Goal: Information Seeking & Learning: Learn about a topic

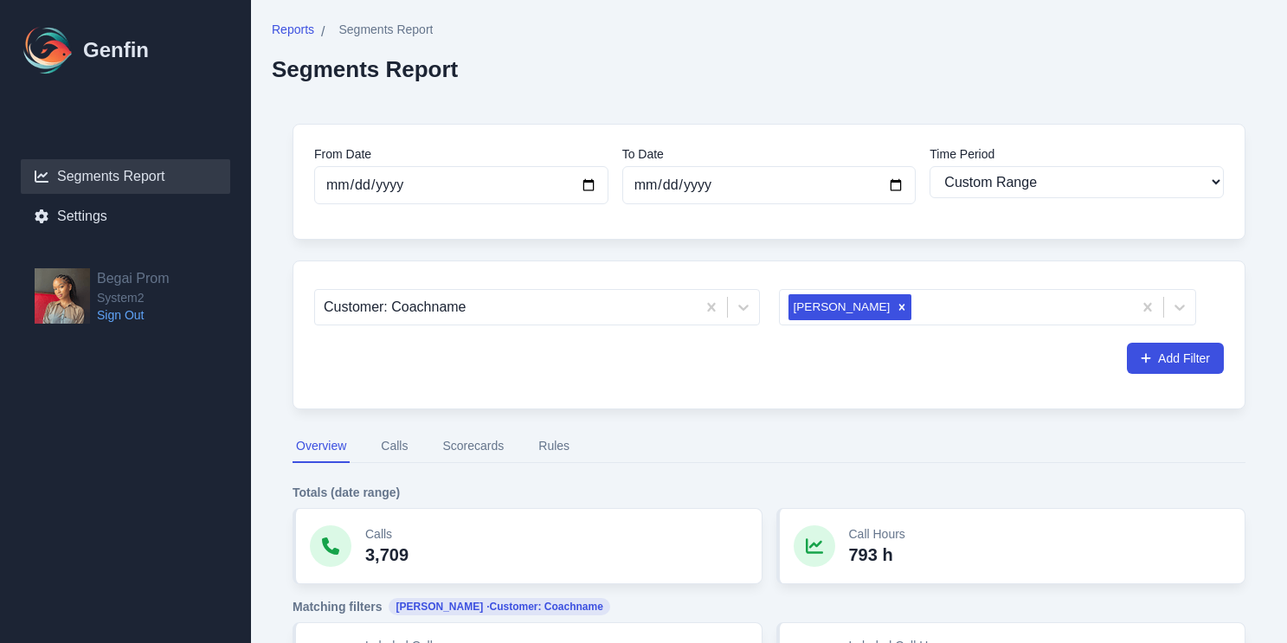
select select "custom"
click at [896, 308] on icon "Remove Joy hunter" at bounding box center [902, 307] width 12 height 12
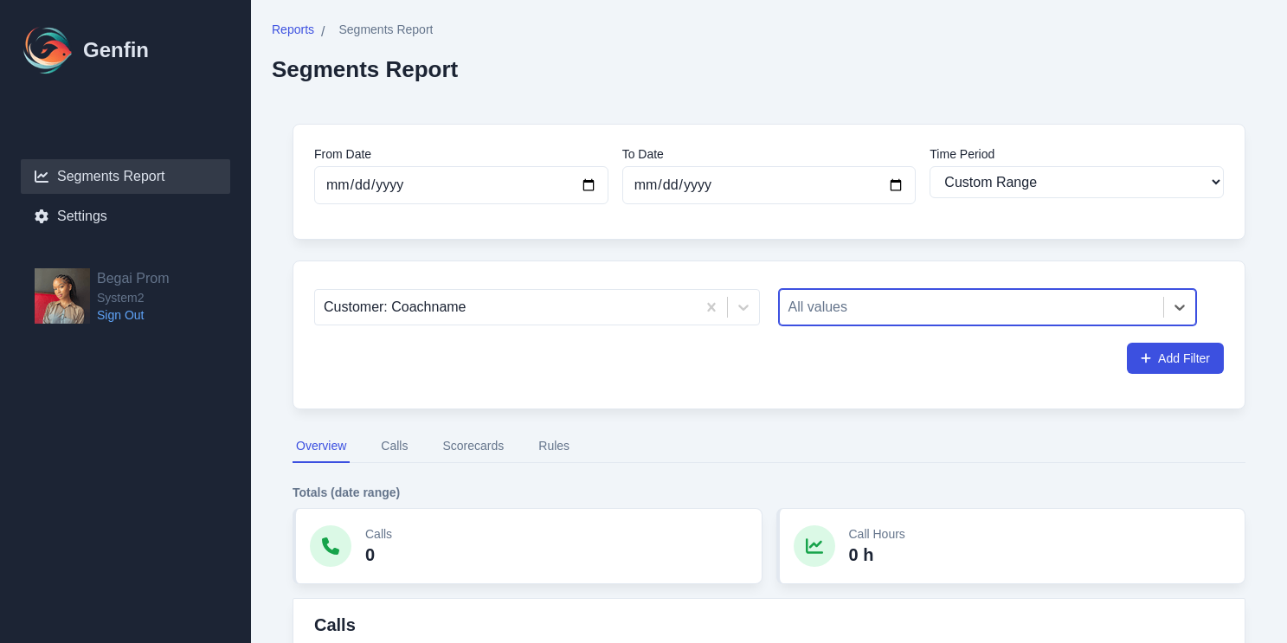
click at [841, 308] on div at bounding box center [971, 307] width 367 height 24
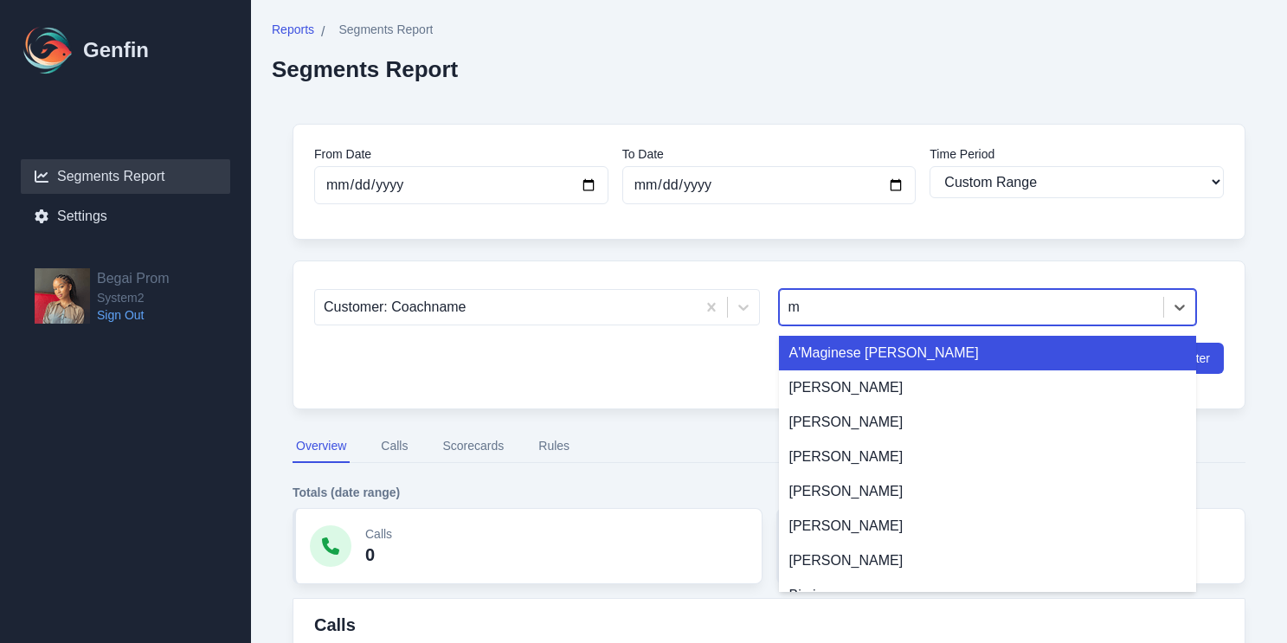
type input "mo"
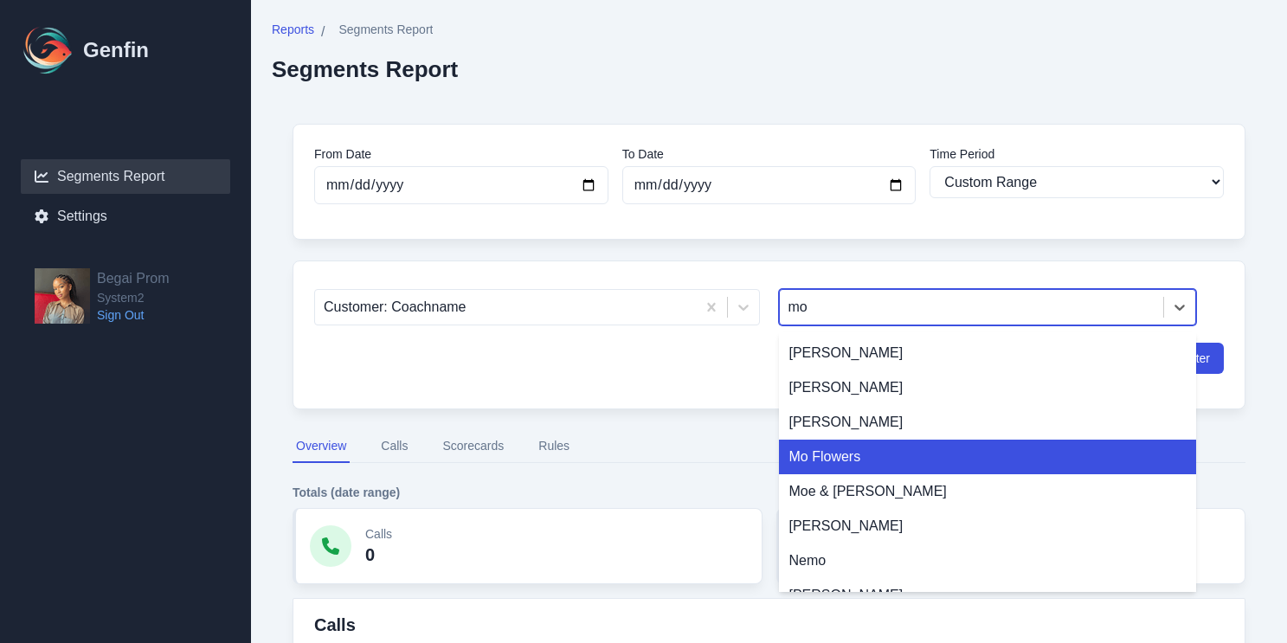
click at [826, 452] on div "Mo Flowers" at bounding box center [988, 457] width 418 height 35
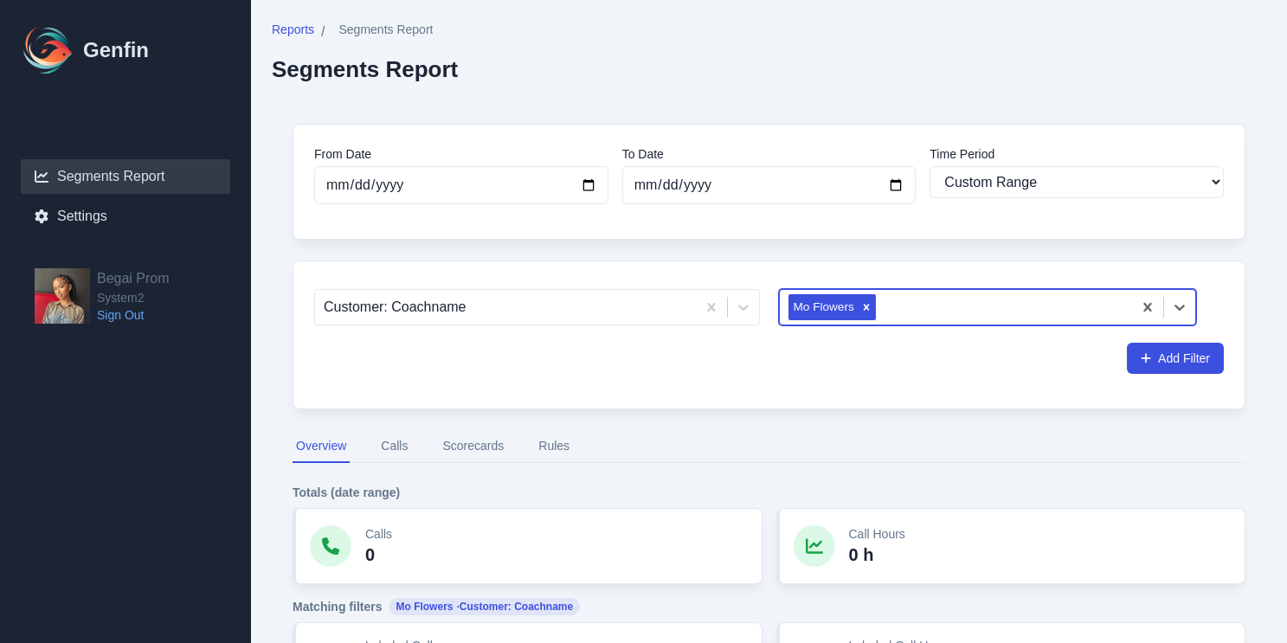
click at [1027, 360] on div "Add Filter" at bounding box center [769, 358] width 910 height 31
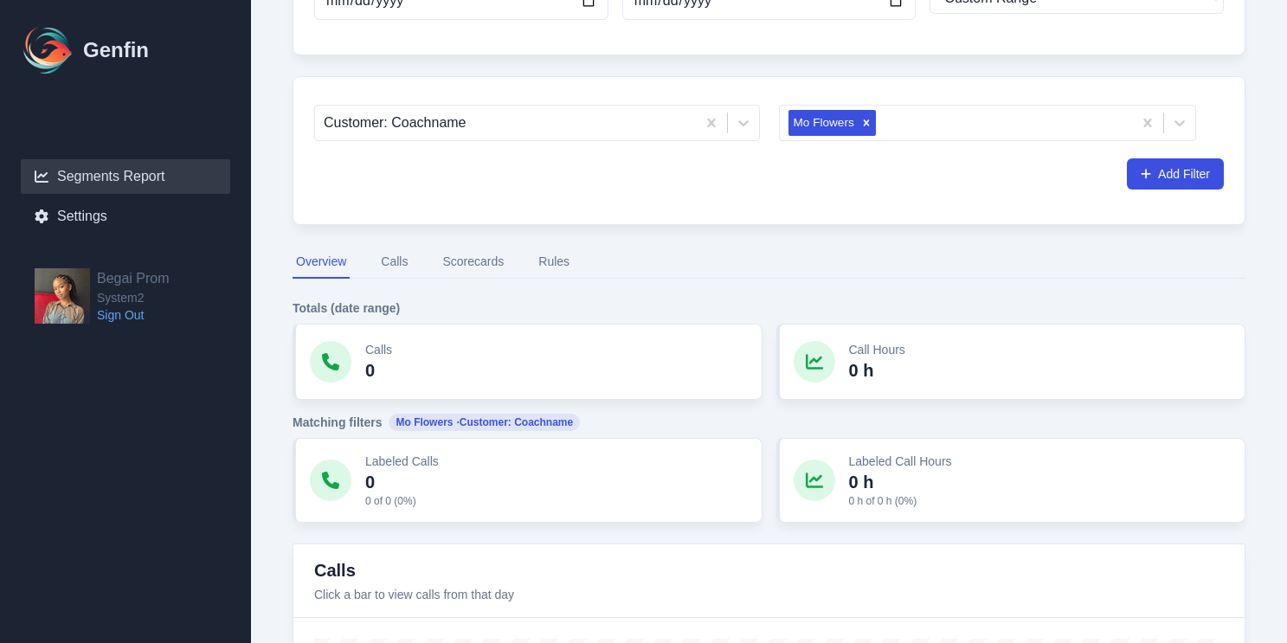
scroll to position [109, 0]
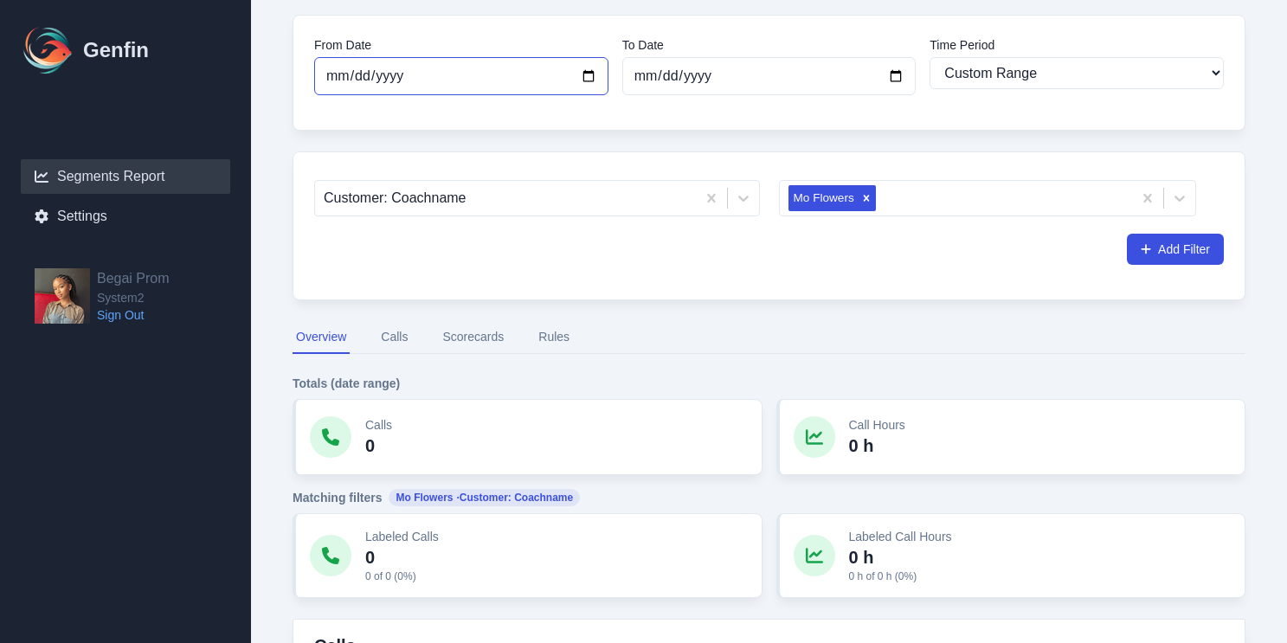
click at [595, 82] on input "[DATE]" at bounding box center [461, 76] width 294 height 38
type input "[DATE]"
click at [887, 74] on input "[DATE]" at bounding box center [769, 76] width 294 height 38
type input "[DATE]"
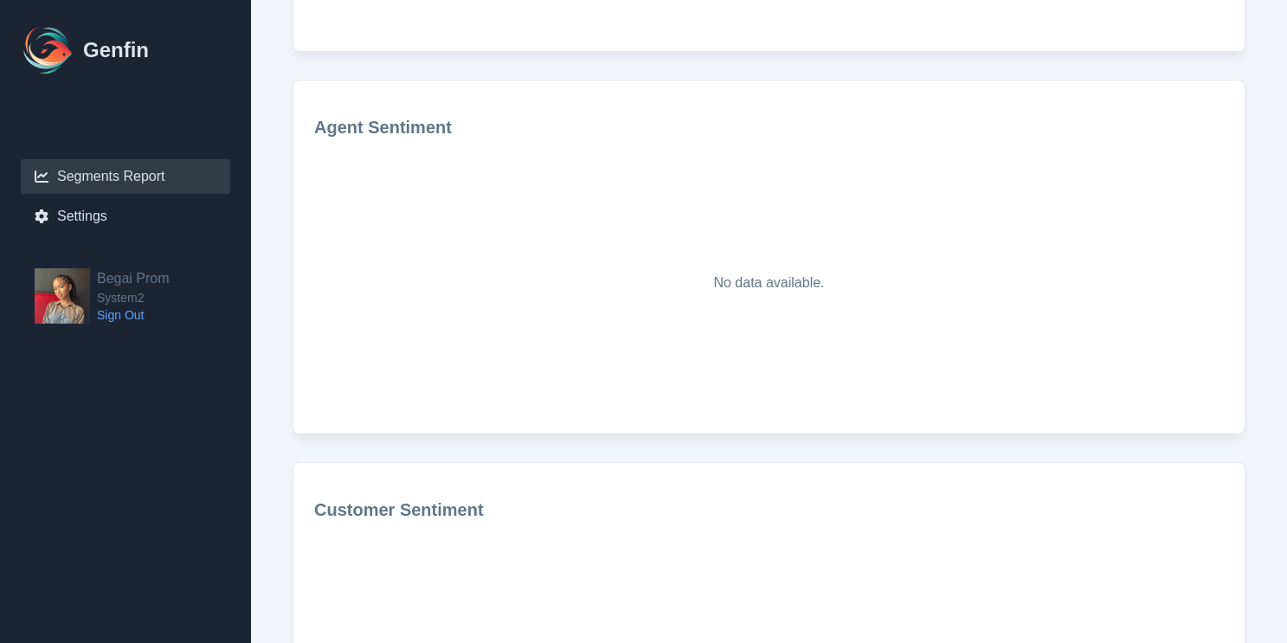
scroll to position [897, 0]
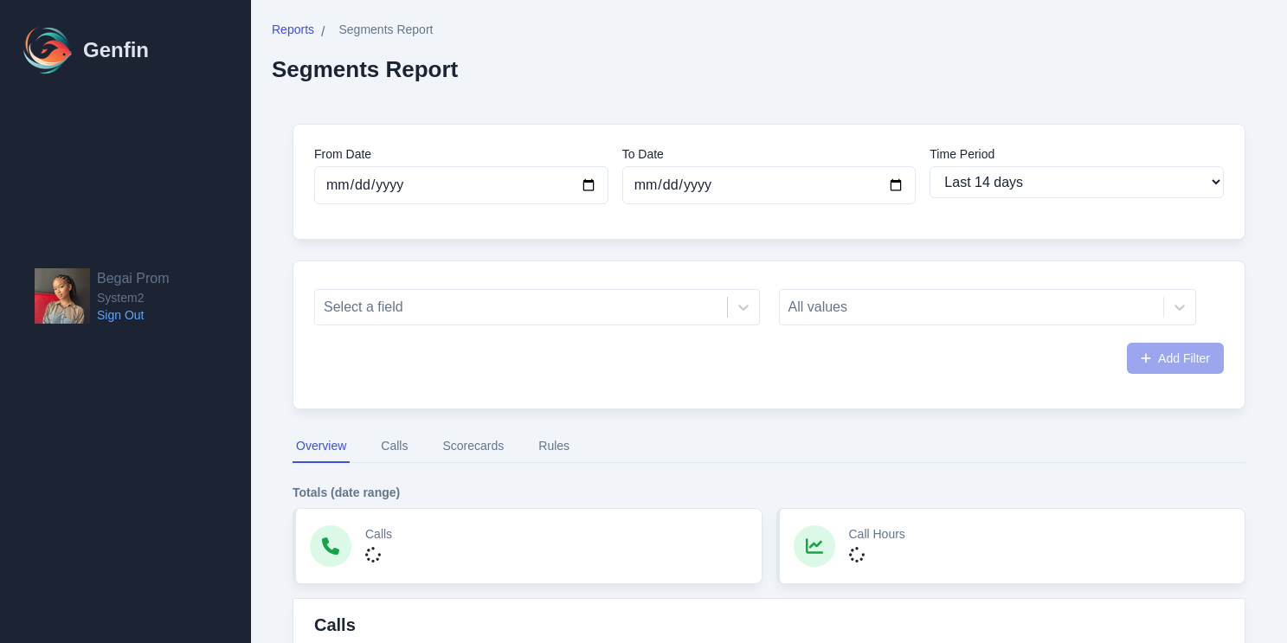
select select "14"
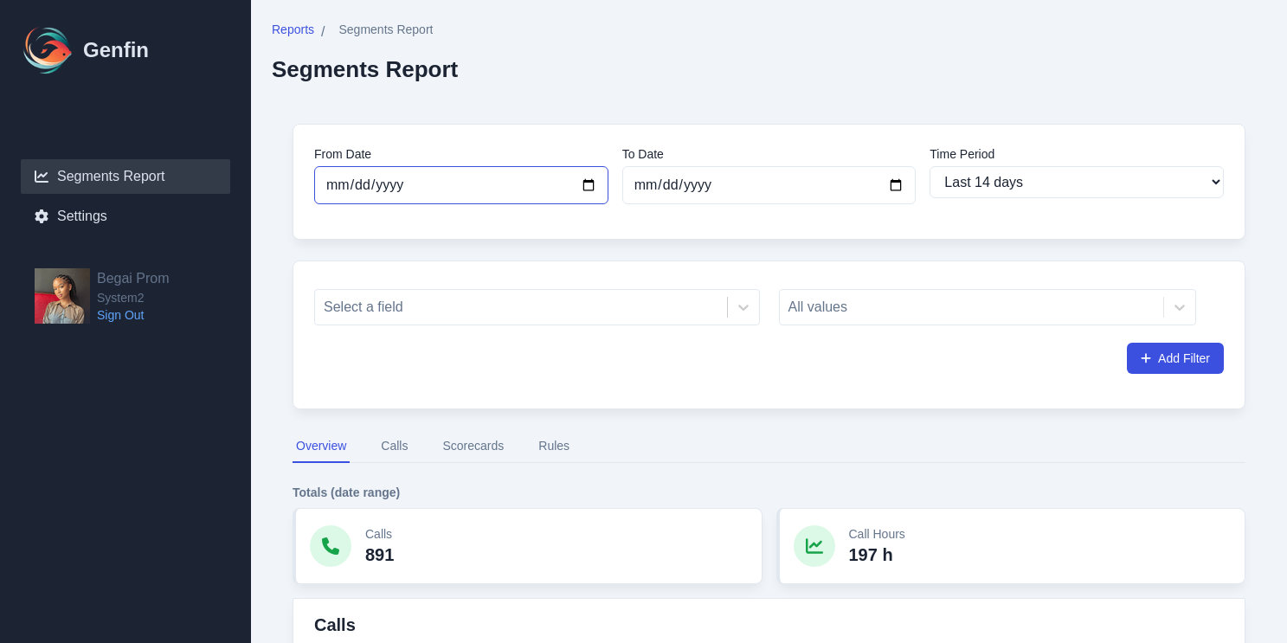
click at [581, 188] on input "[DATE]" at bounding box center [461, 185] width 294 height 38
type input "[DATE]"
select select "custom"
click at [873, 303] on div "All values" at bounding box center [988, 307] width 418 height 36
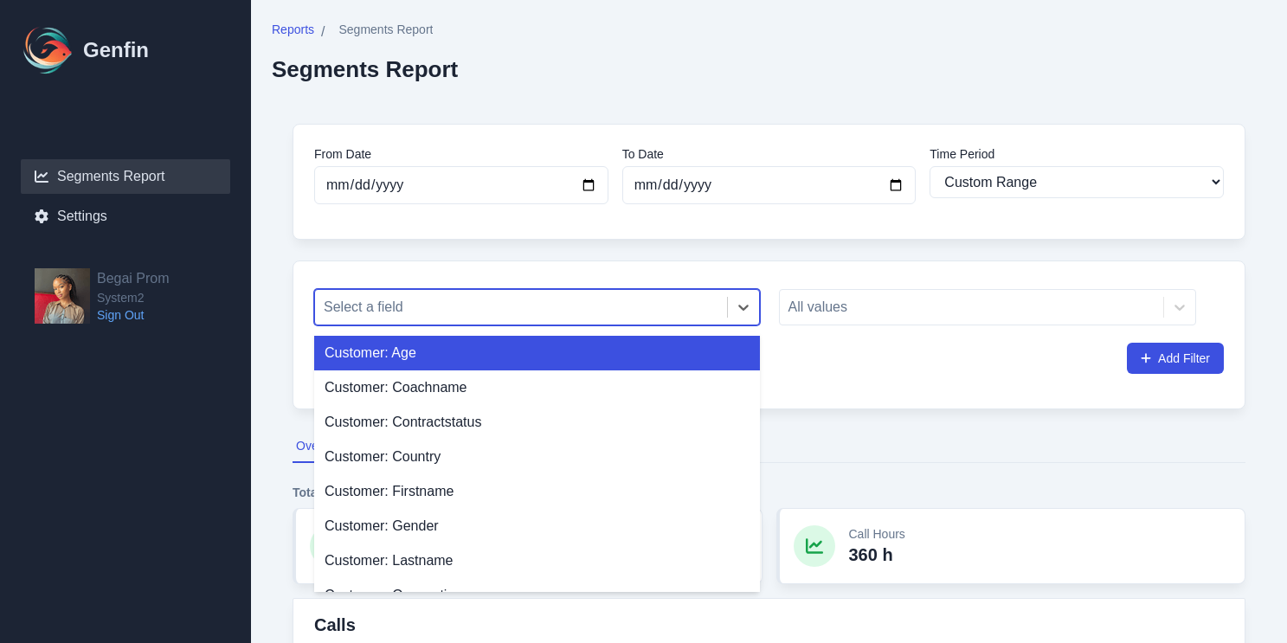
click at [680, 308] on div at bounding box center [521, 307] width 395 height 24
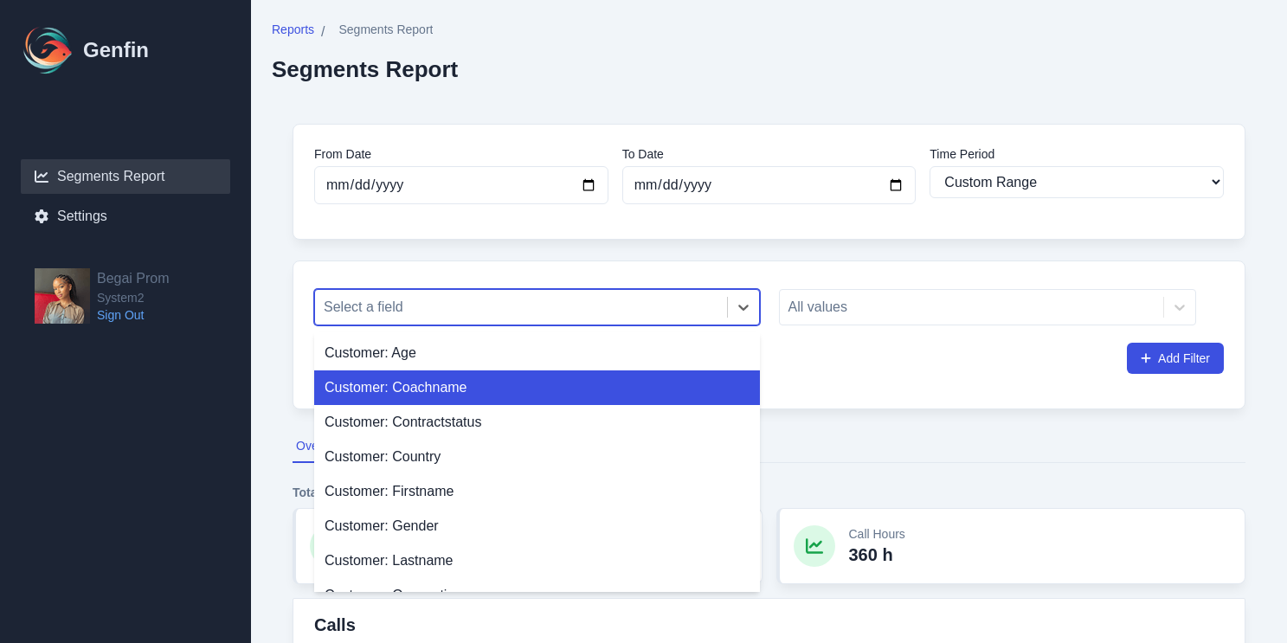
click at [573, 396] on div "Customer: Coachname" at bounding box center [537, 387] width 446 height 35
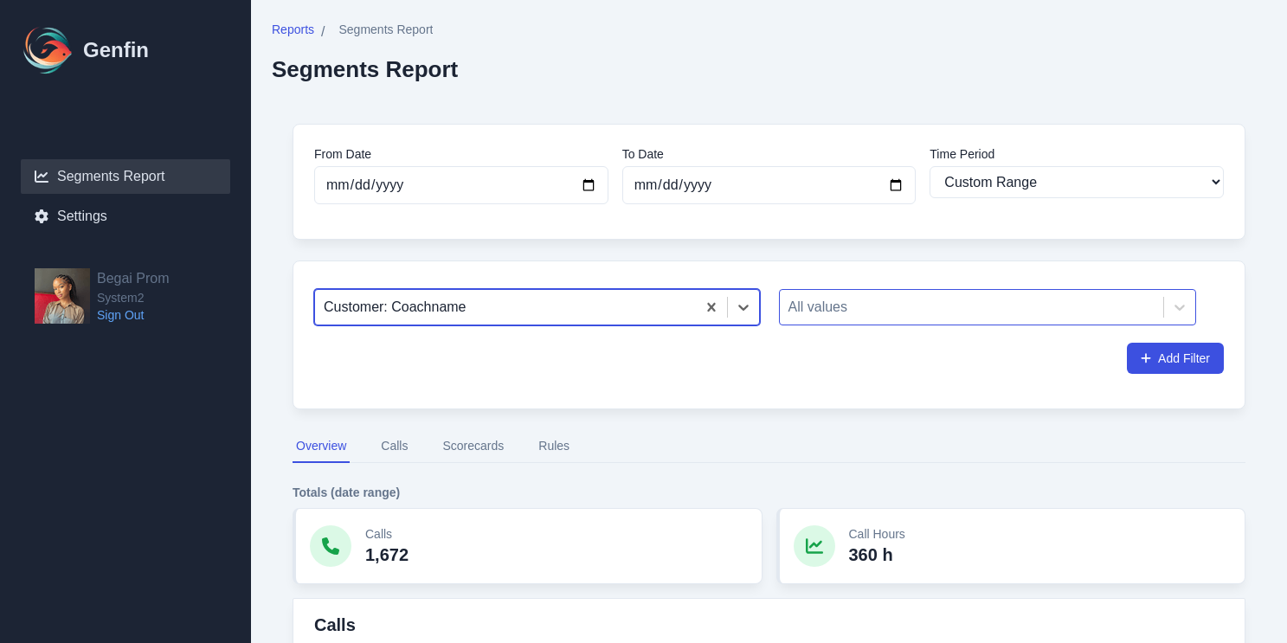
click at [841, 309] on div at bounding box center [971, 307] width 367 height 24
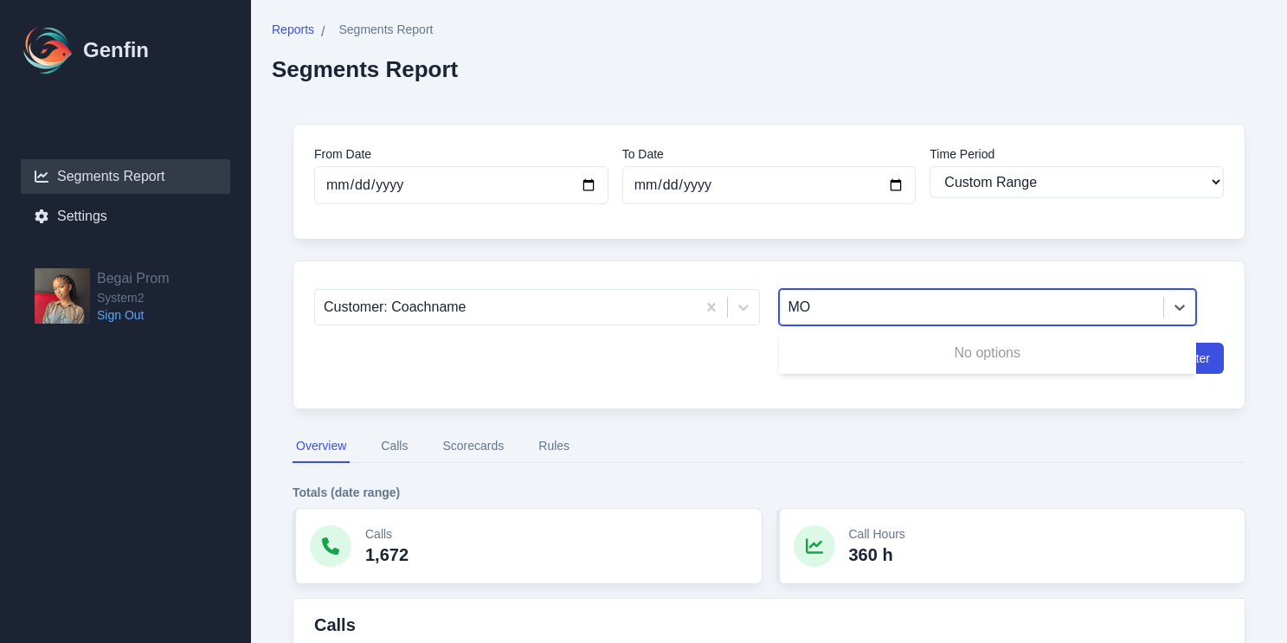
type input "MO"
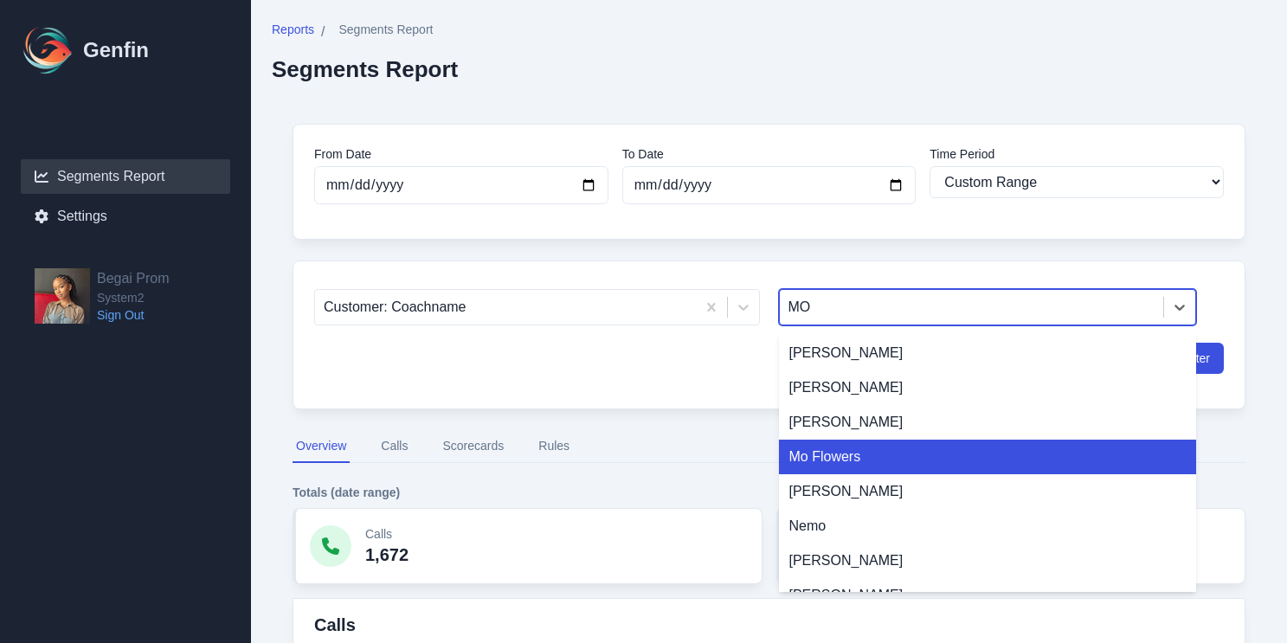
click at [813, 455] on div "Mo Flowers" at bounding box center [988, 457] width 418 height 35
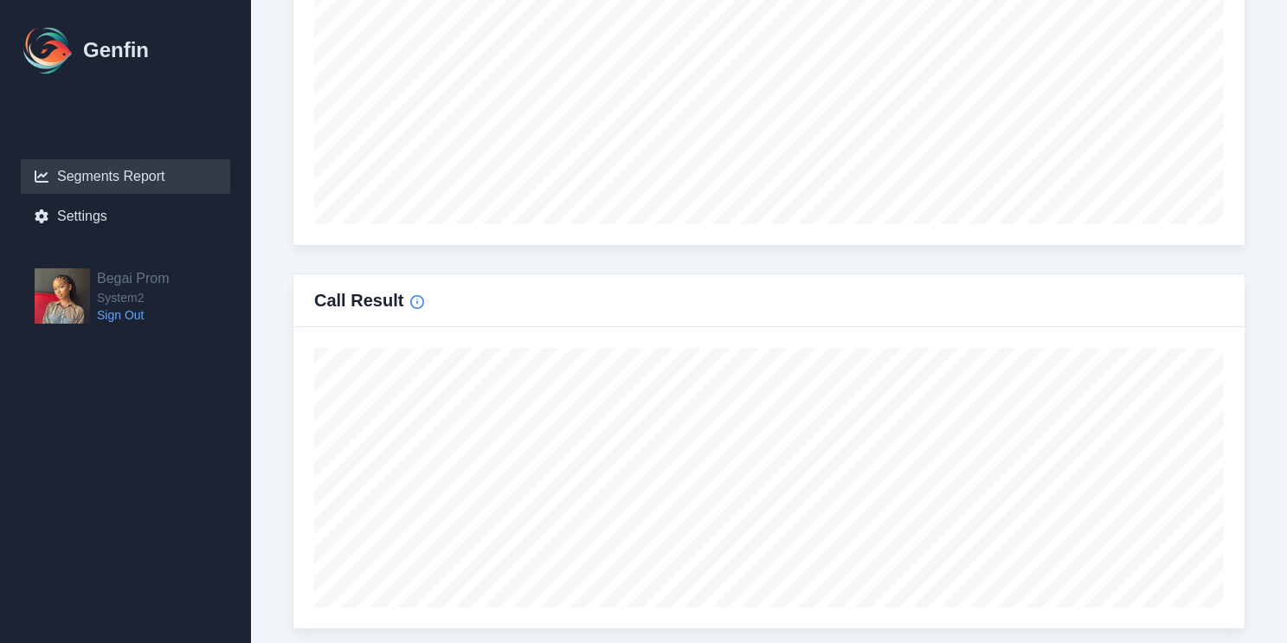
scroll to position [794, 0]
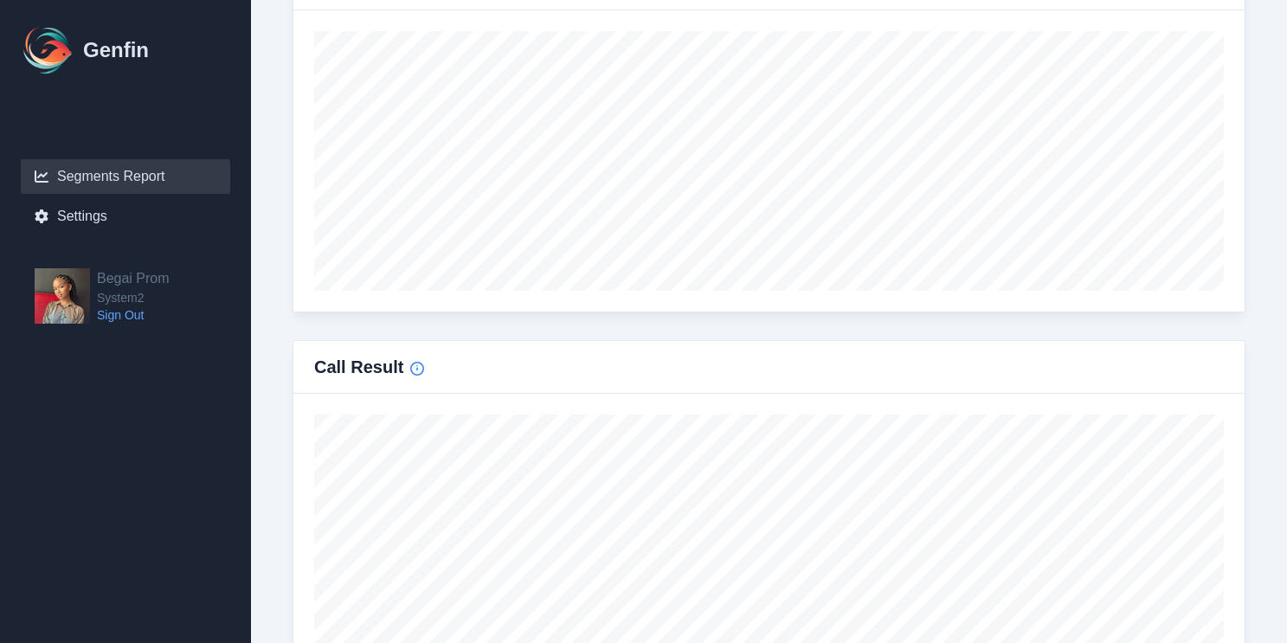
type input "[DATE]"
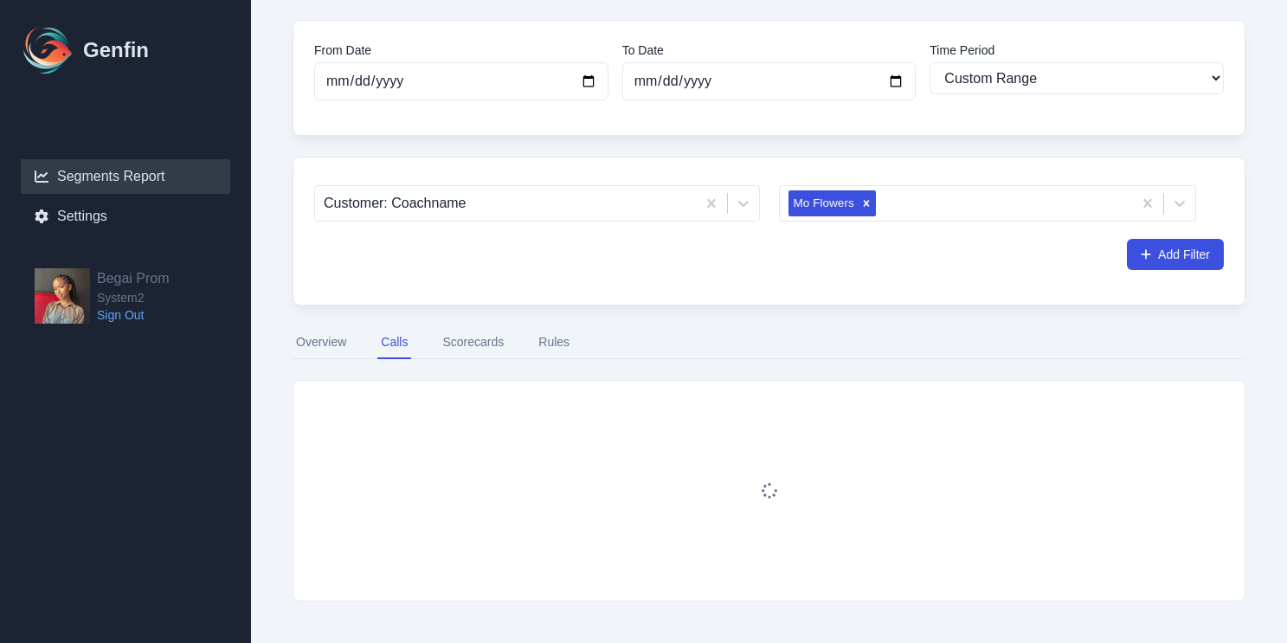
scroll to position [254, 0]
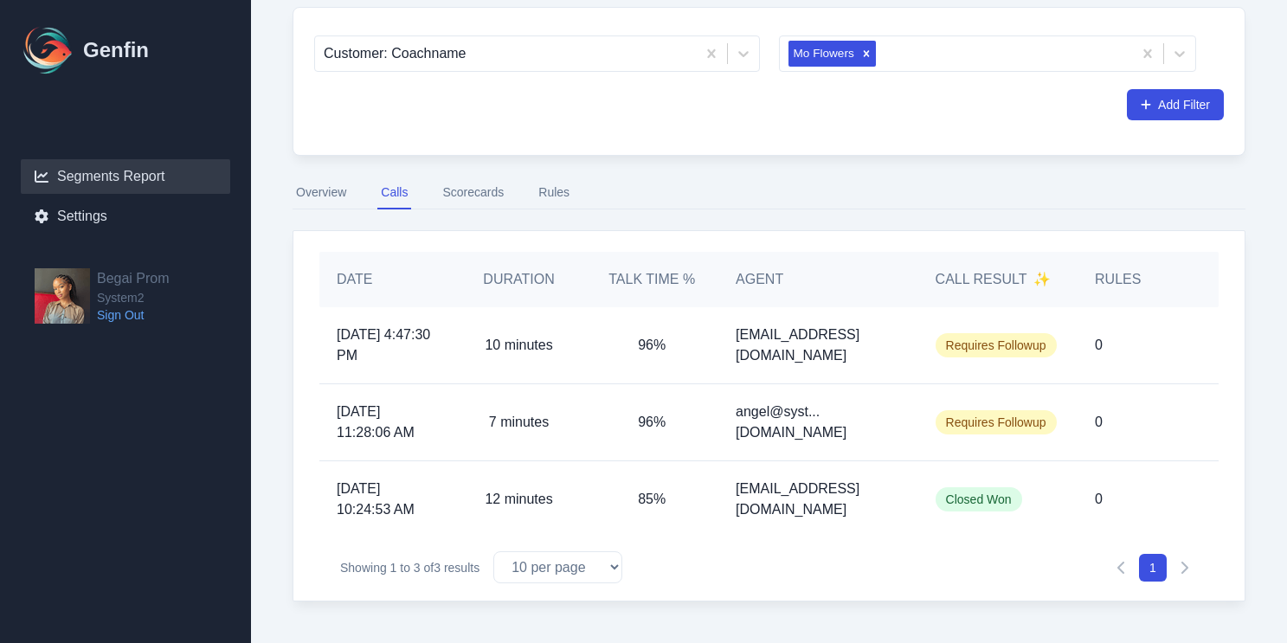
click at [479, 192] on button "Scorecards" at bounding box center [473, 193] width 68 height 33
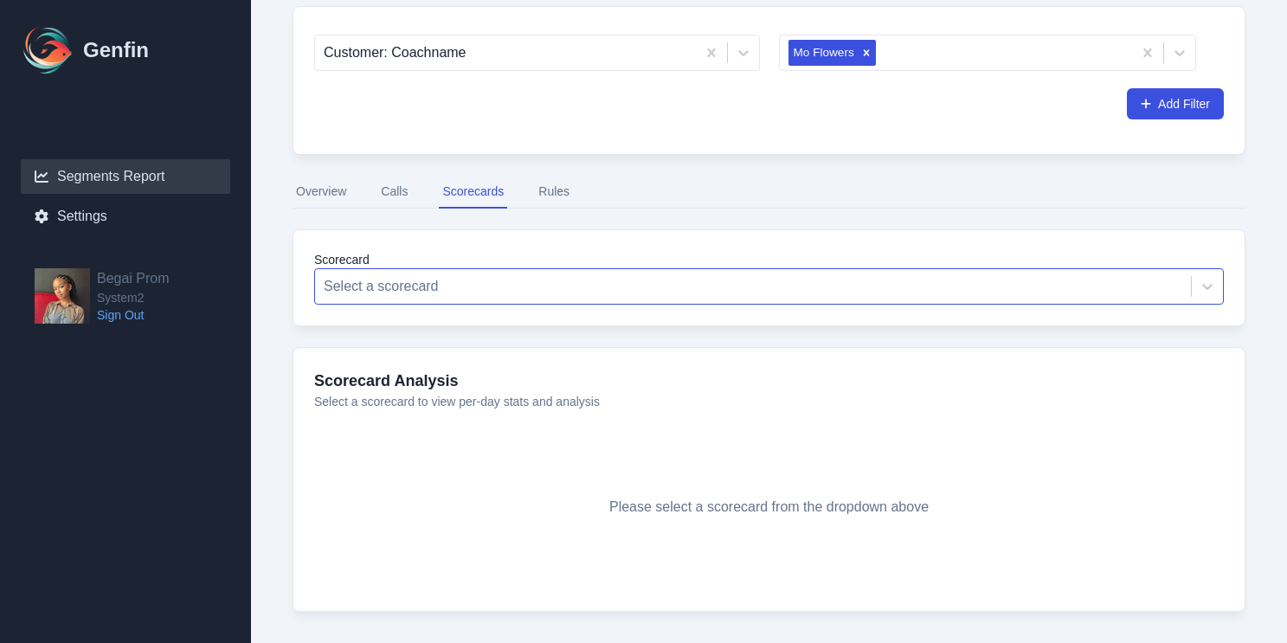
scroll to position [293, 0]
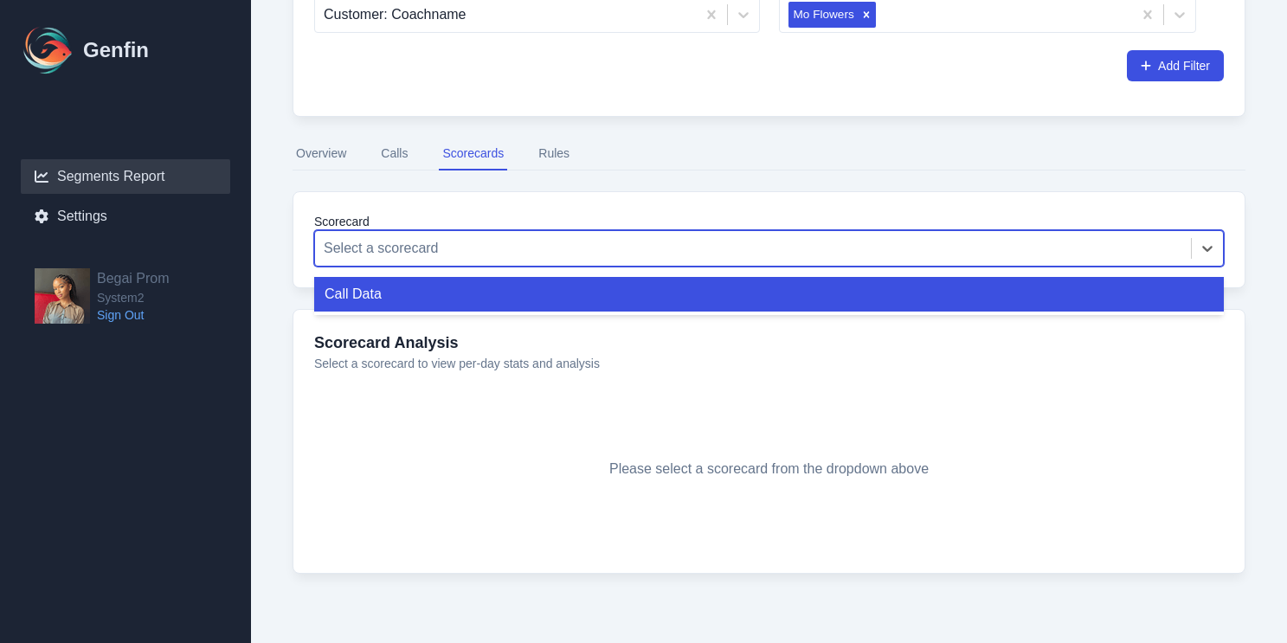
click at [407, 230] on div "Select a scorecard" at bounding box center [769, 248] width 910 height 36
click at [407, 286] on div "Call Data" at bounding box center [769, 294] width 910 height 35
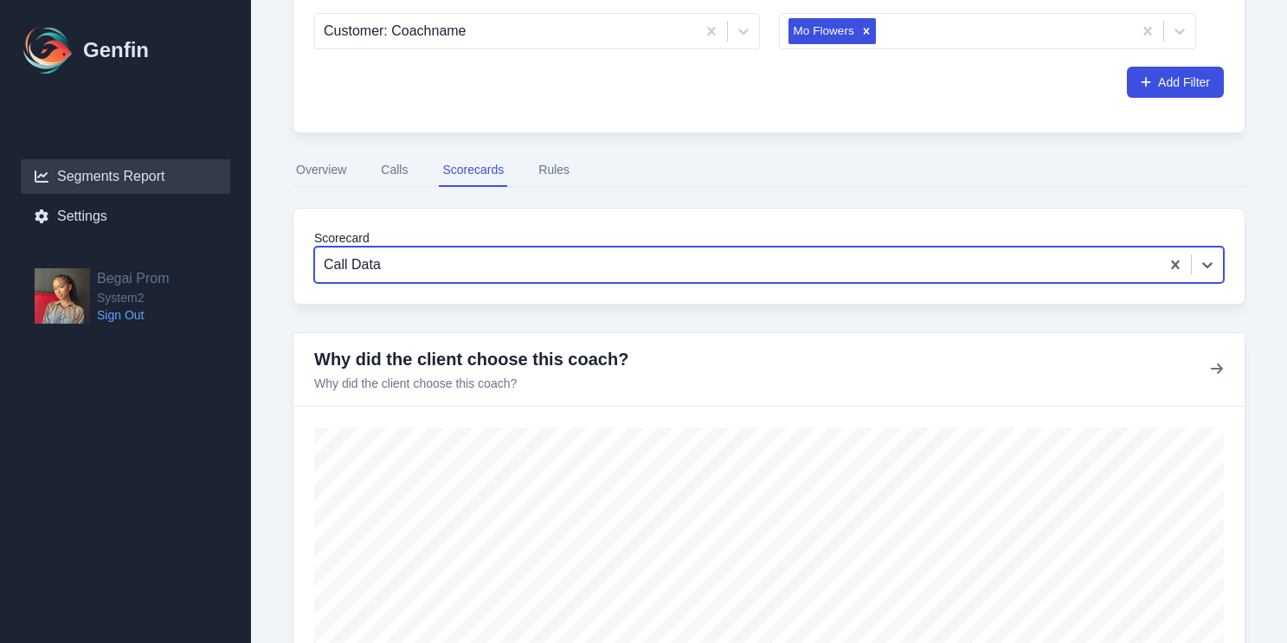
scroll to position [295, 0]
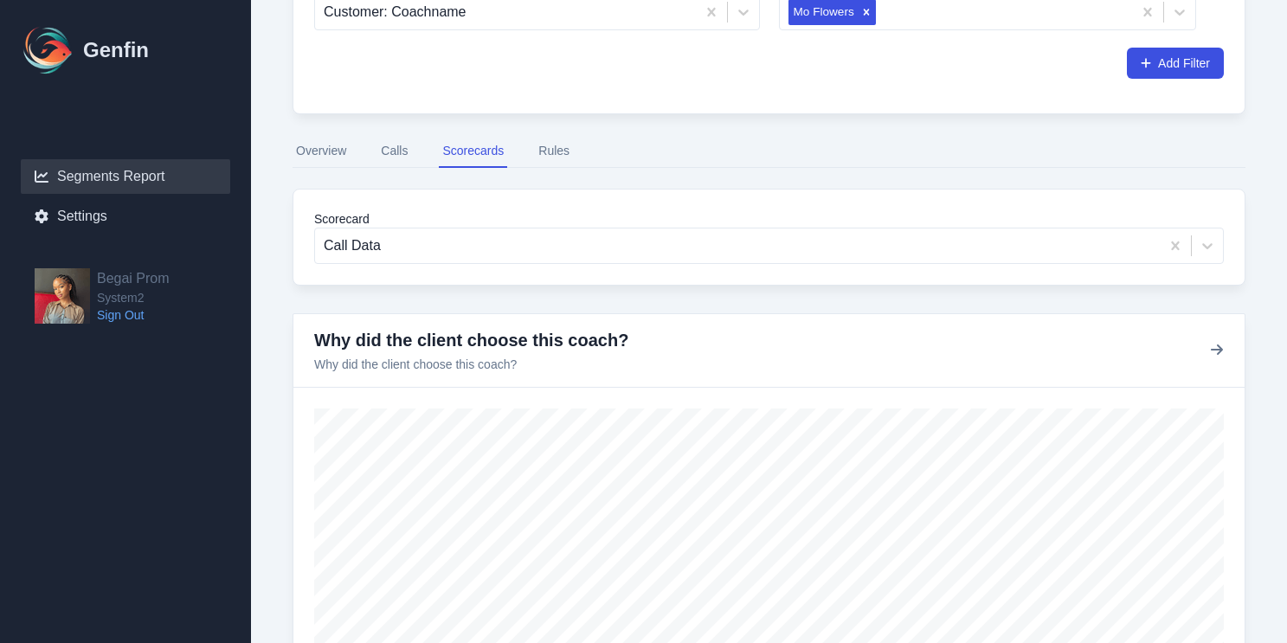
click at [304, 150] on button "Overview" at bounding box center [321, 151] width 57 height 33
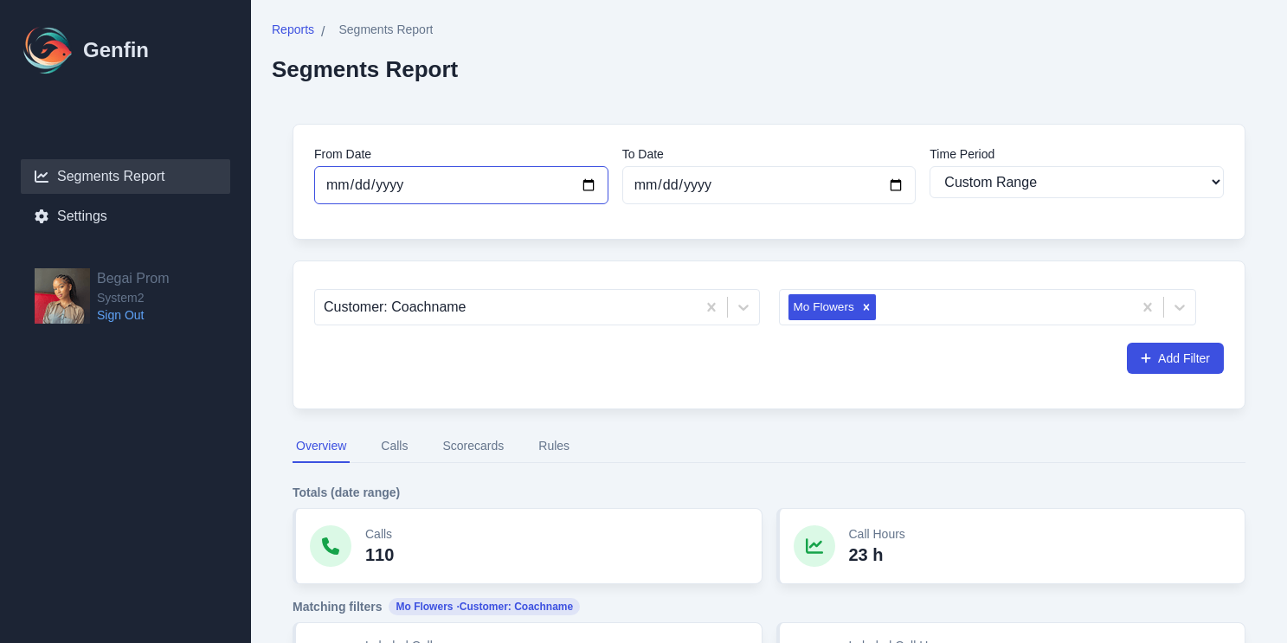
click at [463, 185] on input "[DATE]" at bounding box center [461, 185] width 294 height 38
click at [582, 187] on input "[DATE]" at bounding box center [461, 185] width 294 height 38
type input "[DATE]"
click at [891, 188] on input "[DATE]" at bounding box center [769, 185] width 294 height 38
type input "[DATE]"
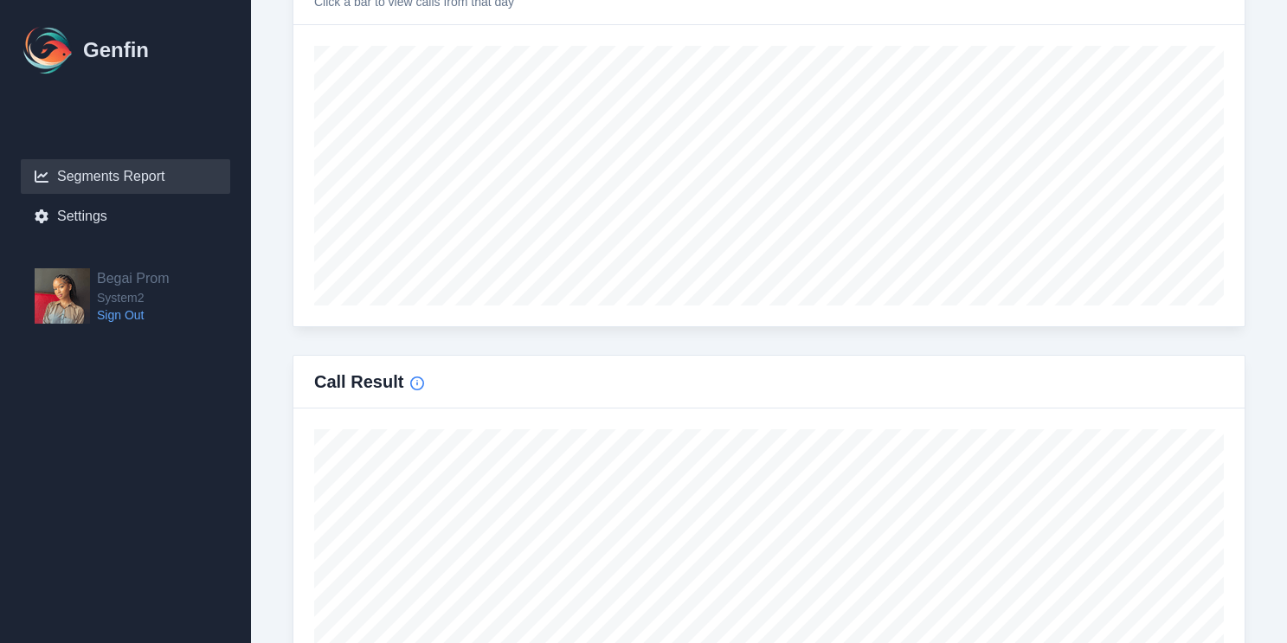
scroll to position [895, 0]
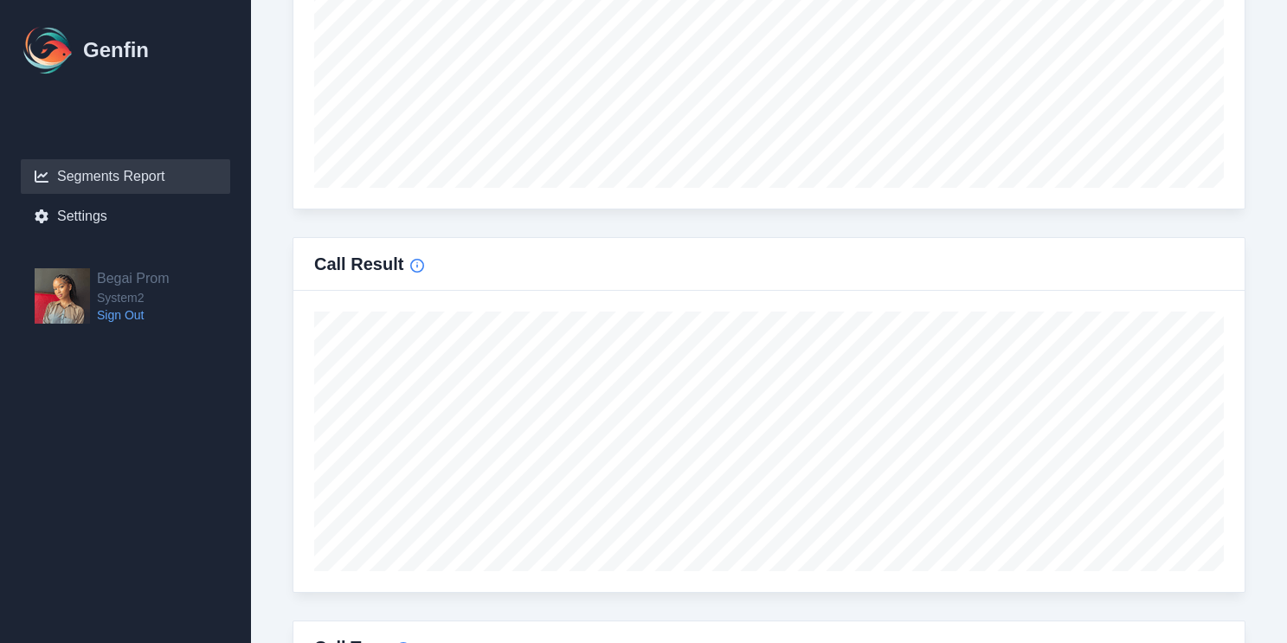
type input "[DATE]"
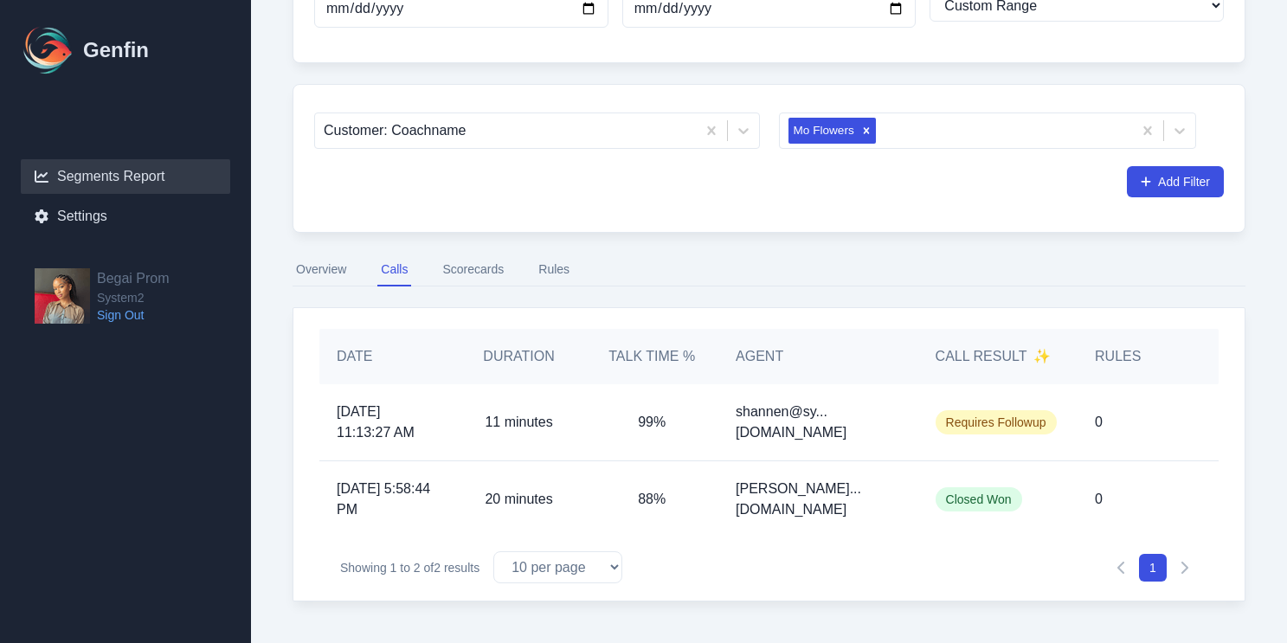
scroll to position [174, 0]
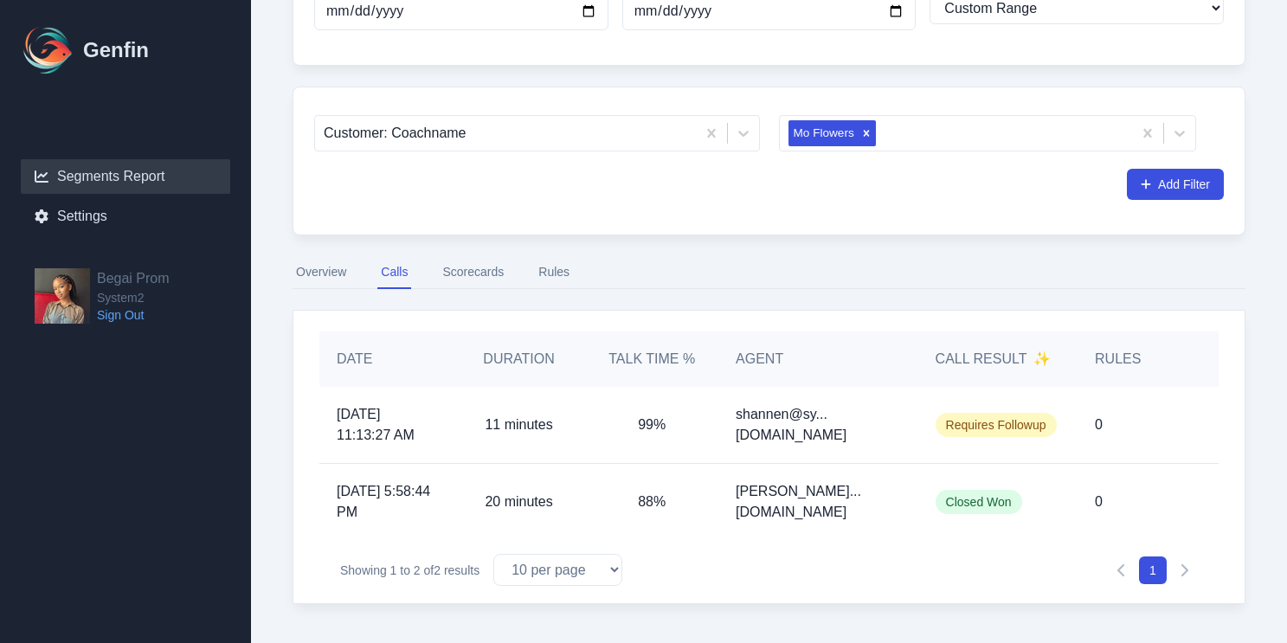
click at [496, 272] on button "Scorecards" at bounding box center [473, 272] width 68 height 33
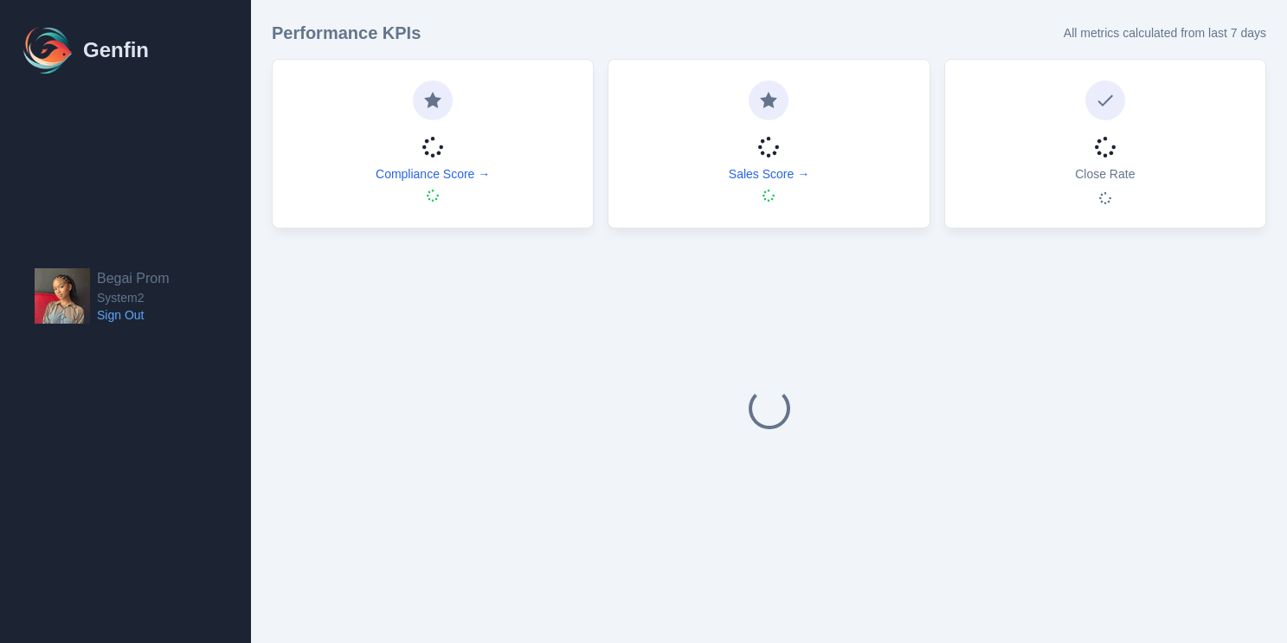
select select "14"
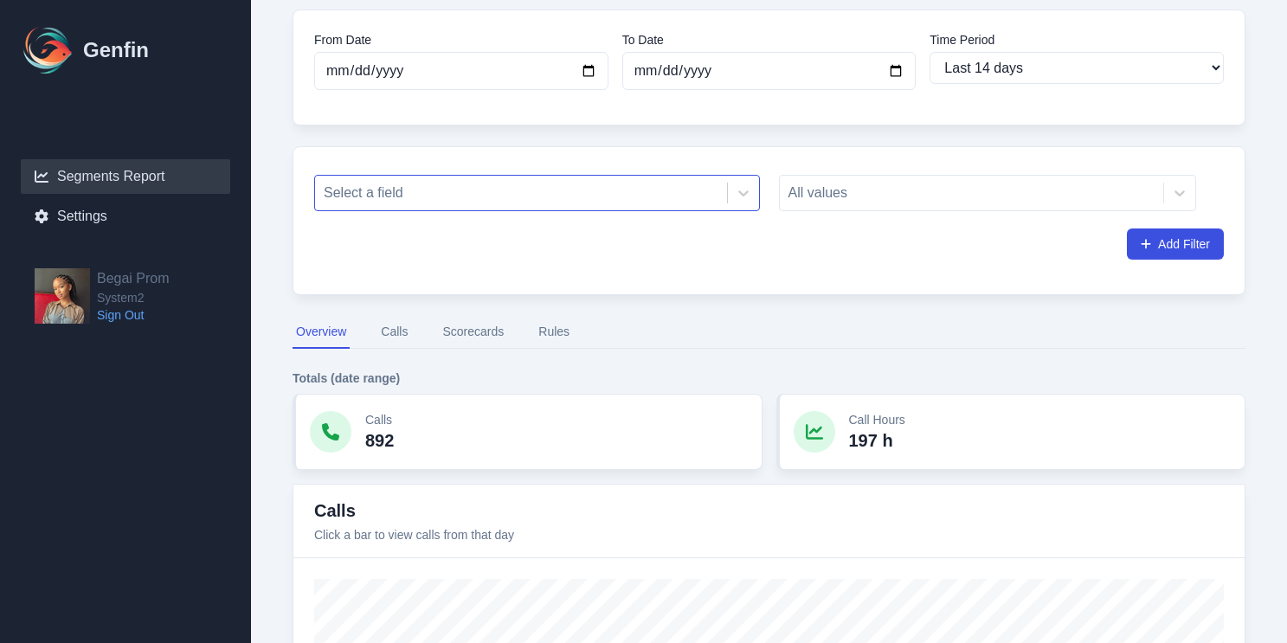
scroll to position [93, 0]
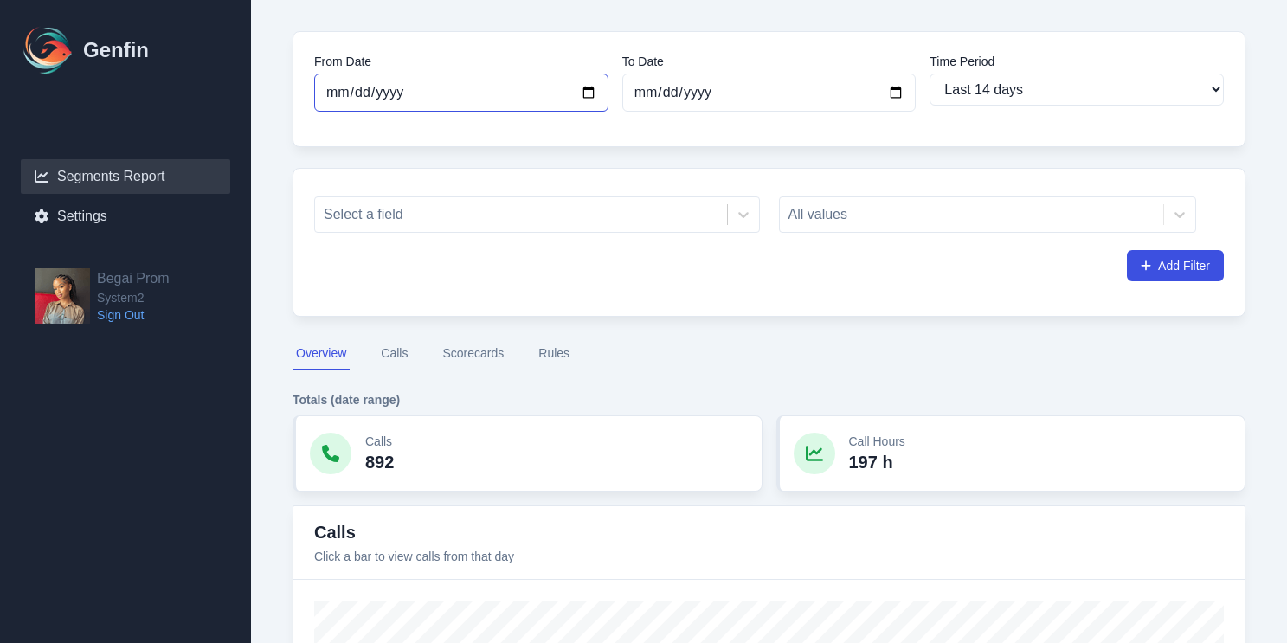
click at [584, 90] on input "[DATE]" at bounding box center [461, 93] width 294 height 38
type input "[DATE]"
select select "custom"
type input "[DATE]"
click at [831, 216] on div "All values" at bounding box center [988, 214] width 418 height 36
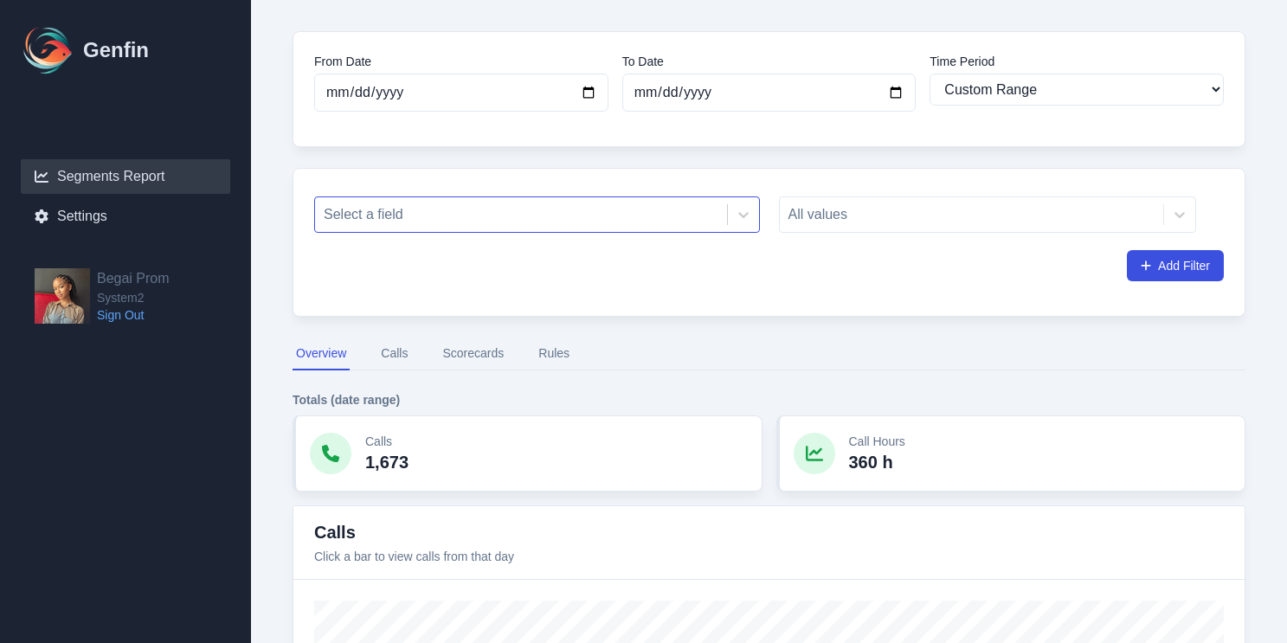
click at [660, 217] on div at bounding box center [521, 215] width 395 height 24
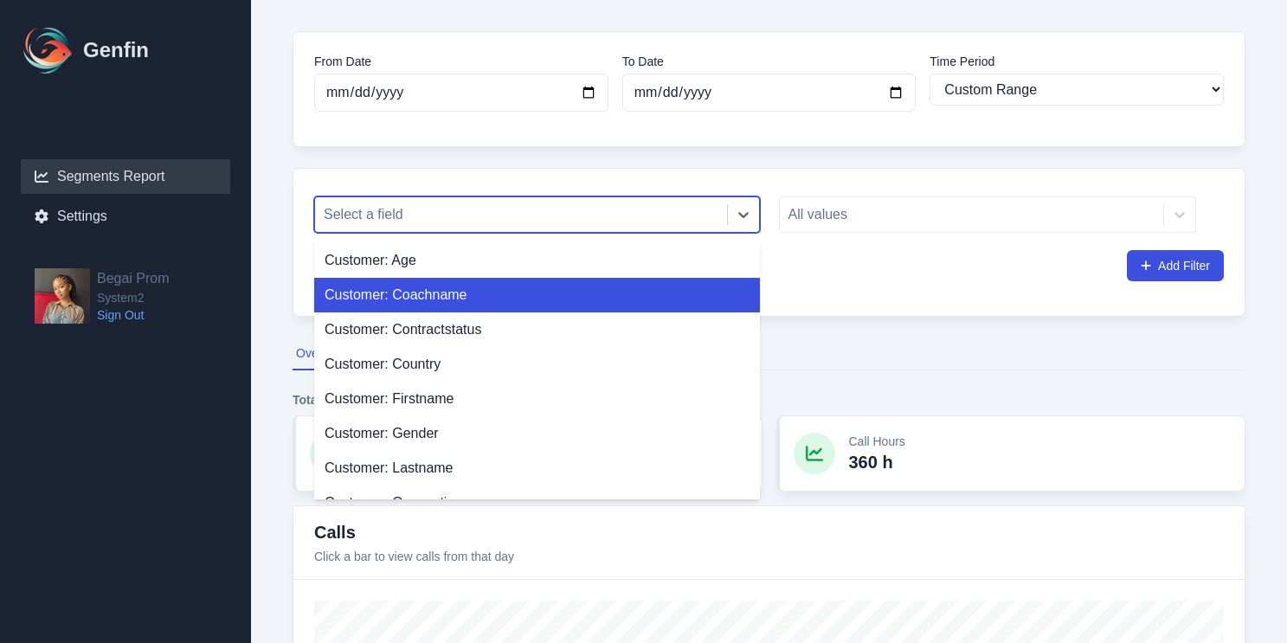
click at [606, 298] on div "Customer: Coachname" at bounding box center [537, 295] width 446 height 35
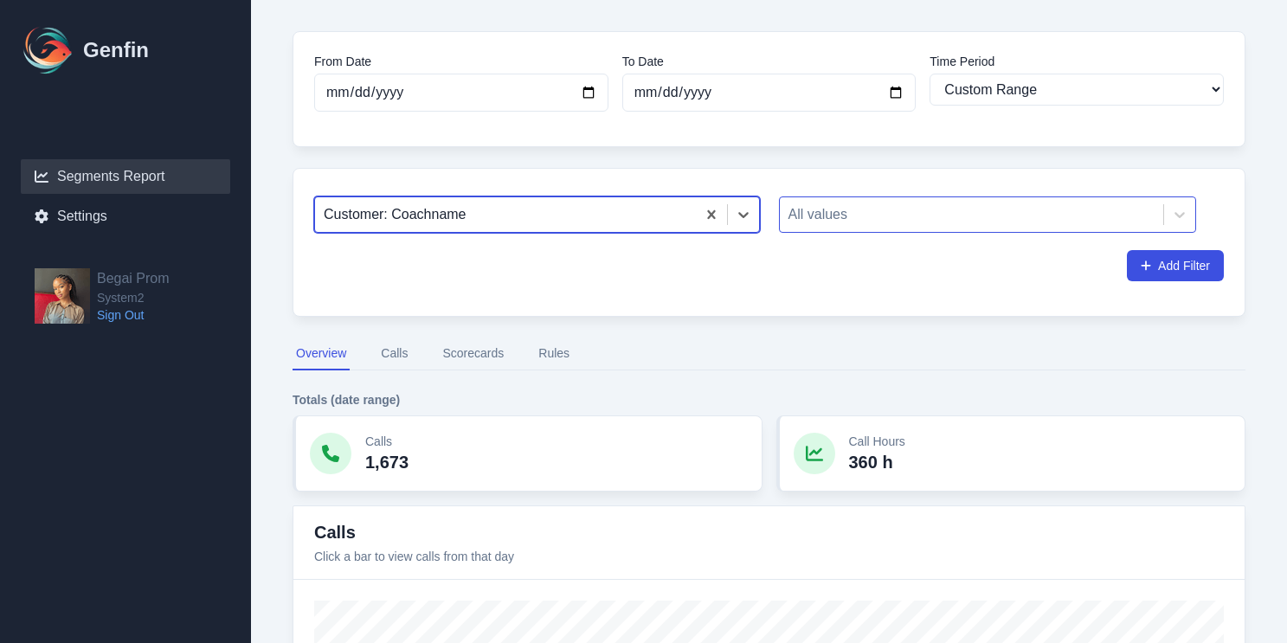
click at [861, 204] on div at bounding box center [971, 215] width 367 height 24
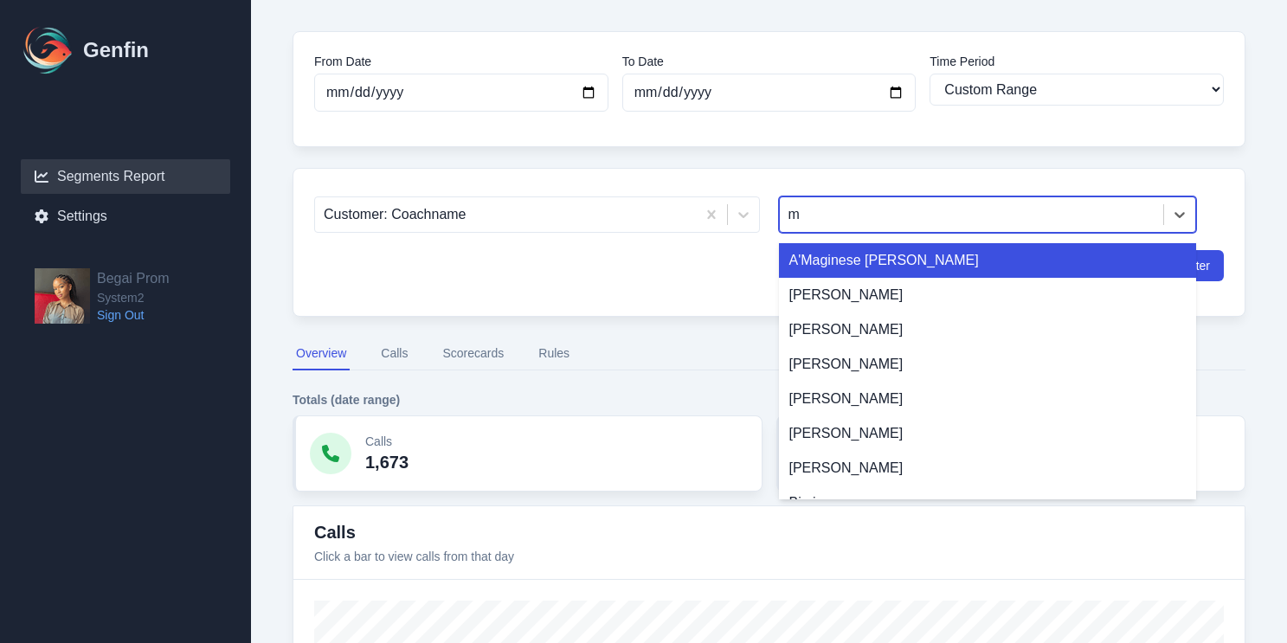
type input "mo"
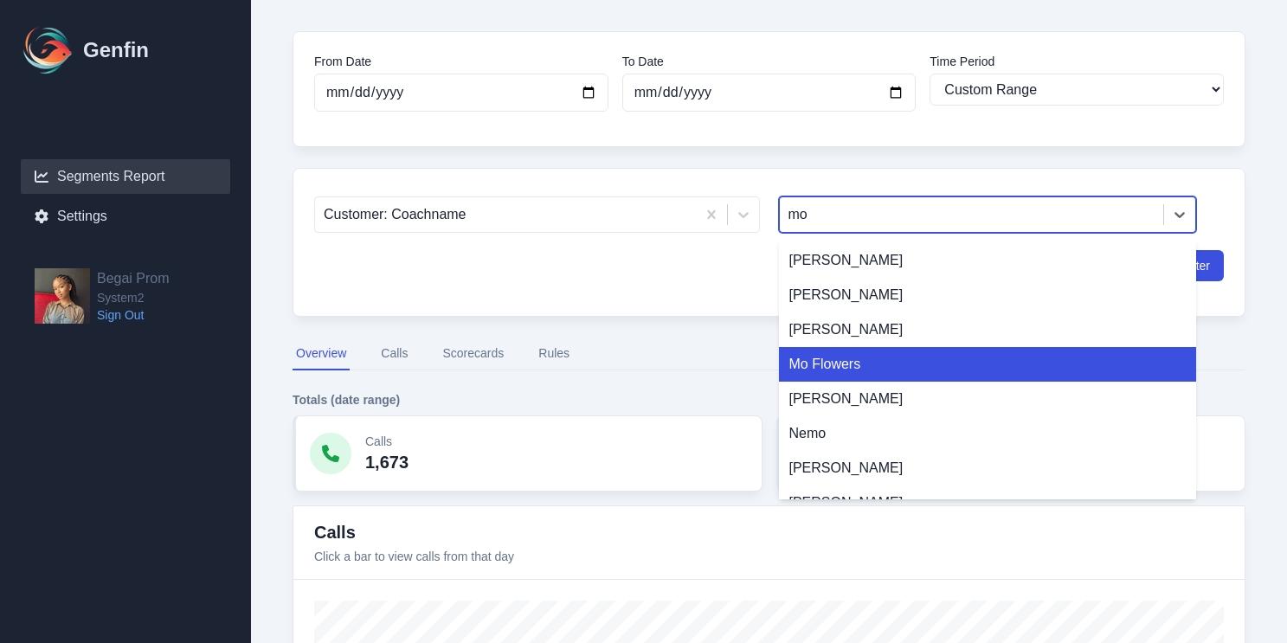
click at [851, 356] on div "Mo Flowers" at bounding box center [988, 364] width 418 height 35
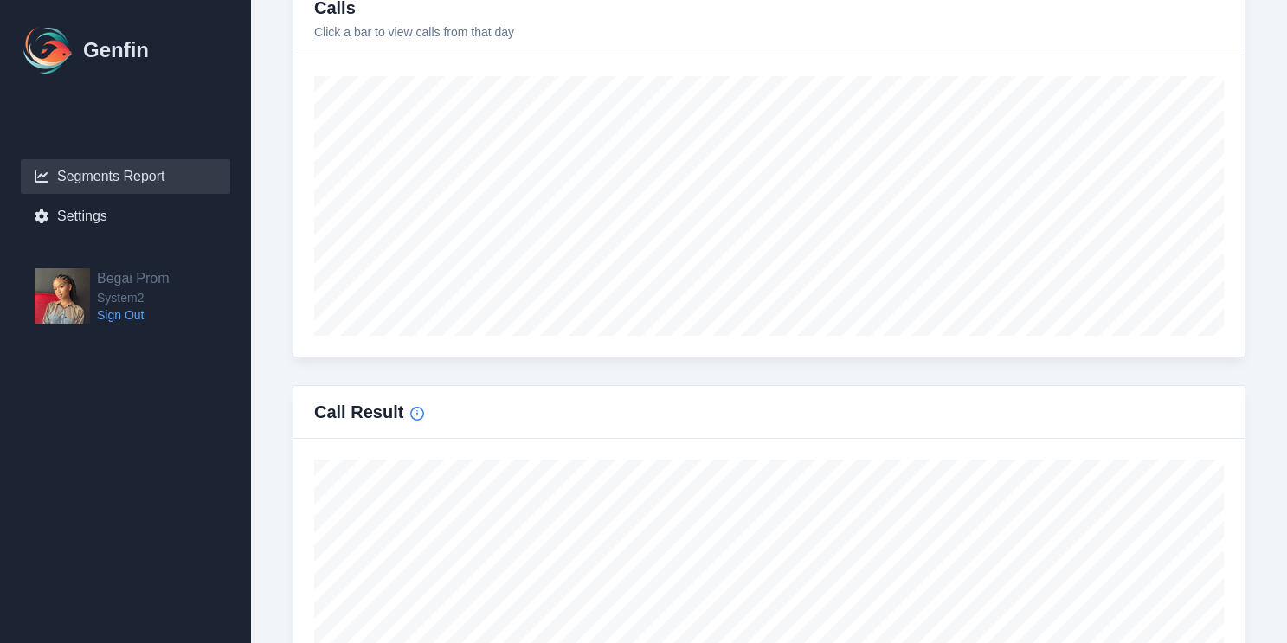
scroll to position [802, 0]
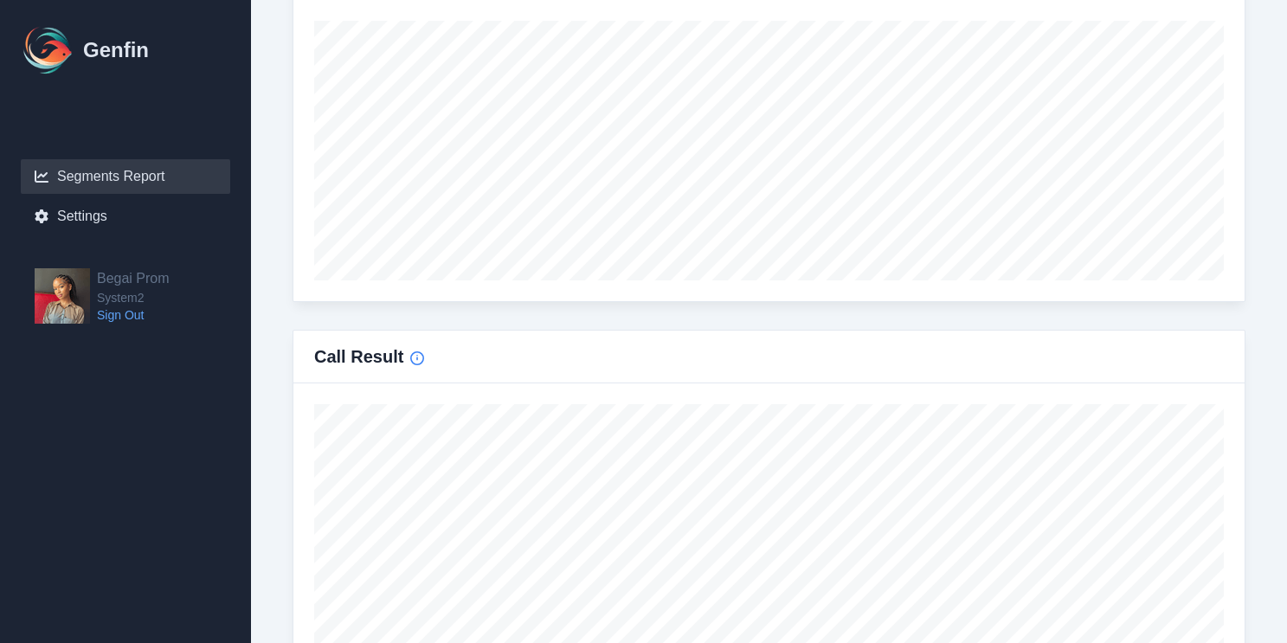
type input "[DATE]"
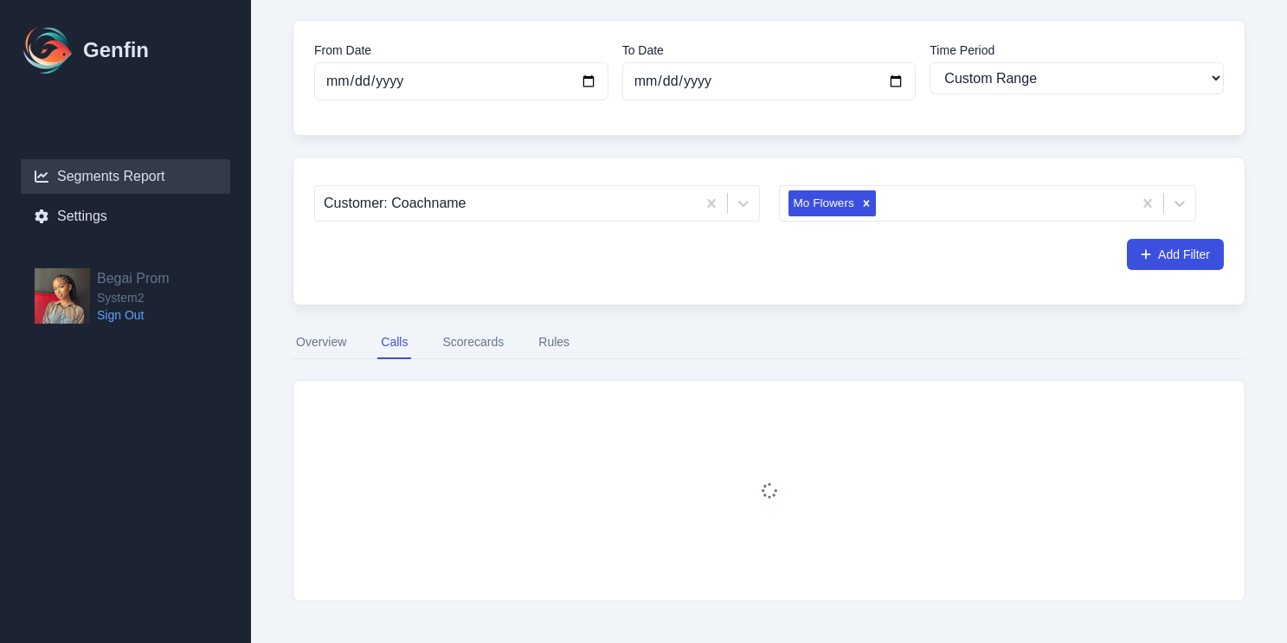
scroll to position [177, 0]
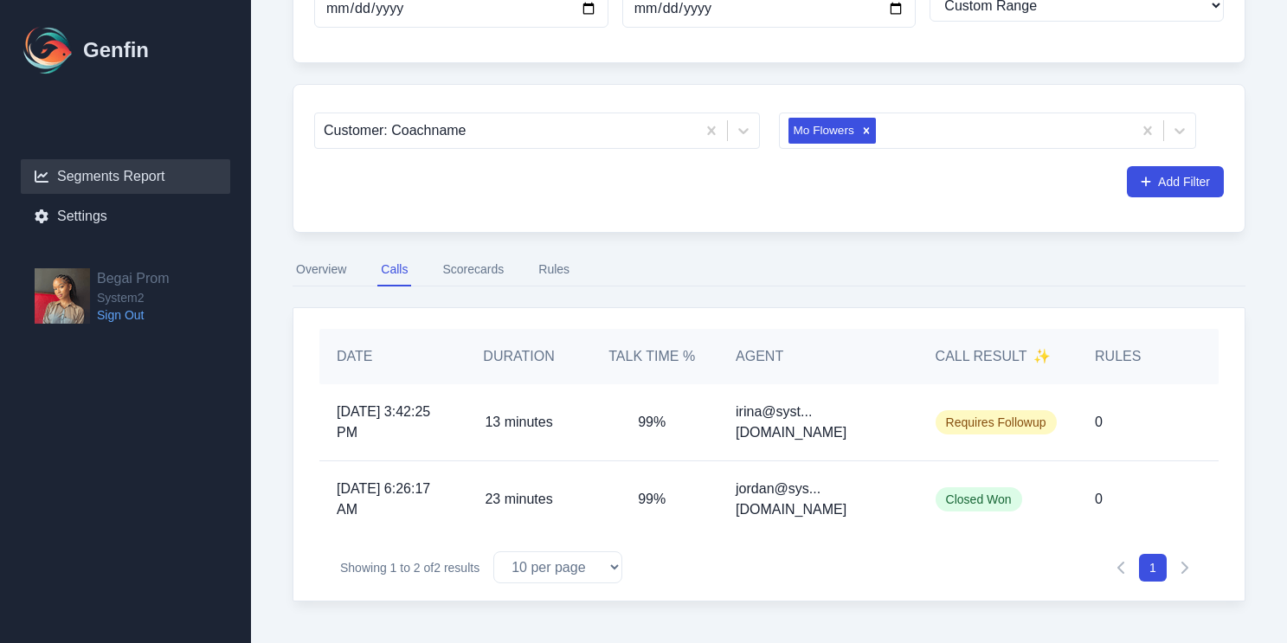
click at [482, 264] on button "Scorecards" at bounding box center [473, 270] width 68 height 33
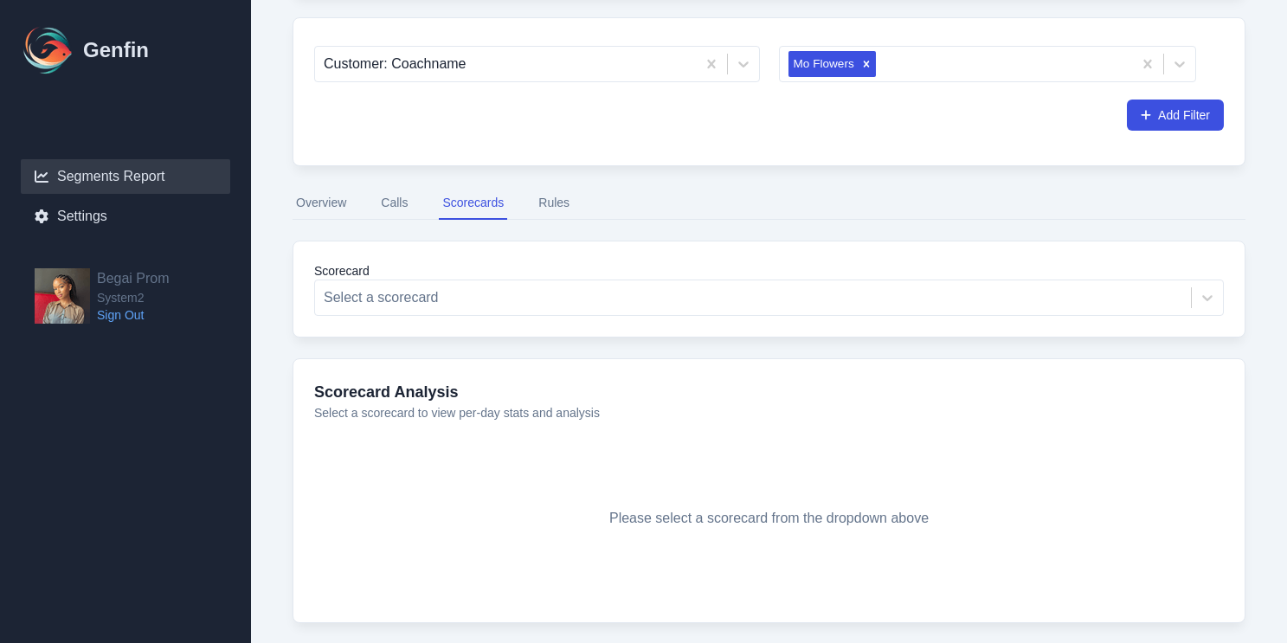
scroll to position [248, 0]
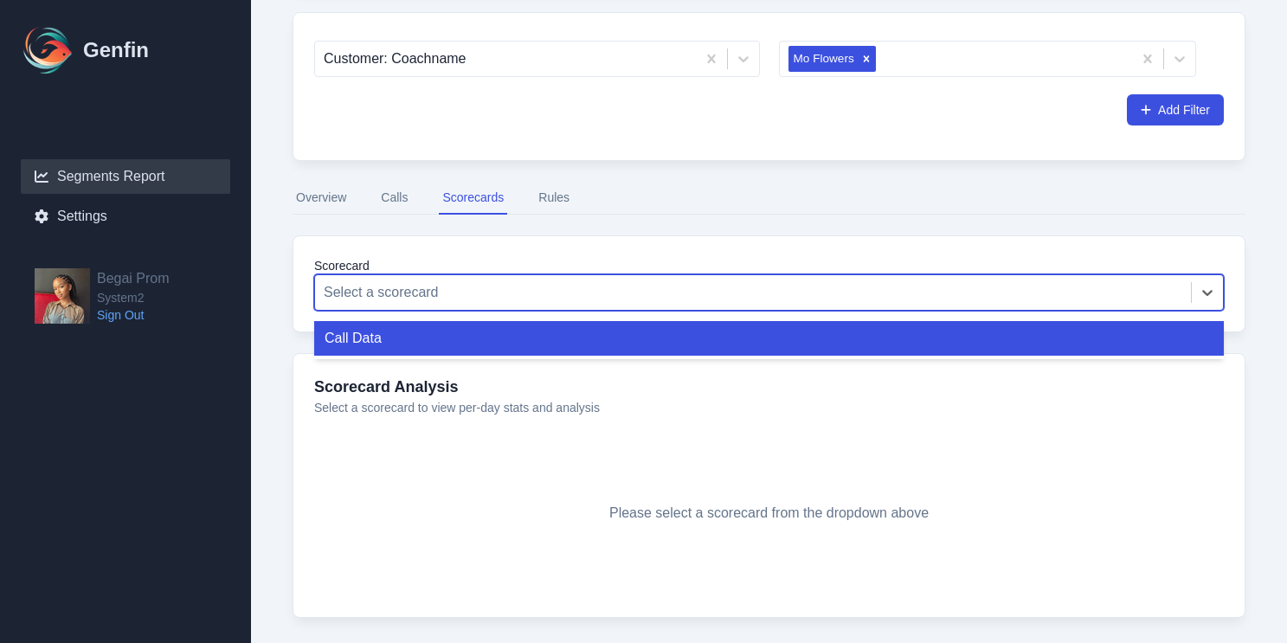
click at [479, 289] on div at bounding box center [753, 292] width 859 height 24
click at [473, 338] on div "Call Data" at bounding box center [769, 338] width 910 height 35
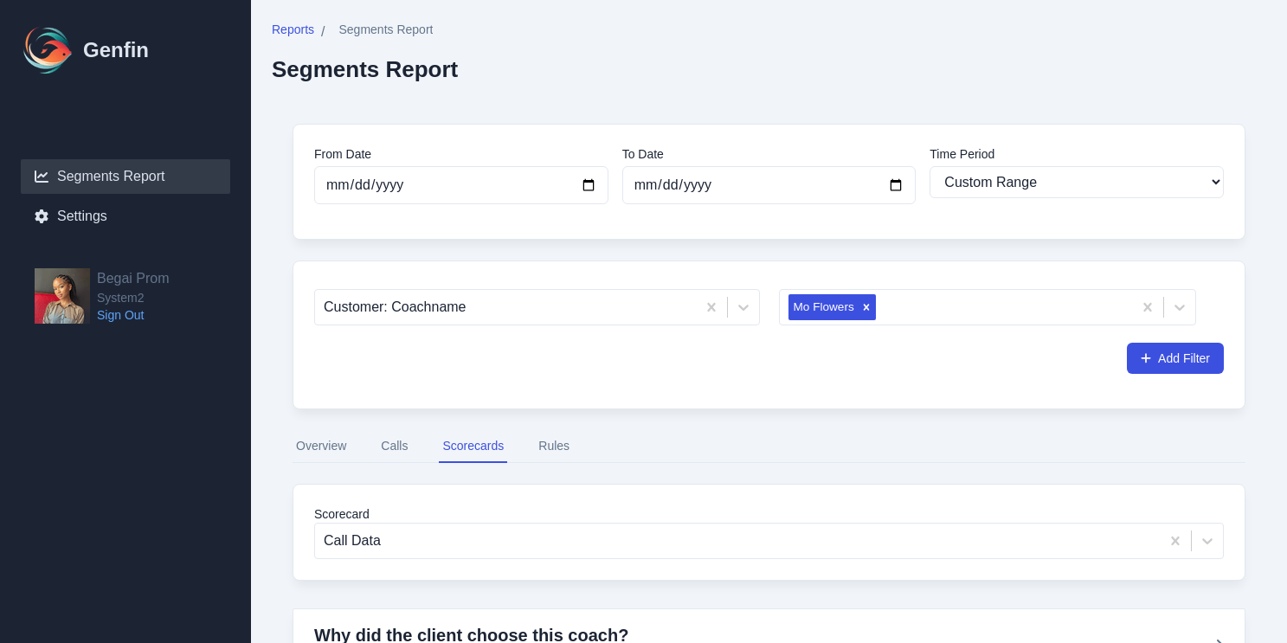
click at [374, 445] on nav "Overview Calls Scorecards Rules" at bounding box center [769, 446] width 953 height 33
click at [395, 446] on button "Calls" at bounding box center [394, 446] width 34 height 33
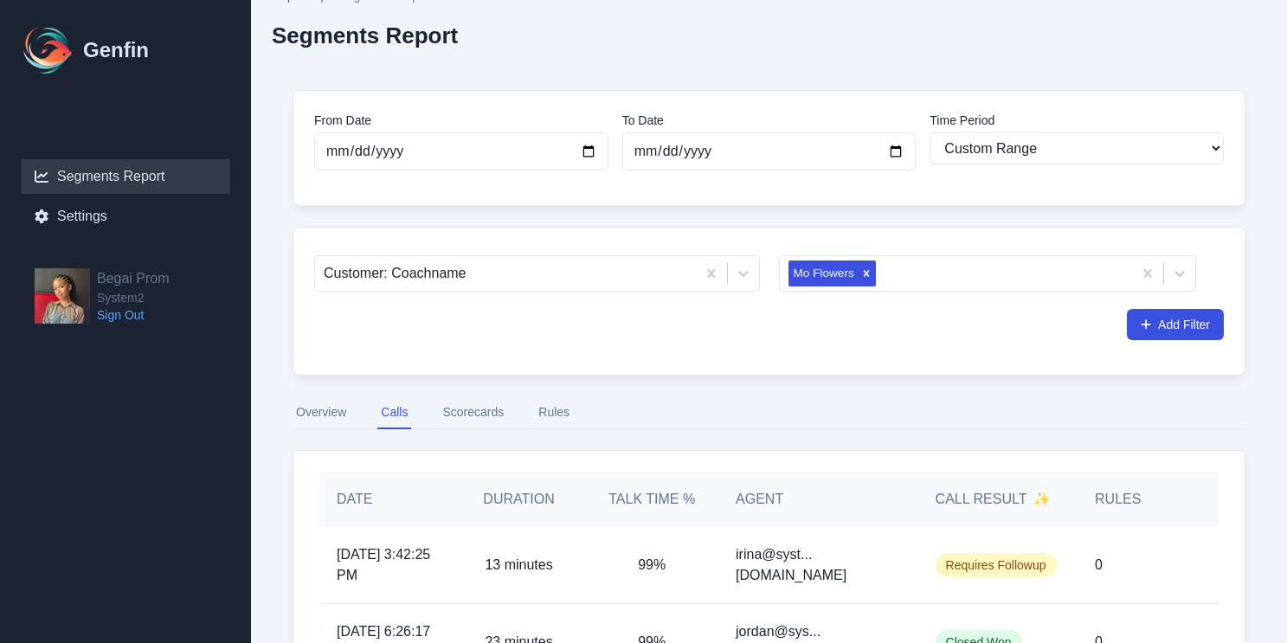
scroll to position [36, 0]
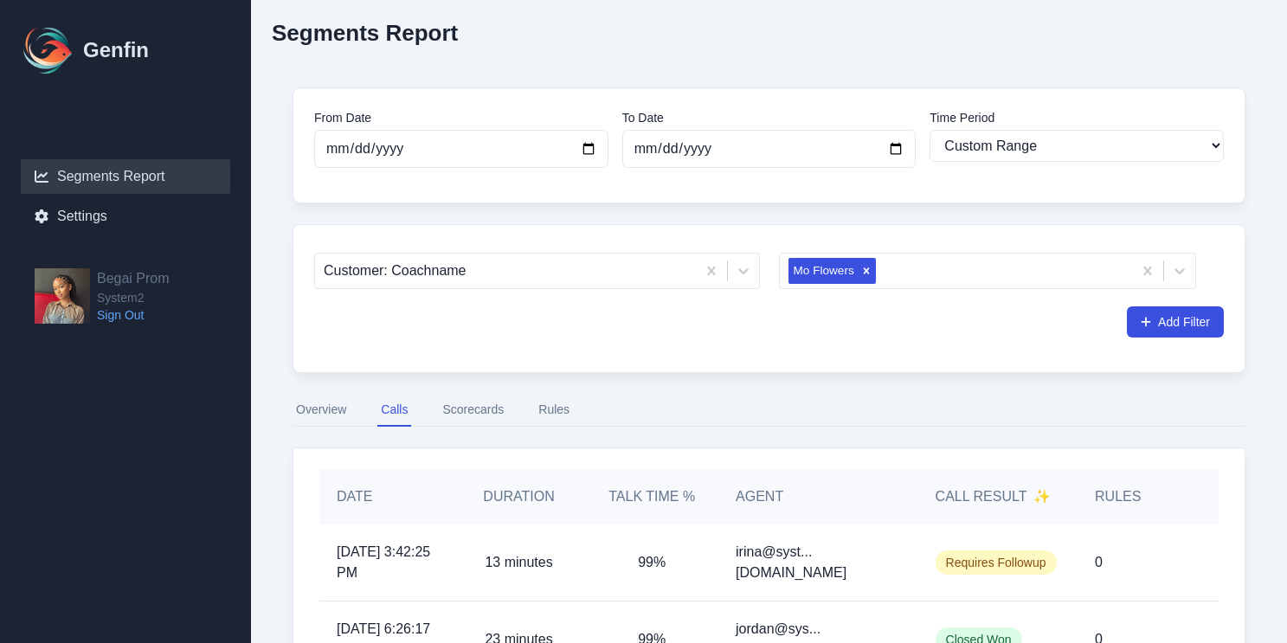
click at [315, 411] on button "Overview" at bounding box center [321, 410] width 57 height 33
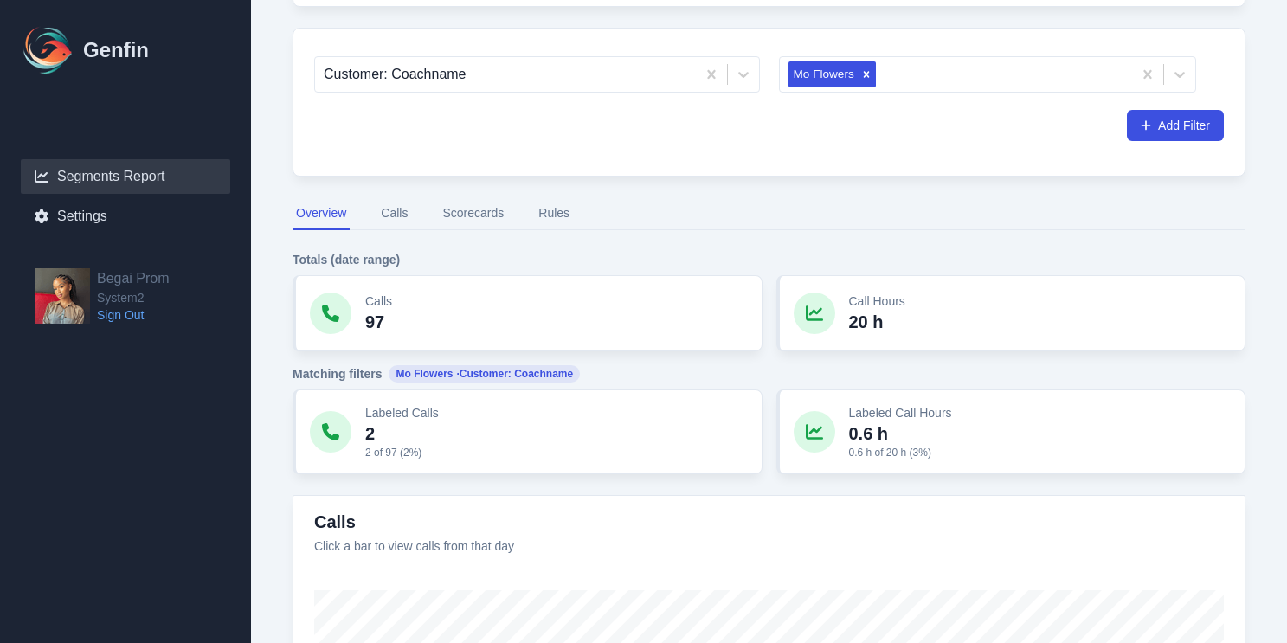
scroll to position [301, 0]
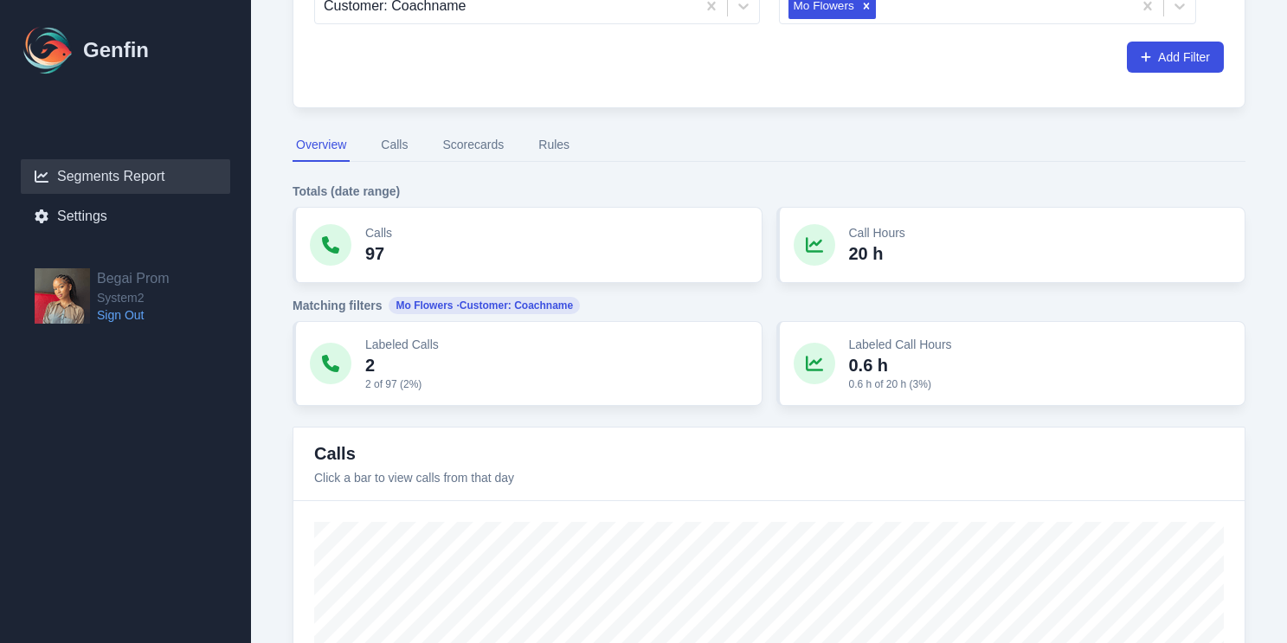
click at [415, 161] on nav "Overview Calls Scorecards Rules" at bounding box center [769, 145] width 953 height 33
click at [409, 156] on button "Calls" at bounding box center [394, 145] width 34 height 33
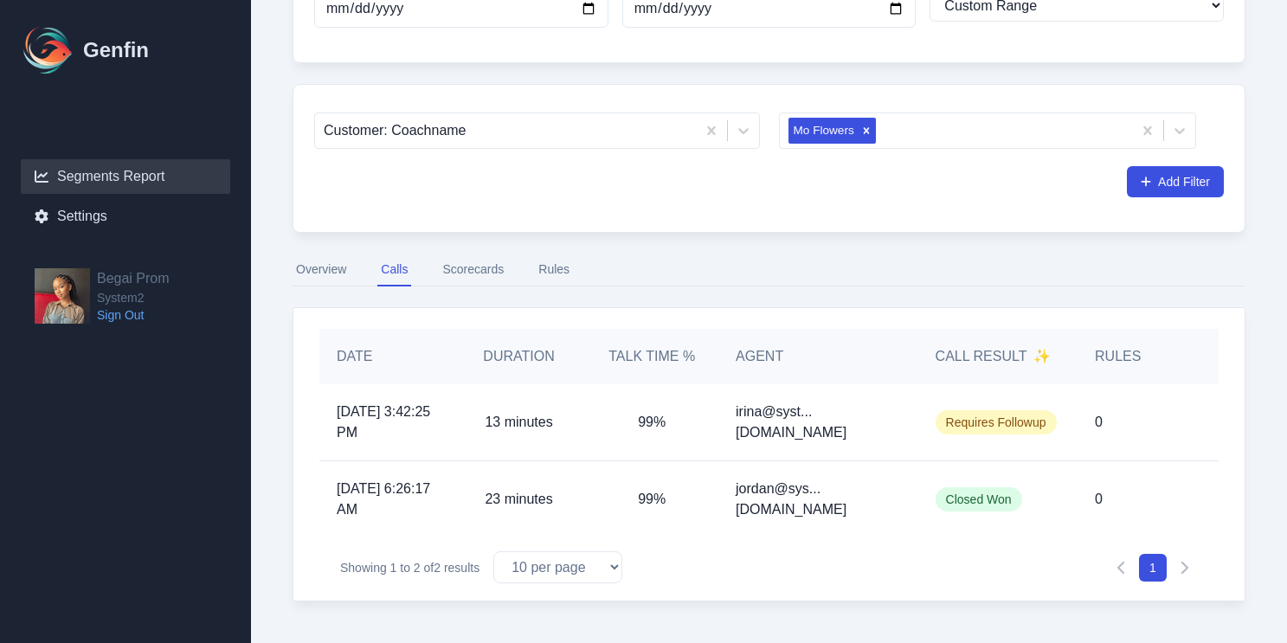
click at [353, 261] on nav "Overview Calls Scorecards Rules" at bounding box center [769, 270] width 953 height 33
click at [339, 269] on button "Overview" at bounding box center [321, 270] width 57 height 33
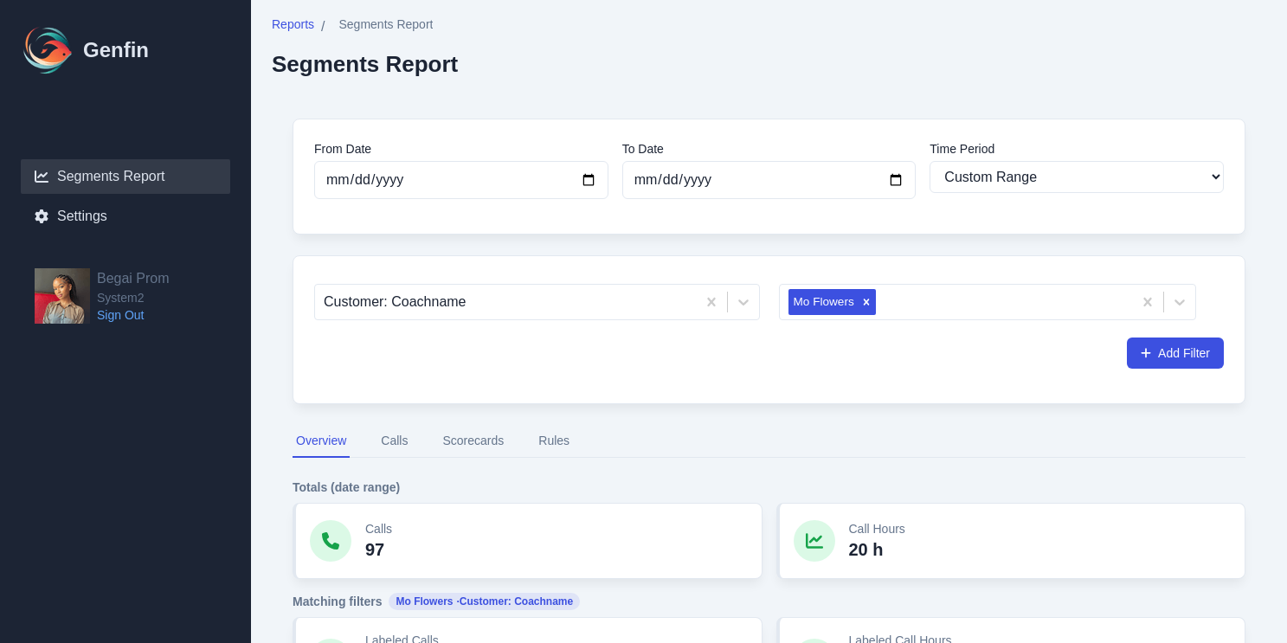
scroll to position [6, 0]
click at [687, 180] on input "[DATE]" at bounding box center [769, 179] width 294 height 38
click at [897, 180] on input "[DATE]" at bounding box center [769, 179] width 294 height 38
type input "[DATE]"
click at [579, 176] on input "[DATE]" at bounding box center [461, 179] width 294 height 38
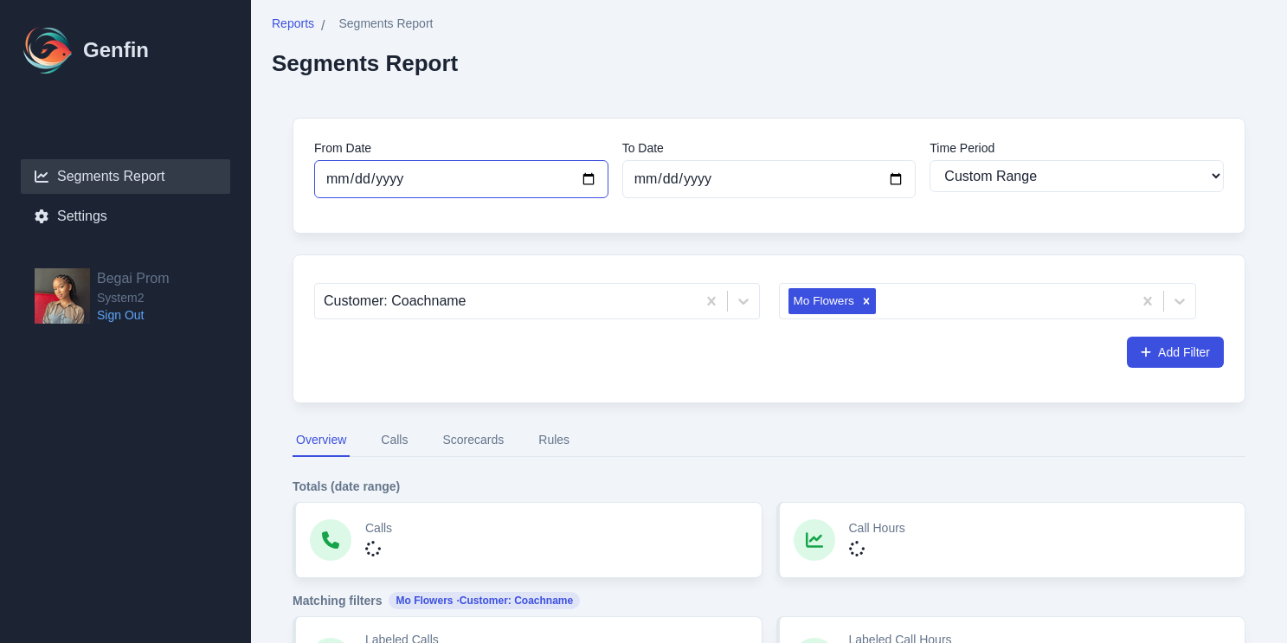
click at [593, 183] on input "[DATE]" at bounding box center [461, 179] width 294 height 38
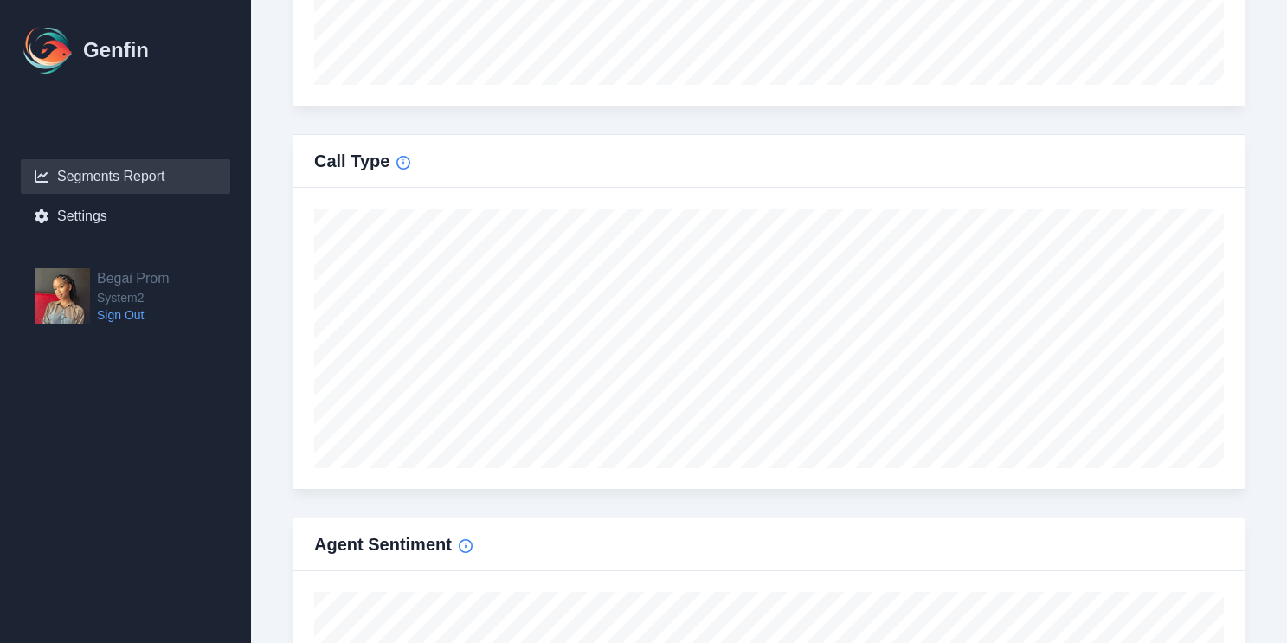
scroll to position [1130, 0]
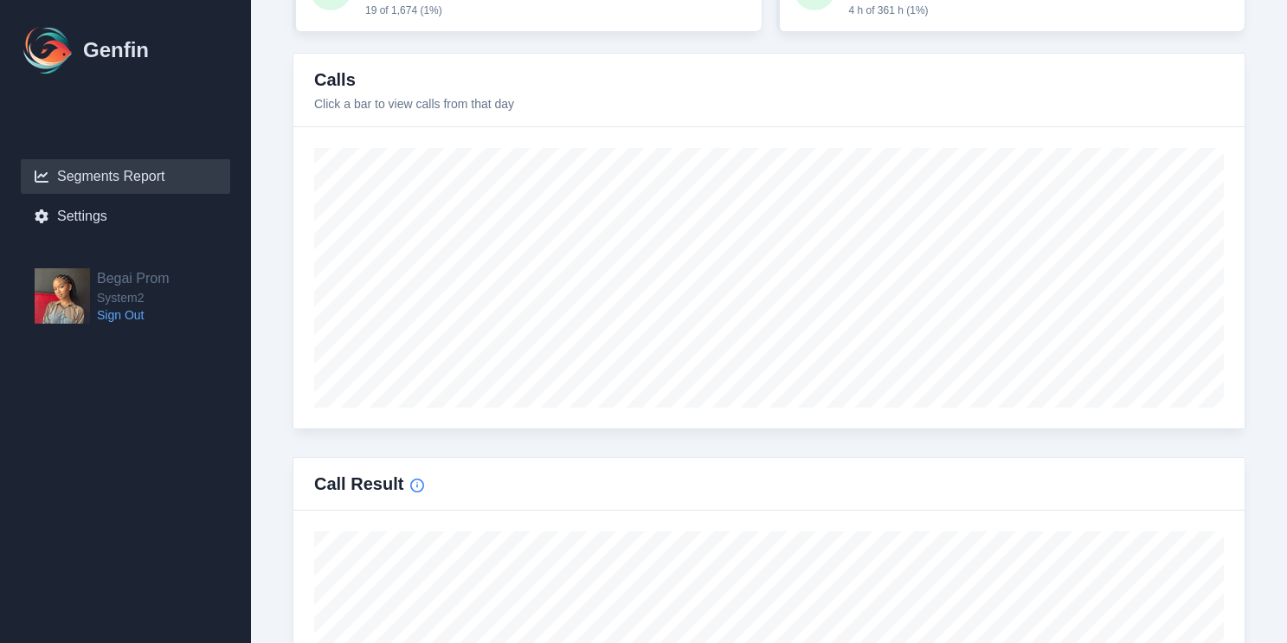
type input "[DATE]"
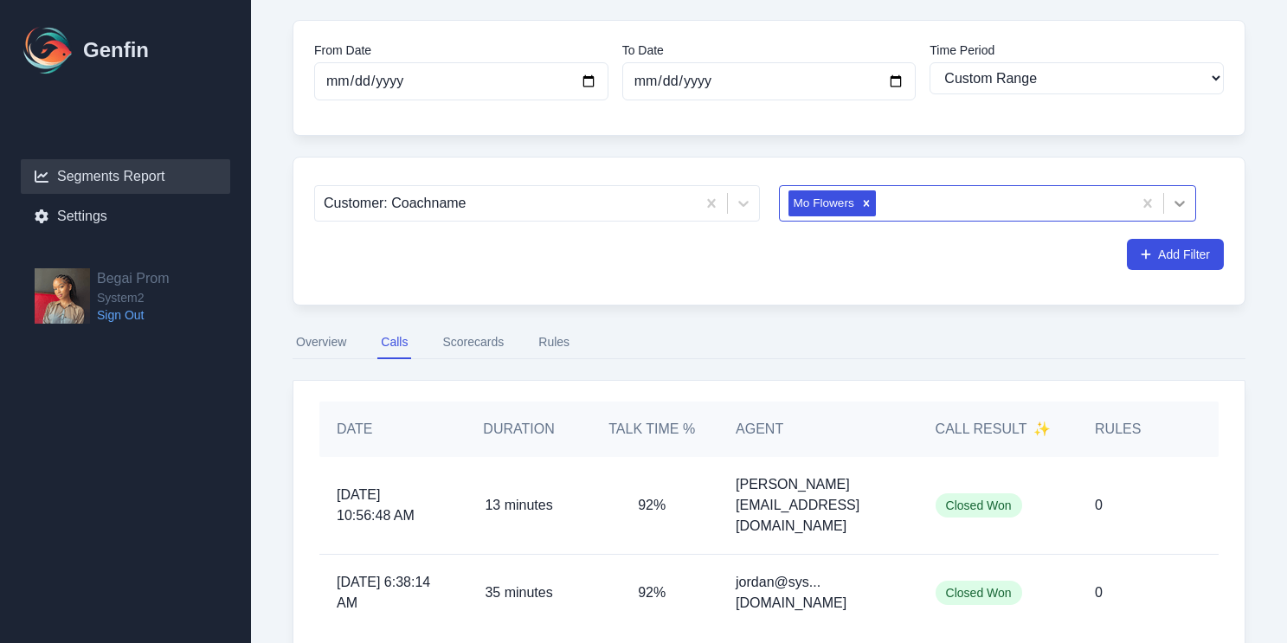
scroll to position [177, 0]
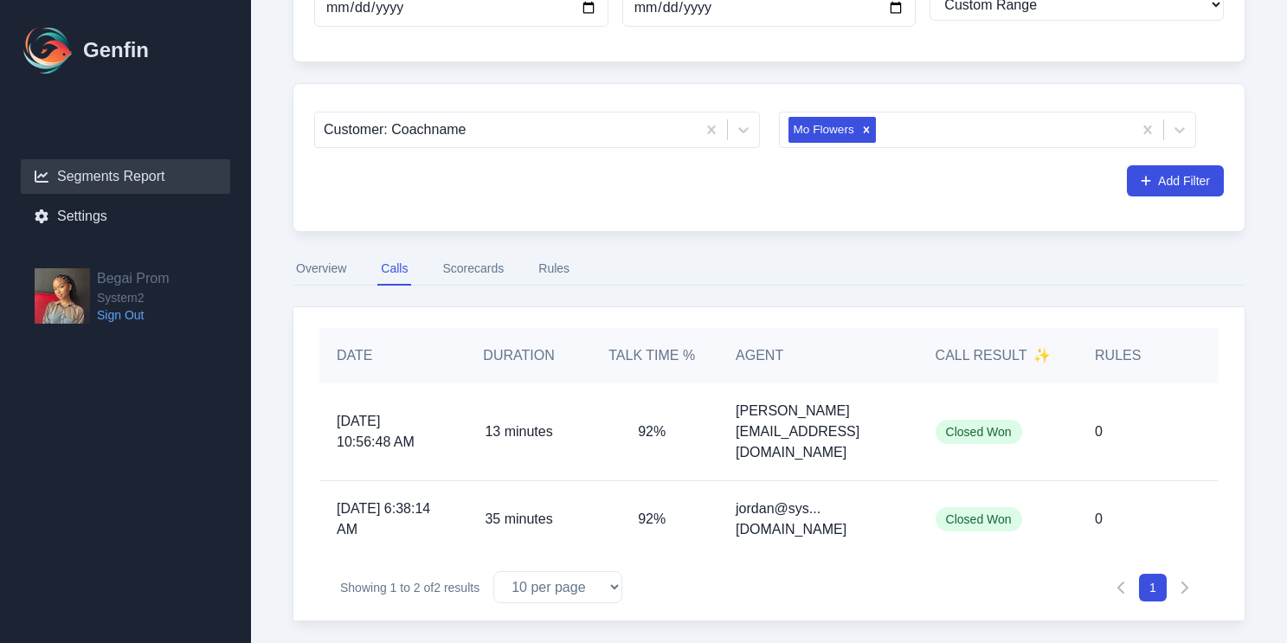
click at [475, 272] on button "Scorecards" at bounding box center [473, 269] width 68 height 33
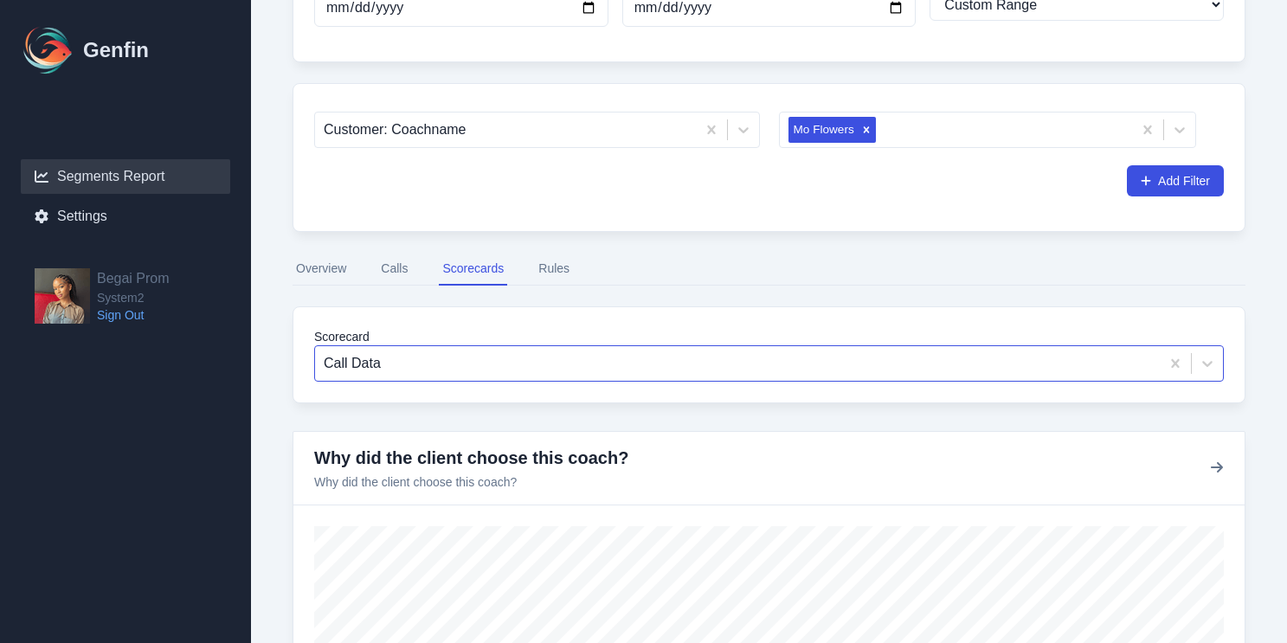
scroll to position [399, 0]
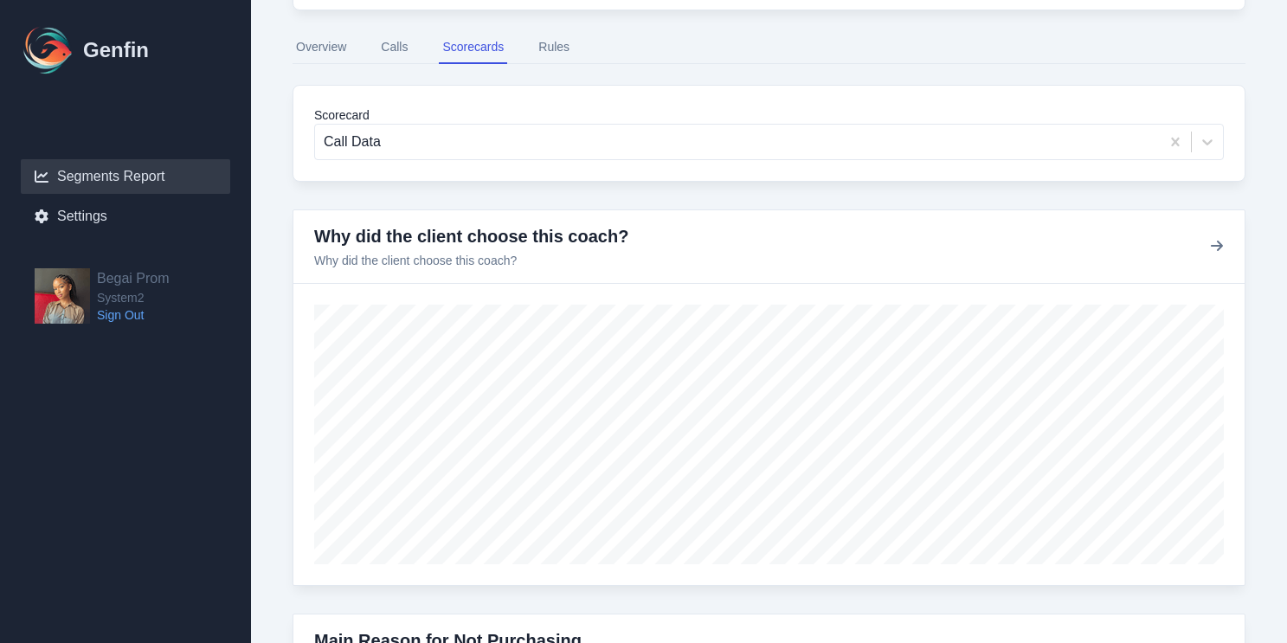
click at [539, 55] on button "Rules" at bounding box center [554, 47] width 38 height 33
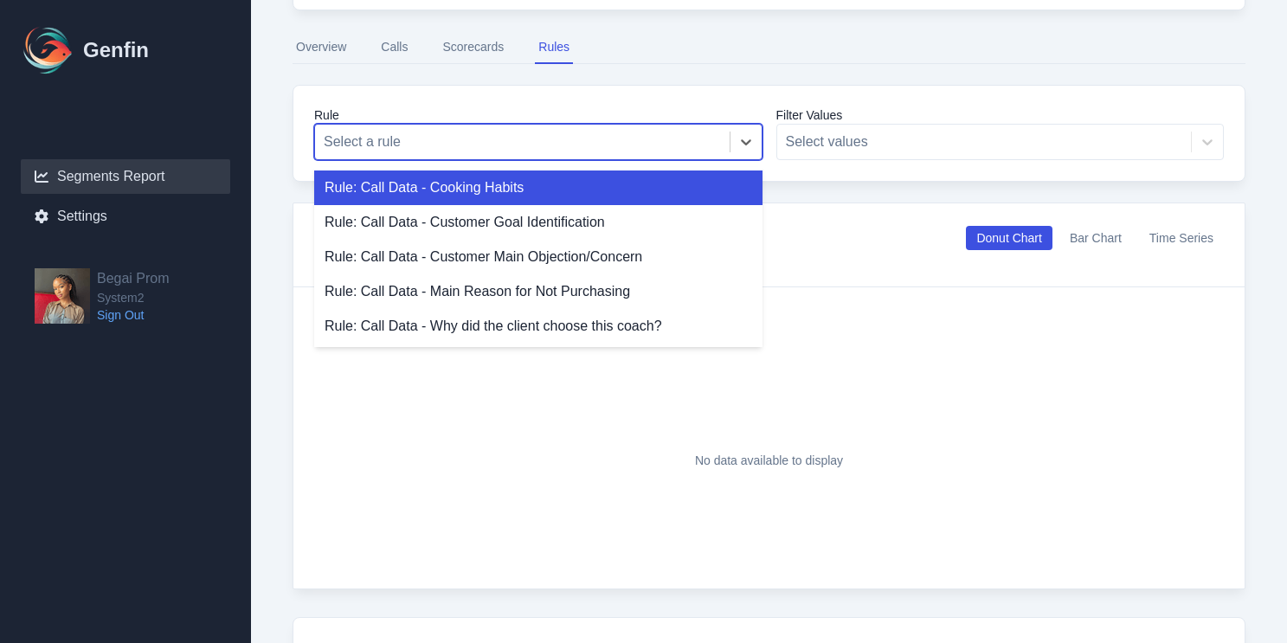
click at [615, 151] on div at bounding box center [522, 142] width 397 height 24
click at [886, 151] on div "Filter Values Select values" at bounding box center [1000, 133] width 448 height 54
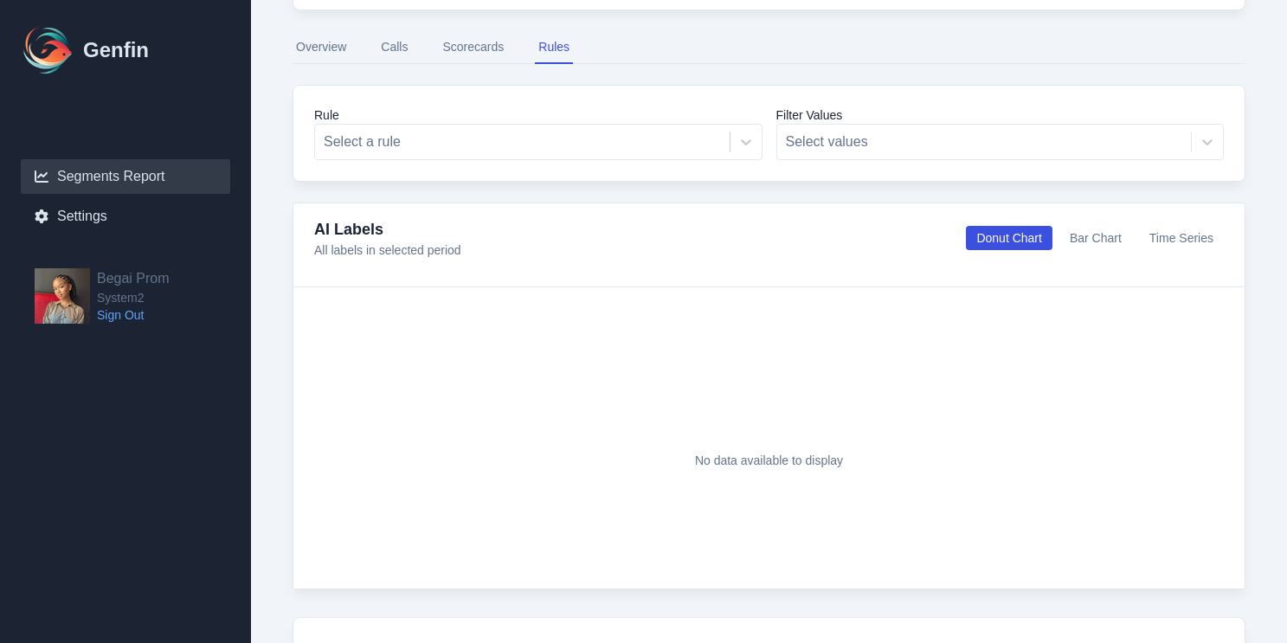
click at [876, 151] on div "Filter Values Select values" at bounding box center [1000, 133] width 448 height 54
click at [866, 131] on div "Filter Values Select values" at bounding box center [1000, 133] width 448 height 54
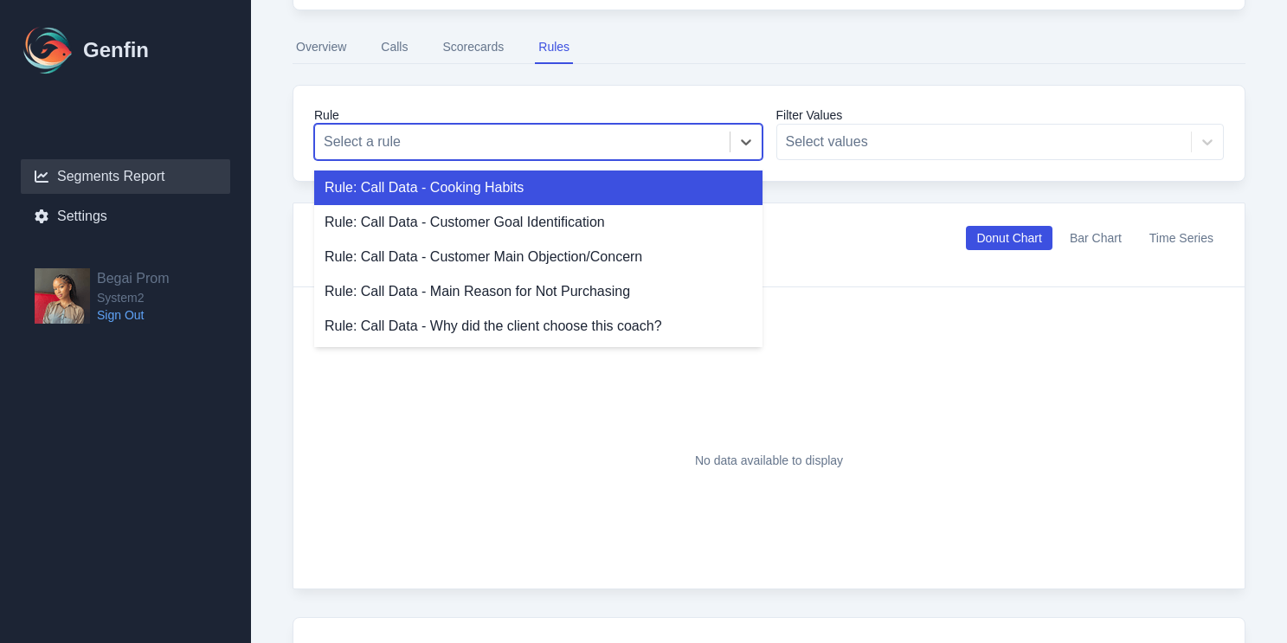
click at [685, 140] on div at bounding box center [522, 142] width 397 height 24
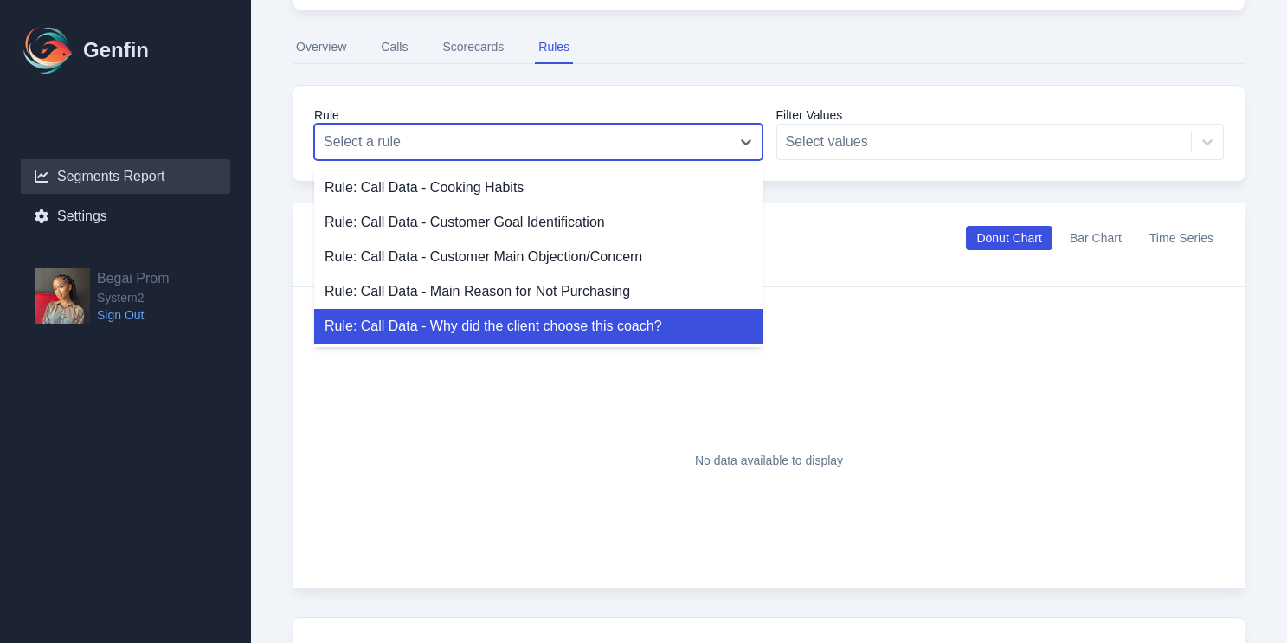
click at [586, 329] on div "Rule: Call Data - Why did the client choose this coach?" at bounding box center [538, 326] width 448 height 35
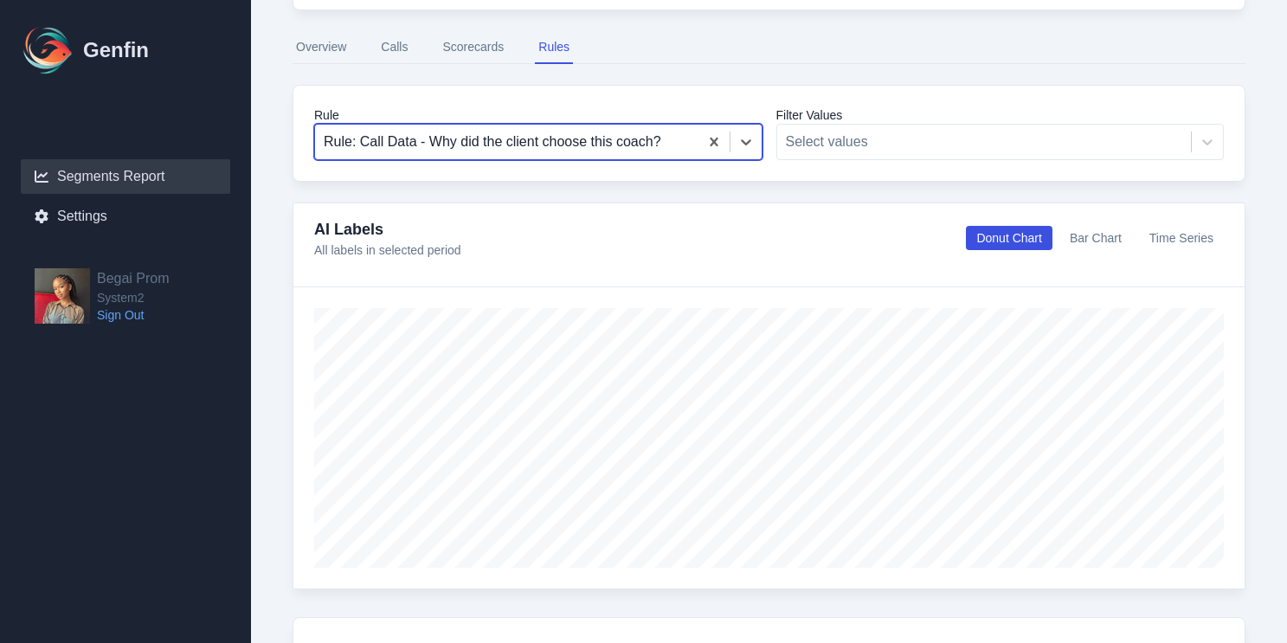
click at [563, 148] on div at bounding box center [507, 142] width 366 height 24
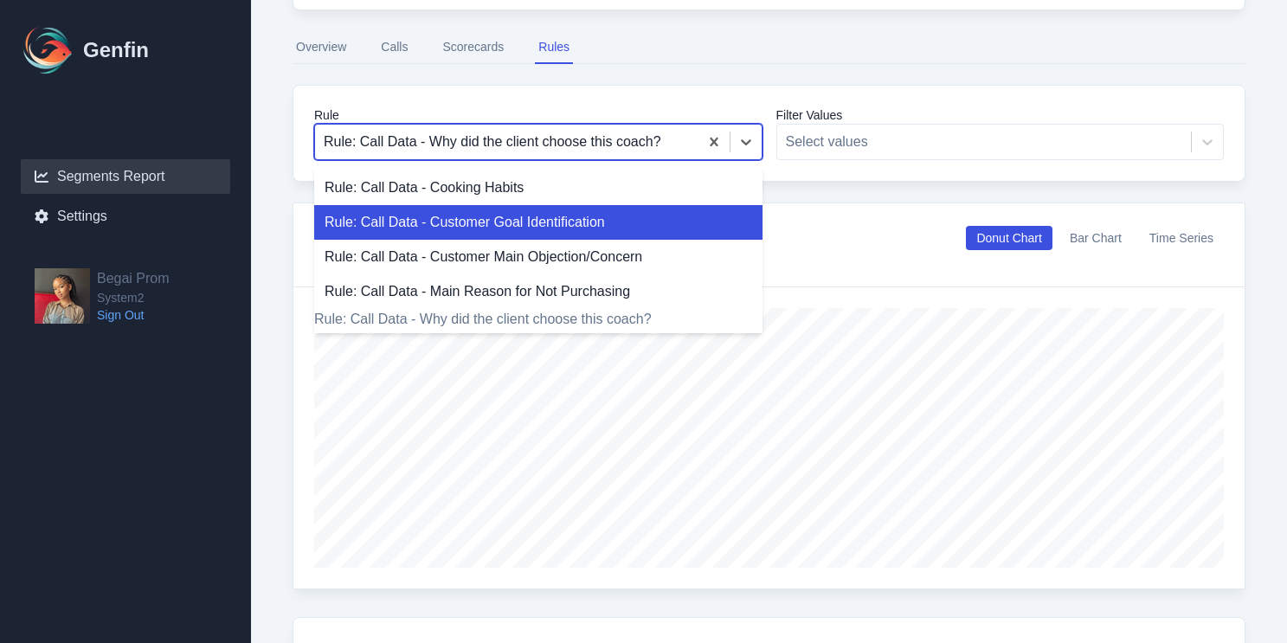
click at [560, 219] on div "Rule: Call Data - Customer Goal Identification" at bounding box center [538, 222] width 448 height 35
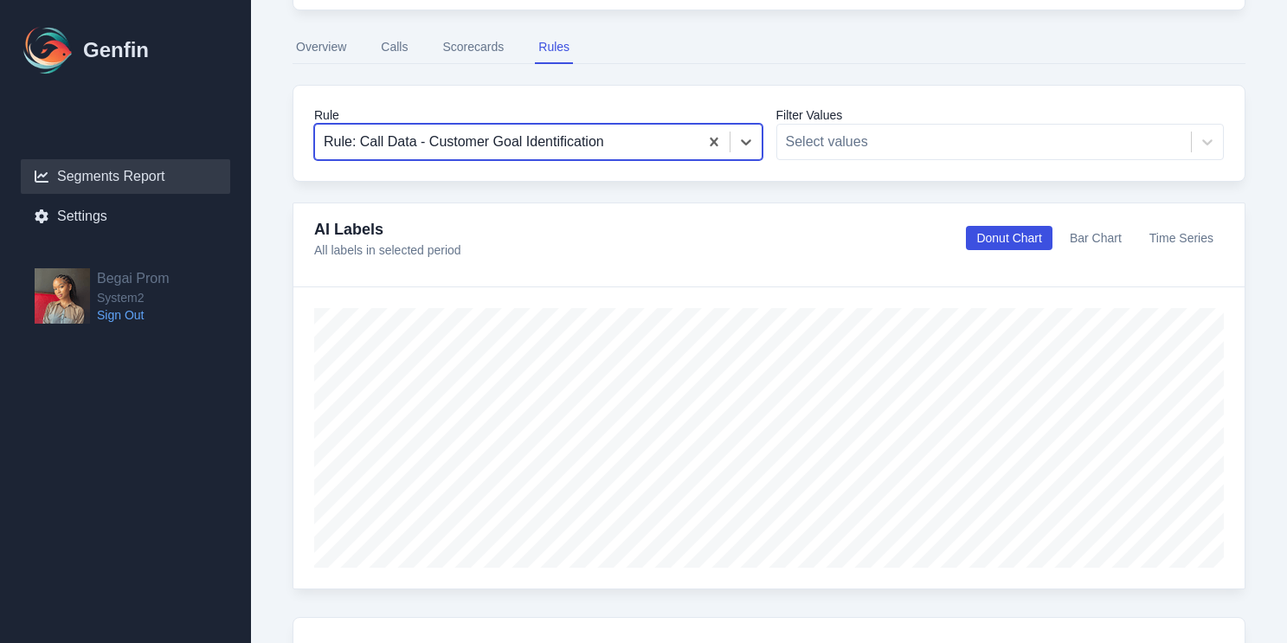
click at [578, 148] on div at bounding box center [507, 142] width 366 height 24
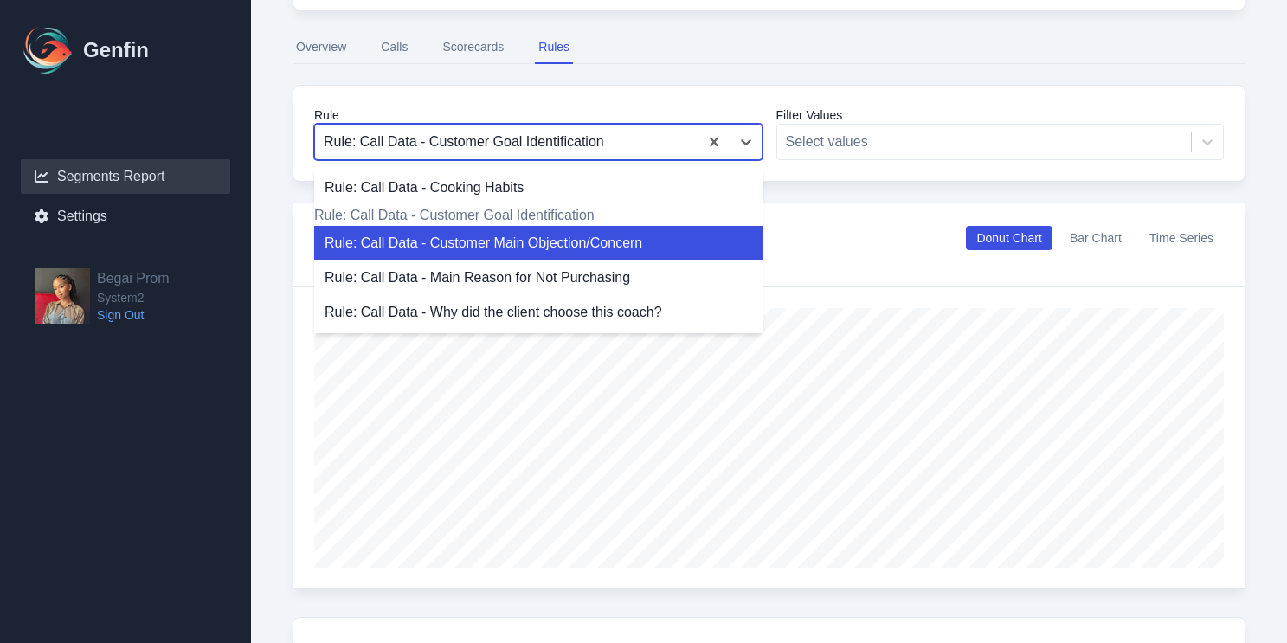
click at [567, 260] on div "Rule: Call Data - Customer Main Objection/Concern" at bounding box center [538, 243] width 448 height 35
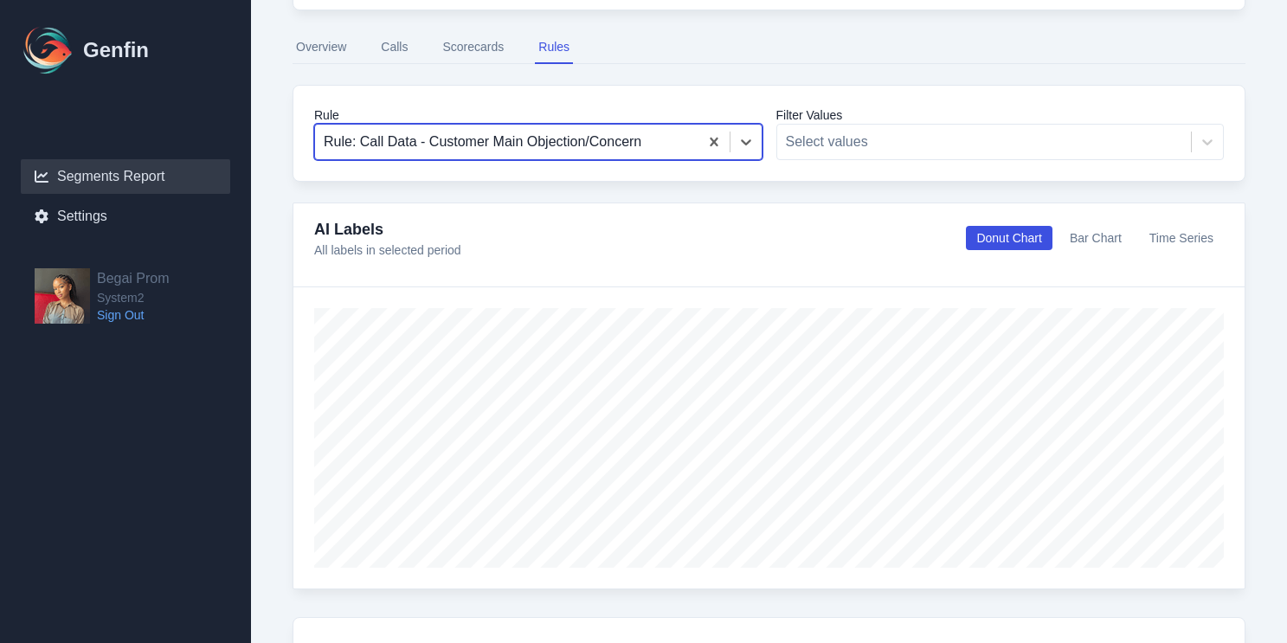
click at [634, 130] on div at bounding box center [507, 142] width 366 height 24
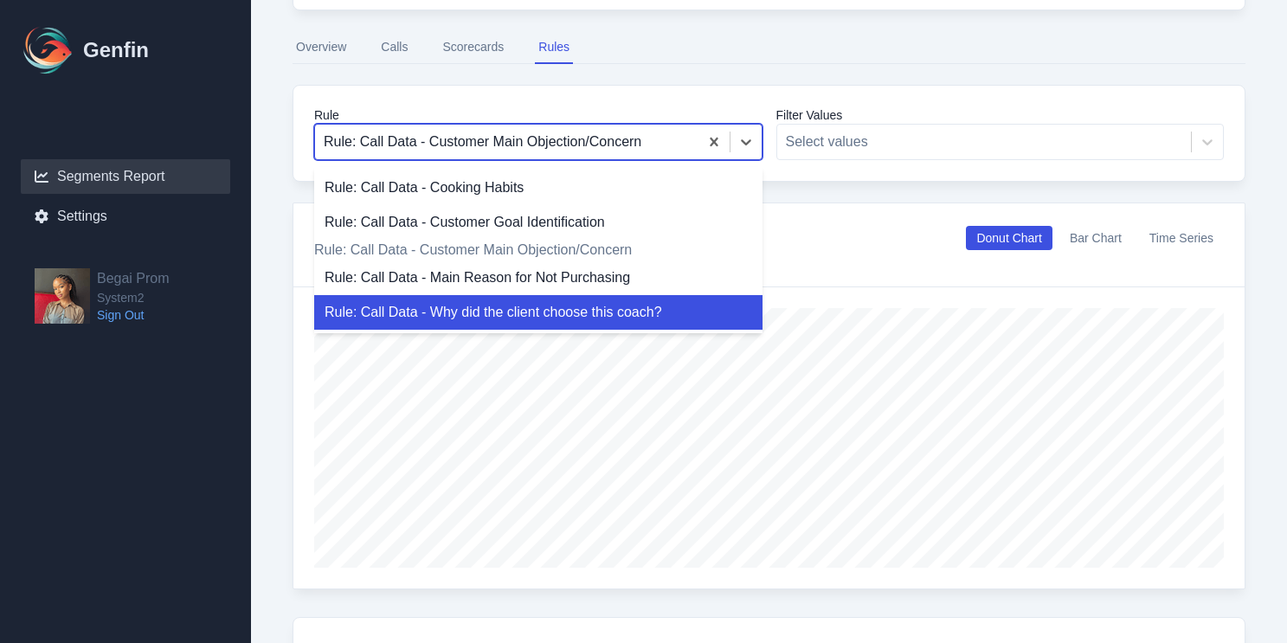
click at [583, 324] on div "Rule: Call Data - Why did the client choose this coach?" at bounding box center [538, 312] width 448 height 35
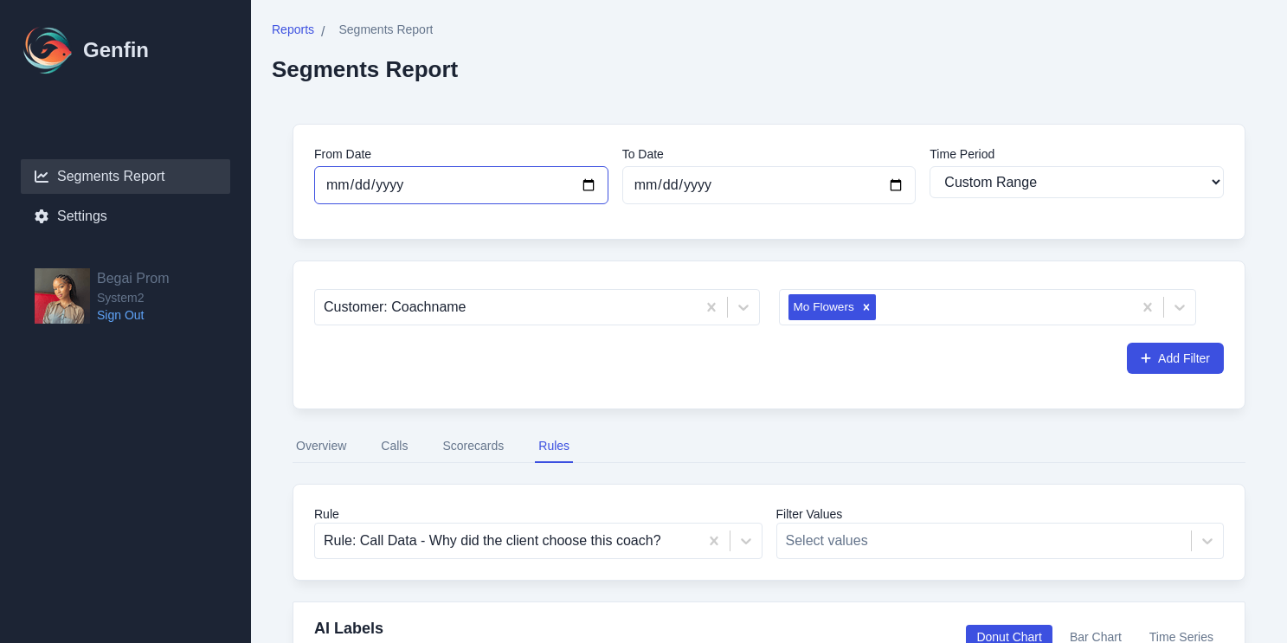
click at [595, 198] on input "[DATE]" at bounding box center [461, 185] width 294 height 38
click at [588, 193] on input "[DATE]" at bounding box center [461, 185] width 294 height 38
type input "[DATE]"
click at [898, 190] on input "[DATE]" at bounding box center [769, 185] width 294 height 38
type input "[DATE]"
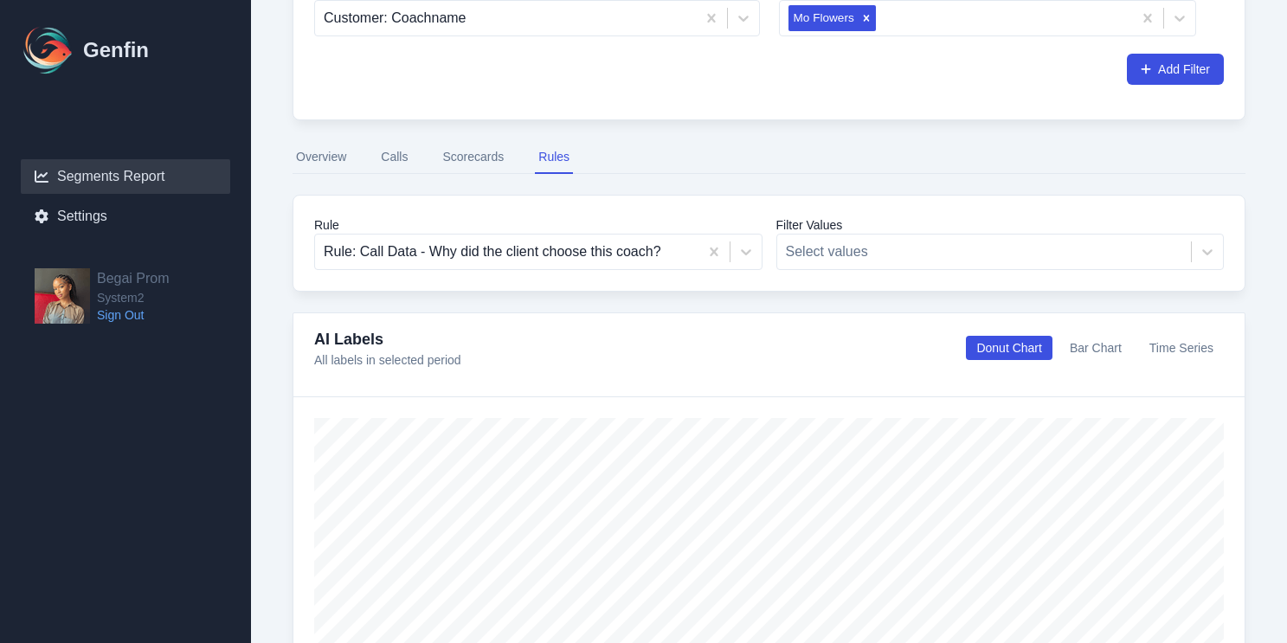
scroll to position [292, 0]
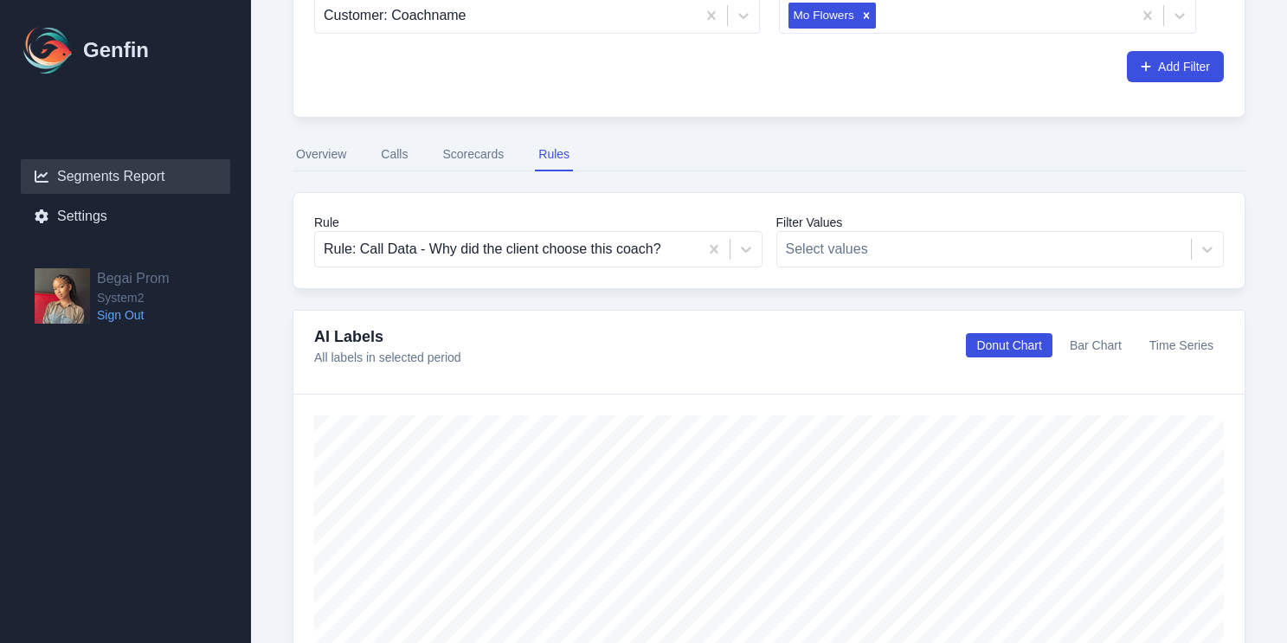
click at [462, 166] on button "Scorecards" at bounding box center [473, 154] width 68 height 33
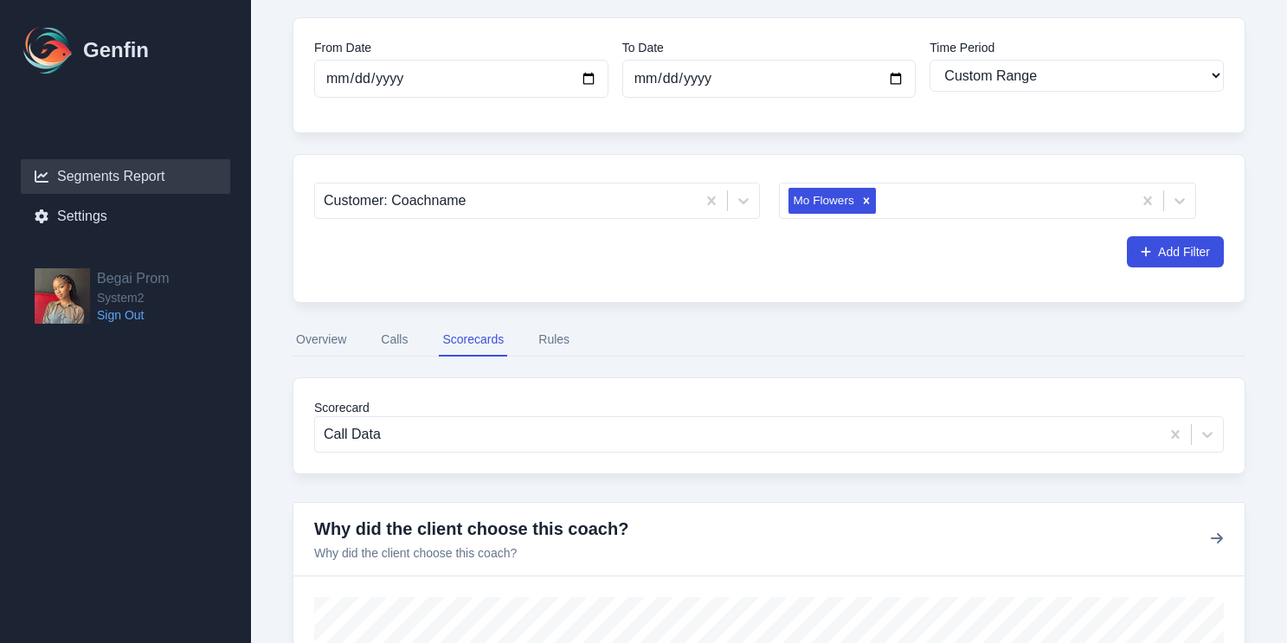
scroll to position [112, 0]
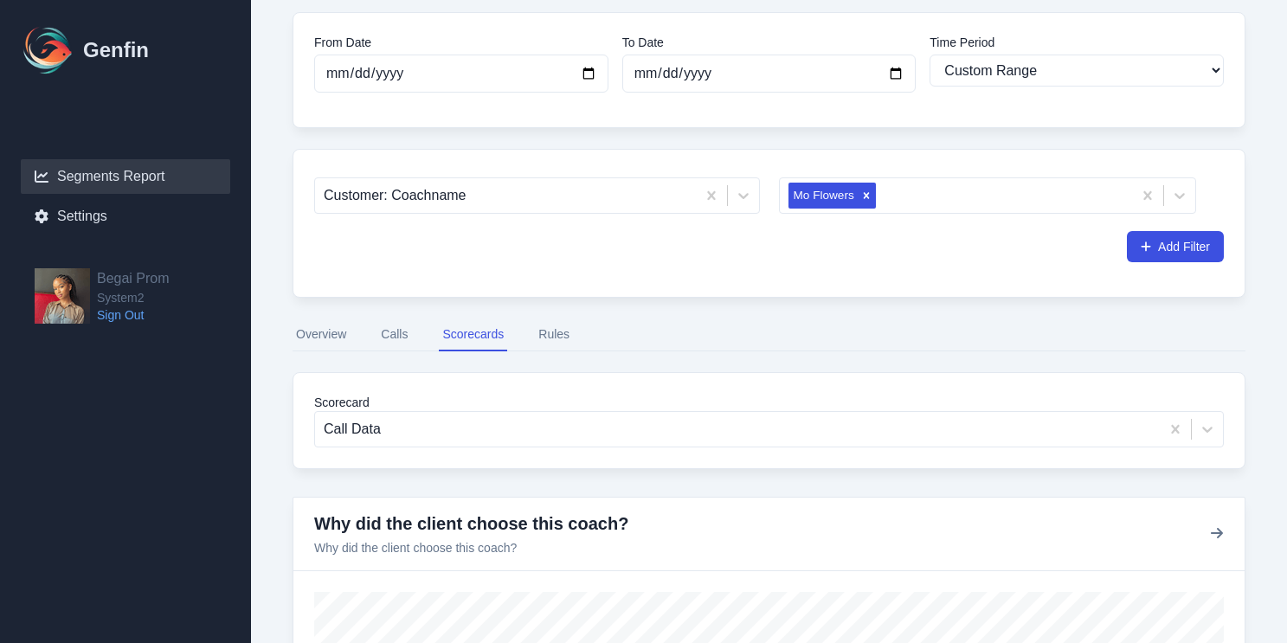
click at [557, 329] on button "Rules" at bounding box center [554, 335] width 38 height 33
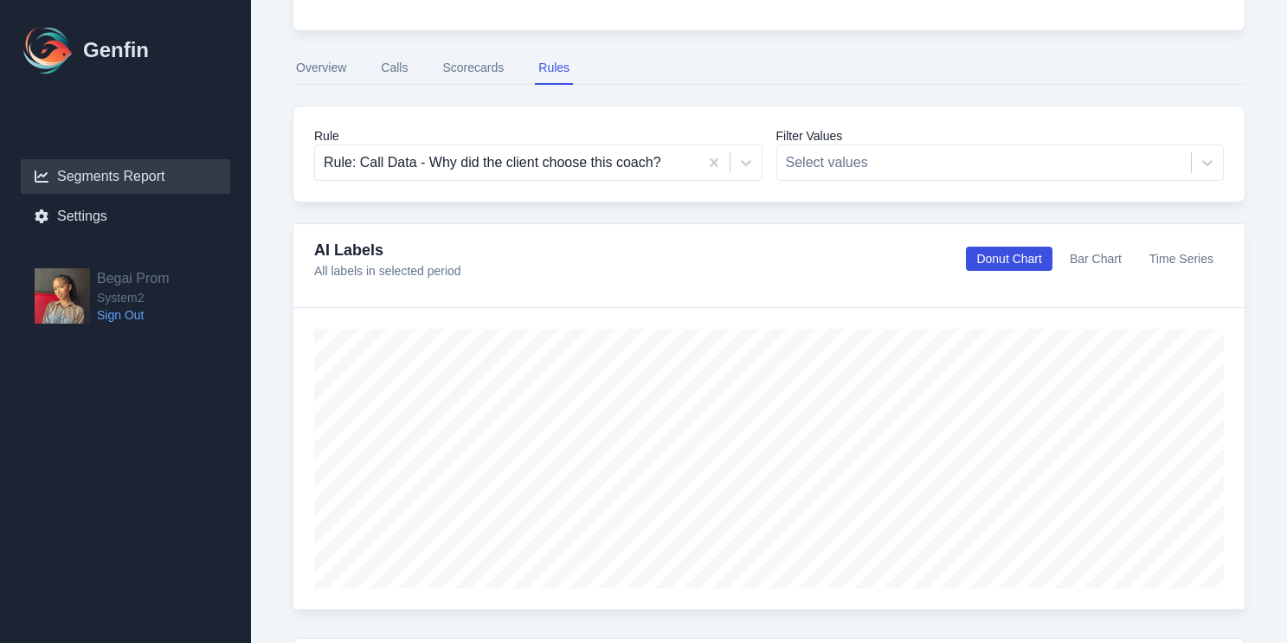
scroll to position [436, 0]
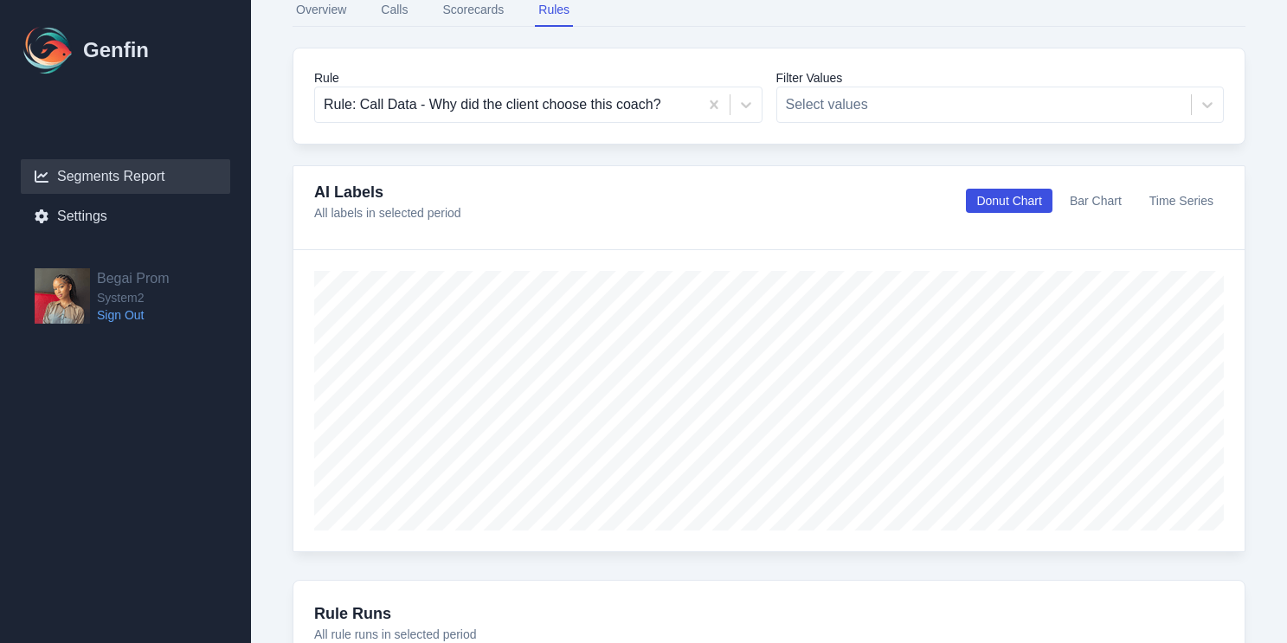
click at [1097, 208] on button "Bar Chart" at bounding box center [1095, 201] width 73 height 24
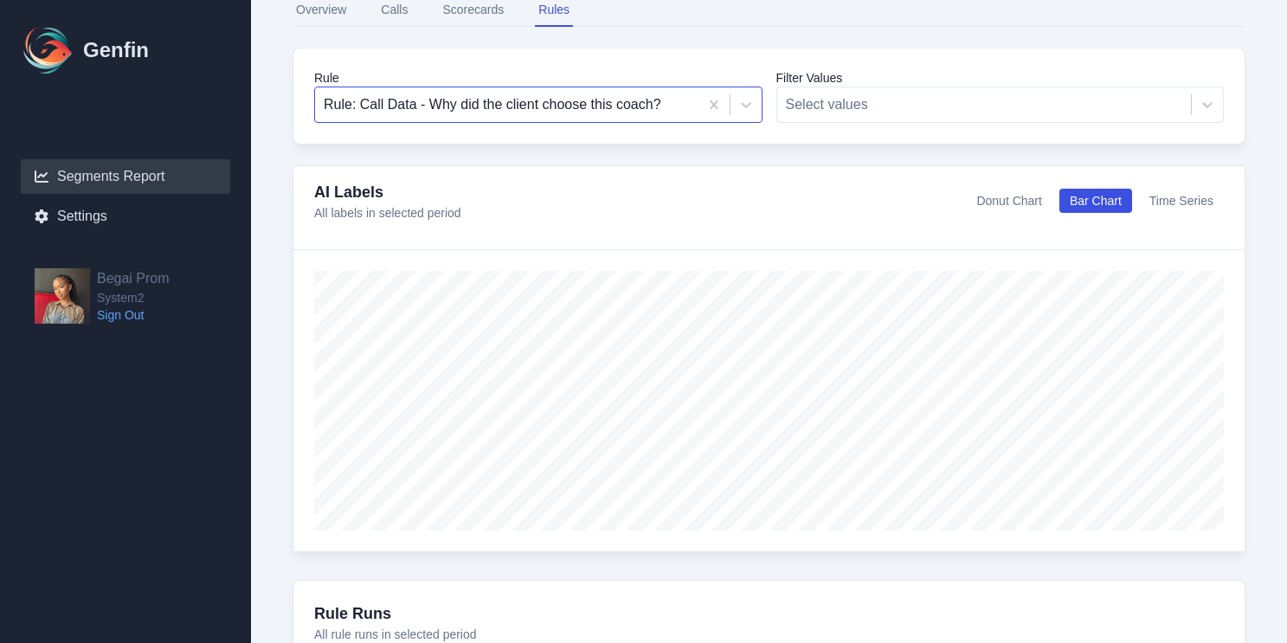
click at [644, 108] on div at bounding box center [507, 105] width 366 height 24
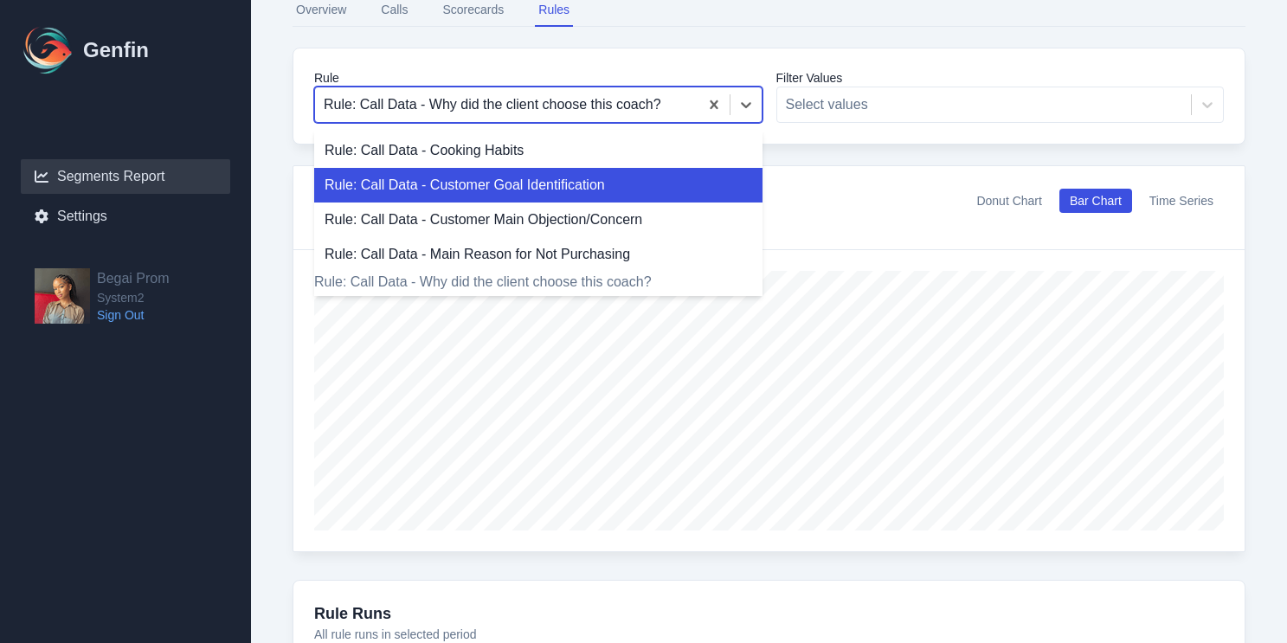
click at [617, 183] on div "Rule: Call Data - Customer Goal Identification" at bounding box center [538, 185] width 448 height 35
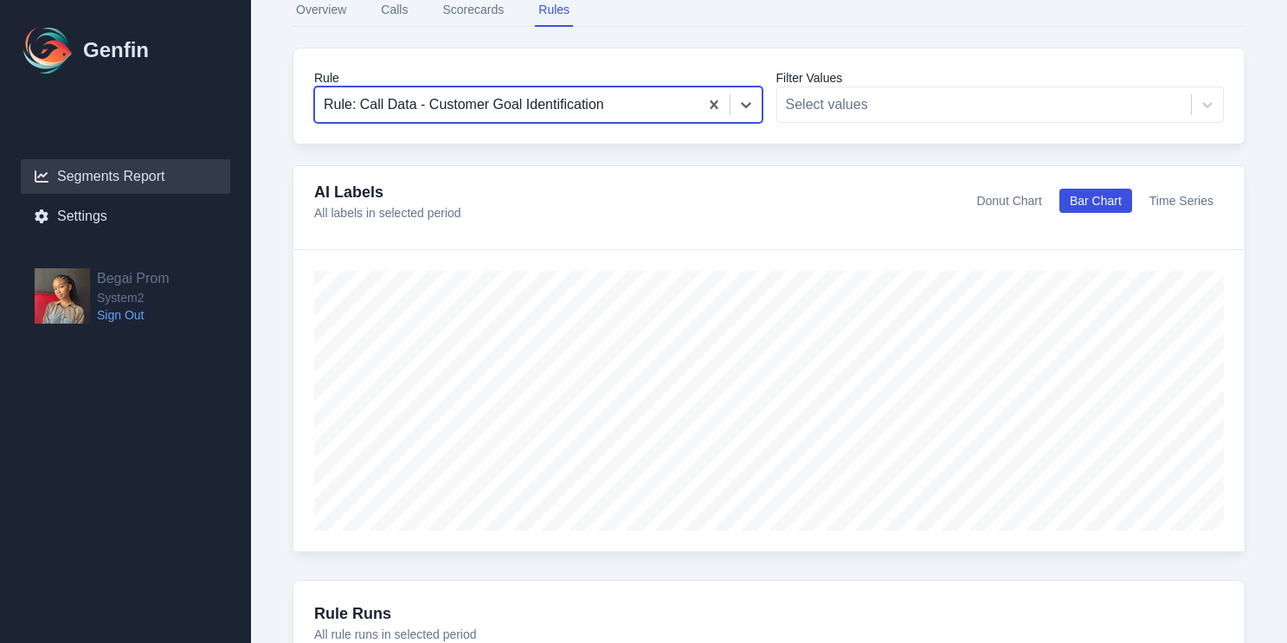
click at [584, 94] on div at bounding box center [507, 105] width 366 height 24
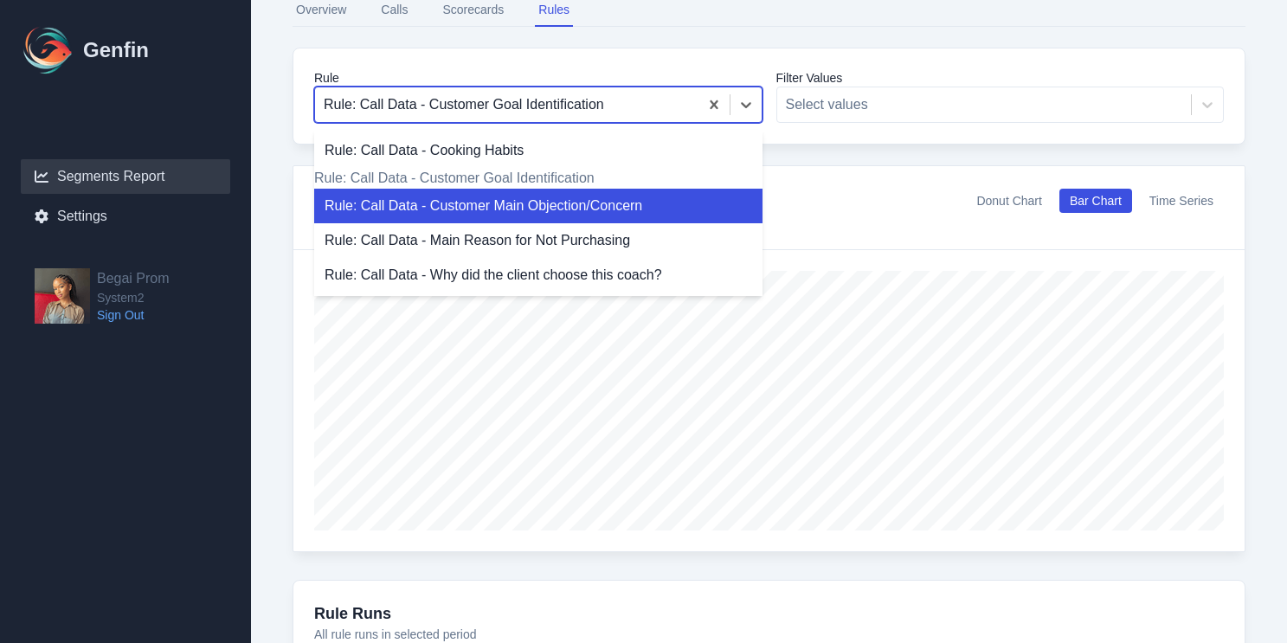
click at [551, 213] on div "Rule: Call Data - Customer Main Objection/Concern" at bounding box center [538, 206] width 448 height 35
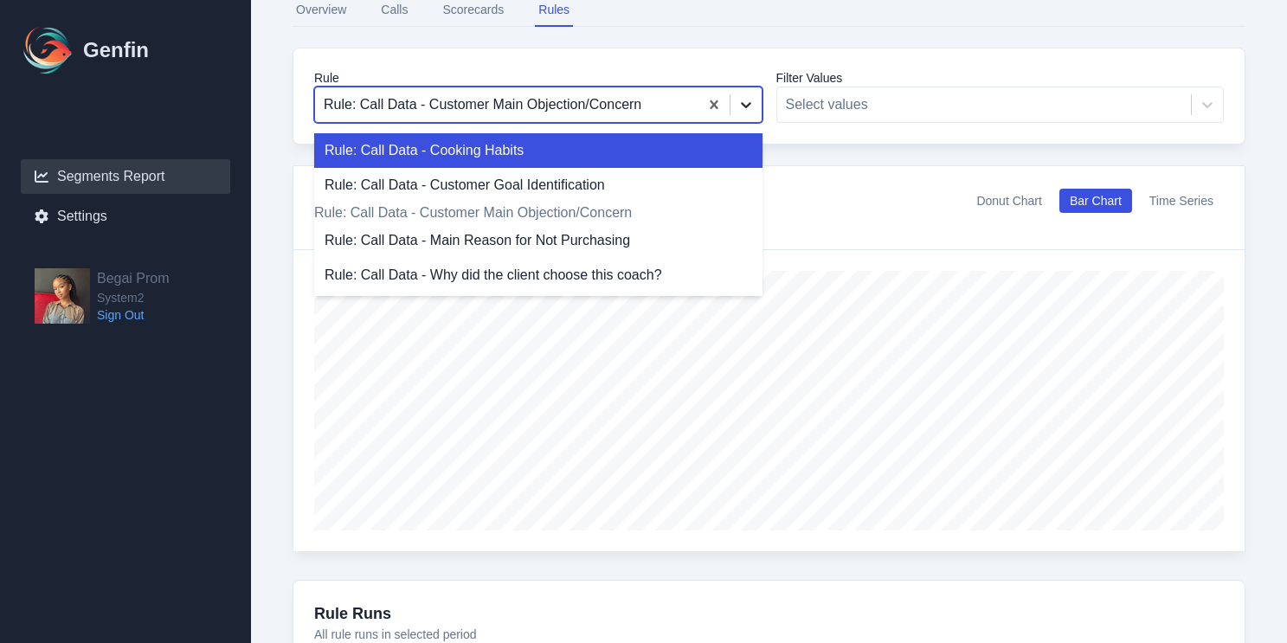
click at [751, 102] on icon at bounding box center [745, 104] width 17 height 17
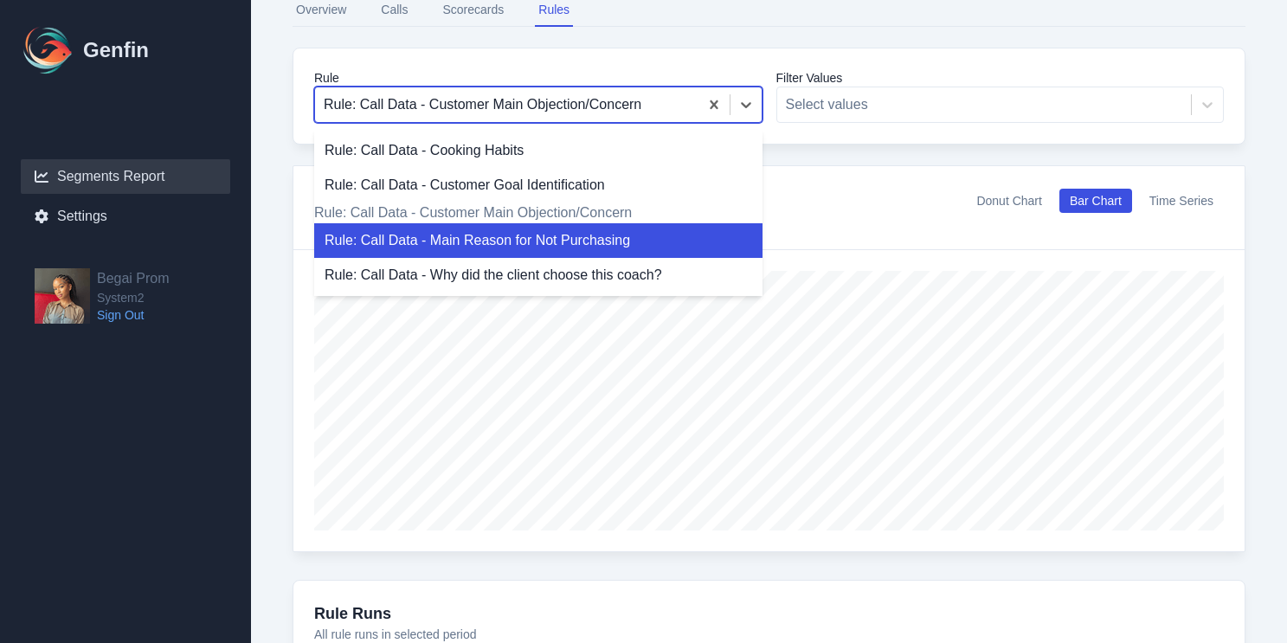
click at [658, 250] on div "Rule: Call Data - Main Reason for Not Purchasing" at bounding box center [538, 240] width 448 height 35
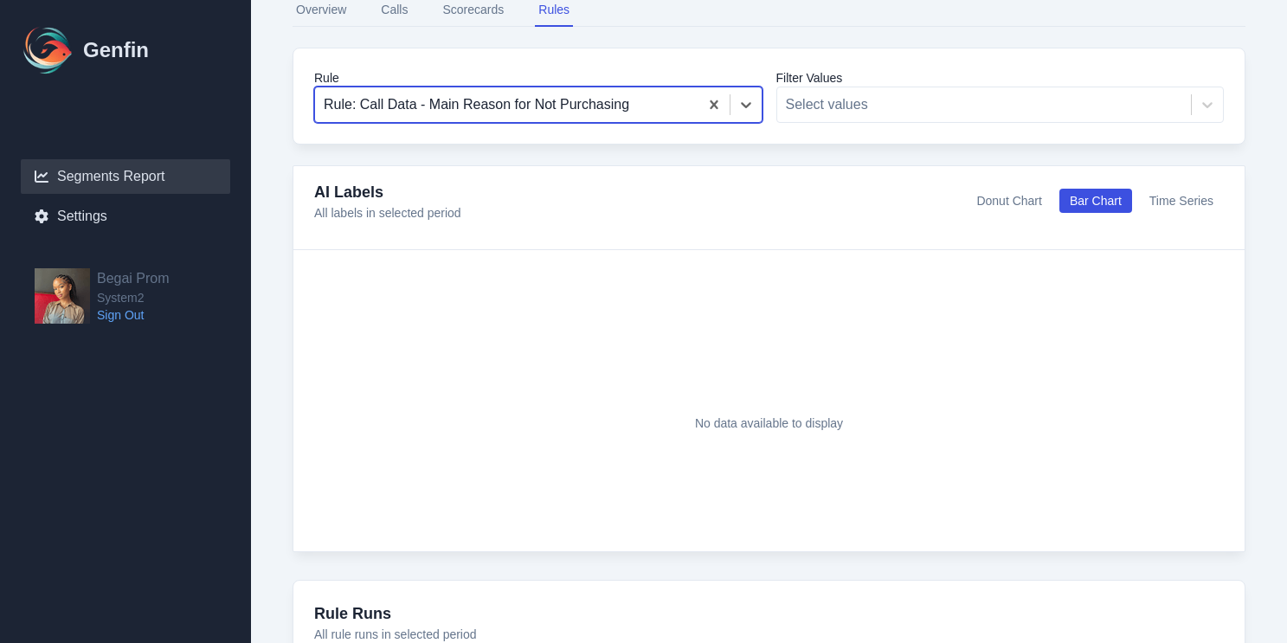
click at [646, 106] on div at bounding box center [507, 105] width 366 height 24
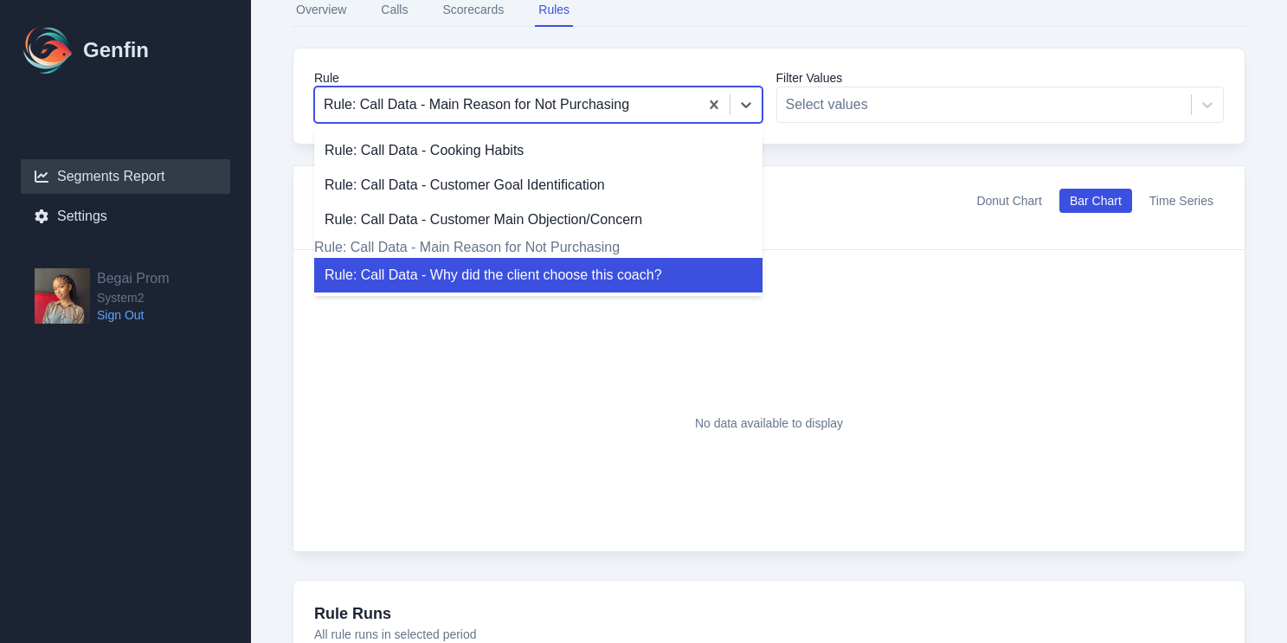
click at [625, 293] on div "Rule: Call Data - Why did the client choose this coach?" at bounding box center [538, 275] width 448 height 35
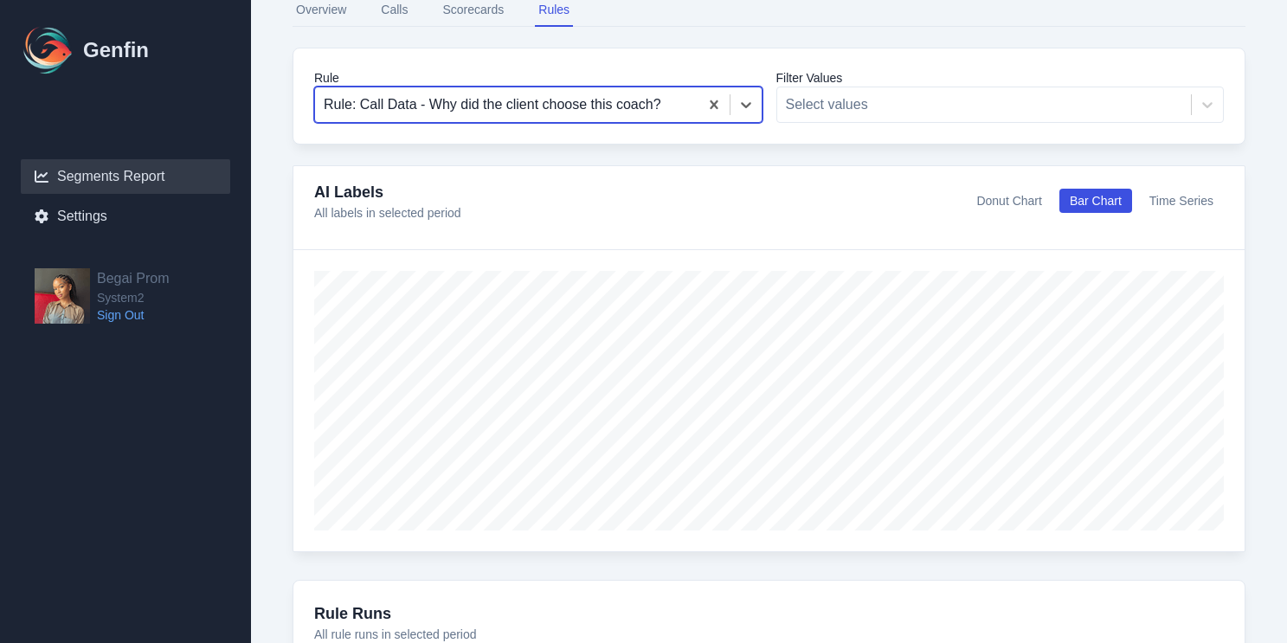
click at [608, 106] on div at bounding box center [507, 105] width 366 height 24
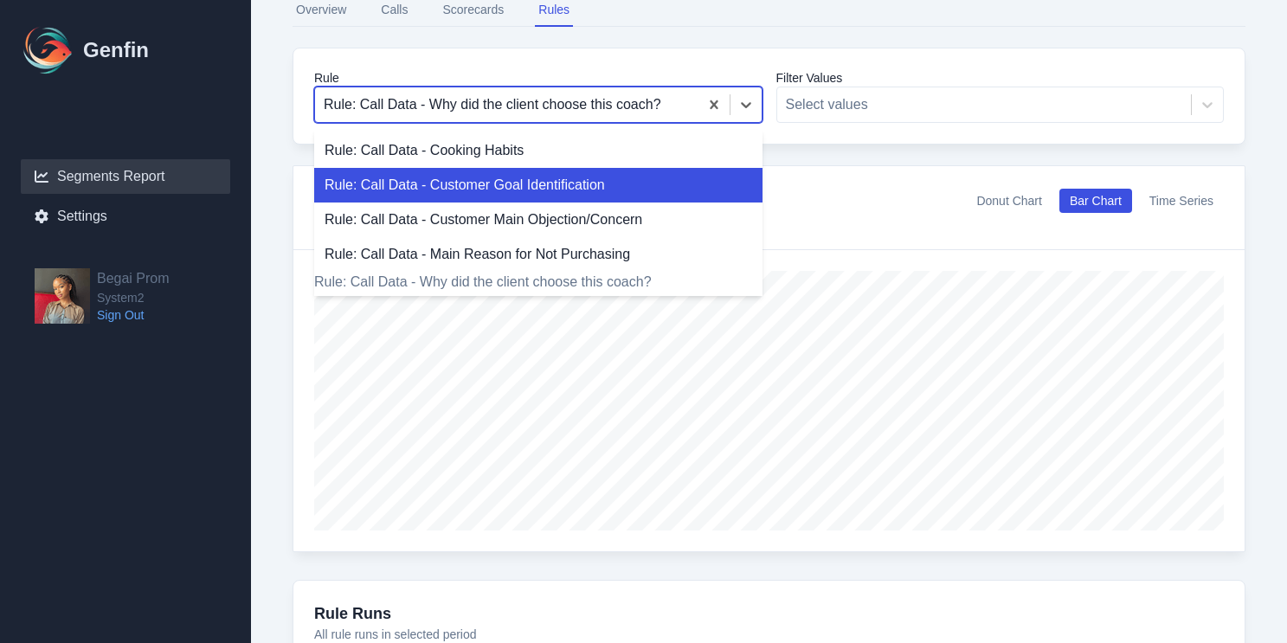
click at [590, 191] on div "Rule: Call Data - Customer Goal Identification" at bounding box center [538, 185] width 448 height 35
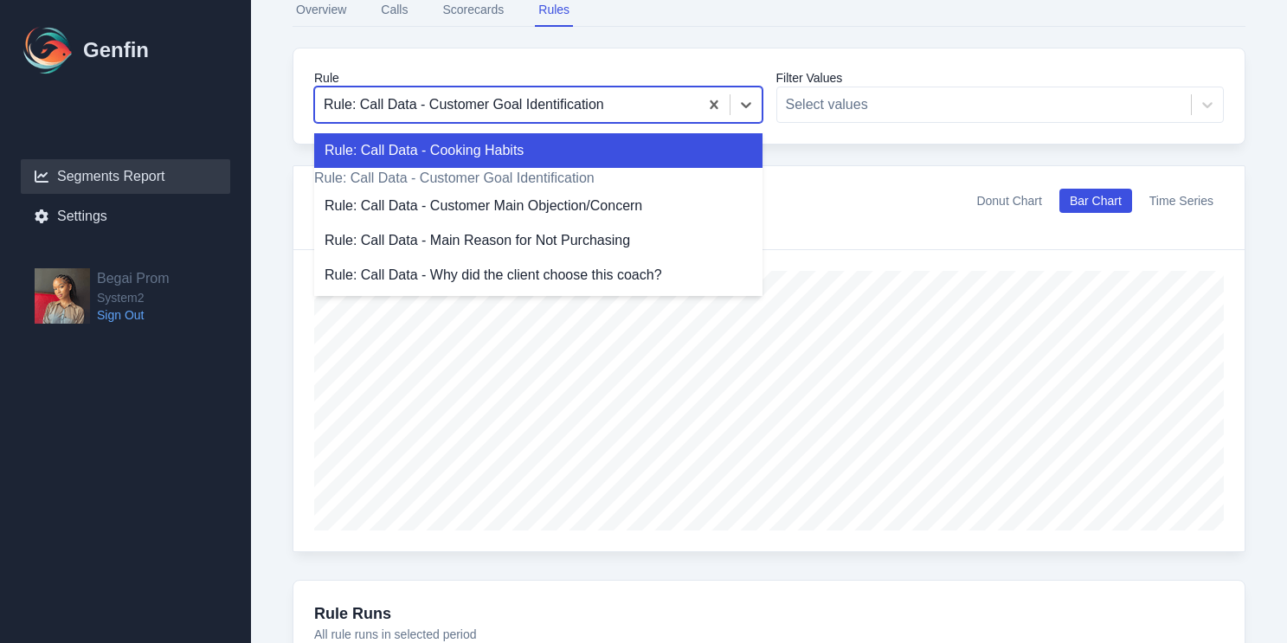
click at [589, 99] on div at bounding box center [507, 105] width 366 height 24
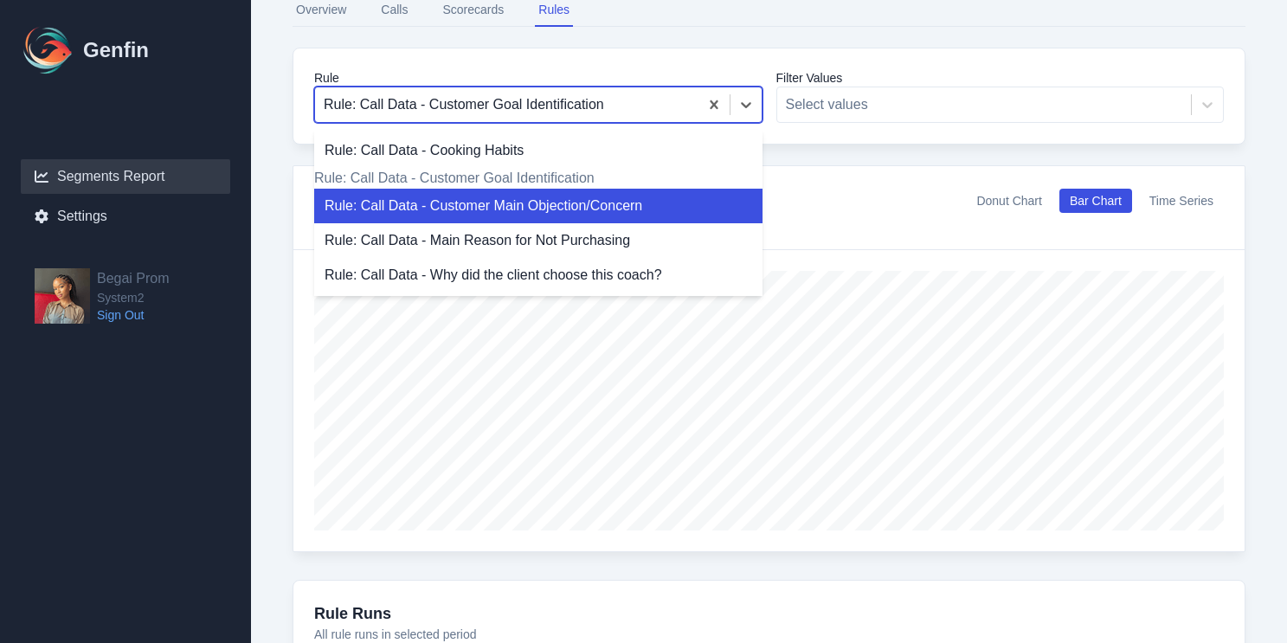
click at [581, 211] on div "Rule: Call Data - Customer Main Objection/Concern" at bounding box center [538, 206] width 448 height 35
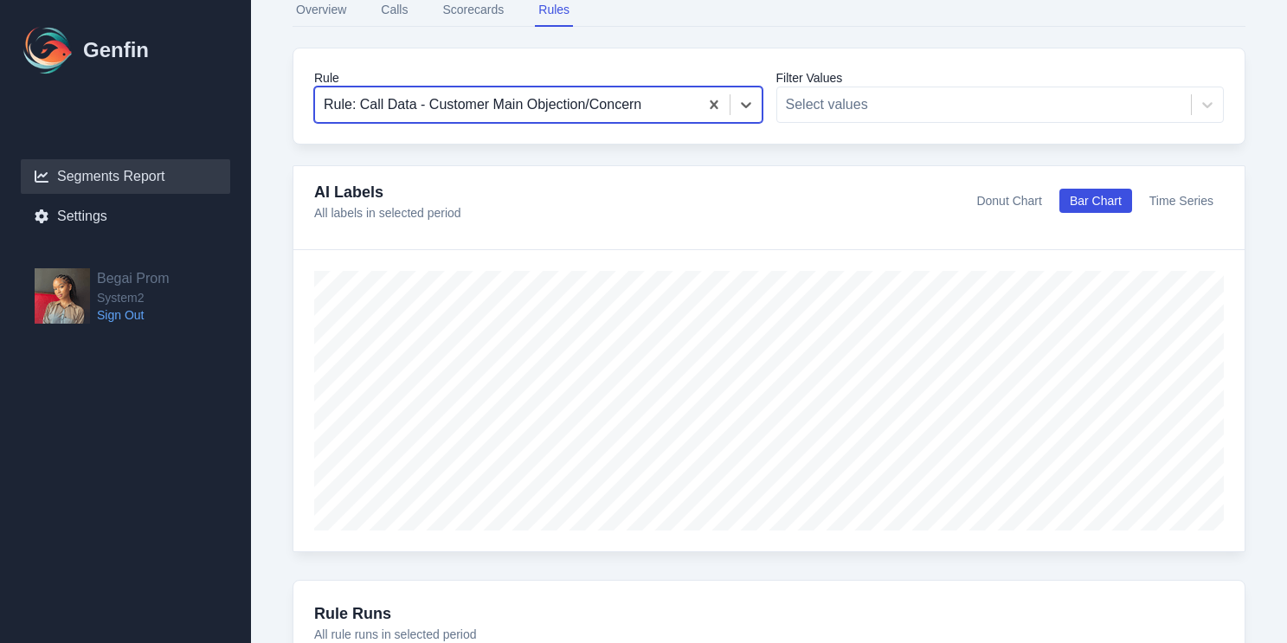
click at [613, 109] on div at bounding box center [507, 105] width 366 height 24
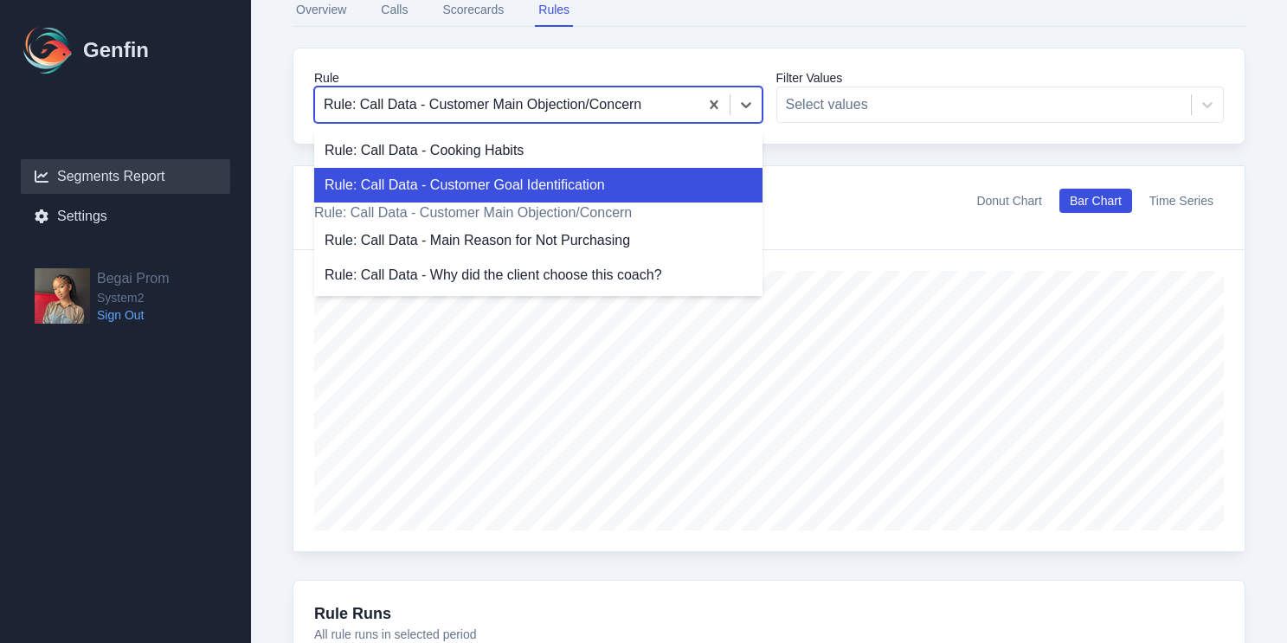
click at [575, 188] on div "Rule: Call Data - Customer Goal Identification" at bounding box center [538, 185] width 448 height 35
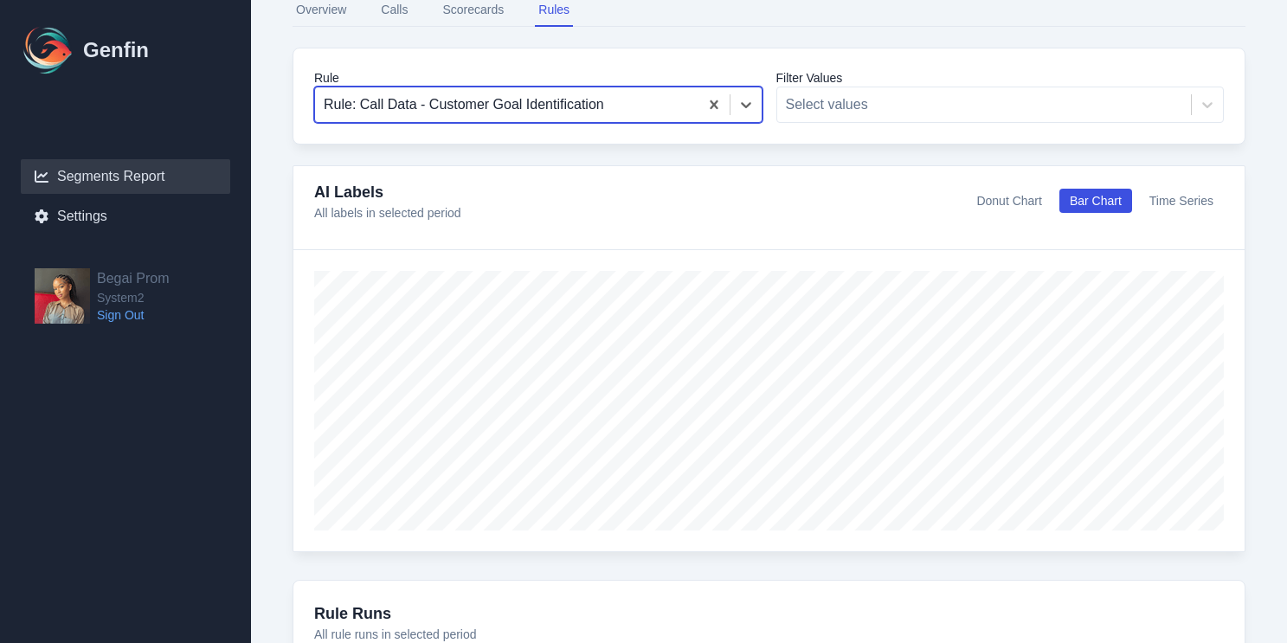
click at [628, 115] on div at bounding box center [507, 105] width 366 height 24
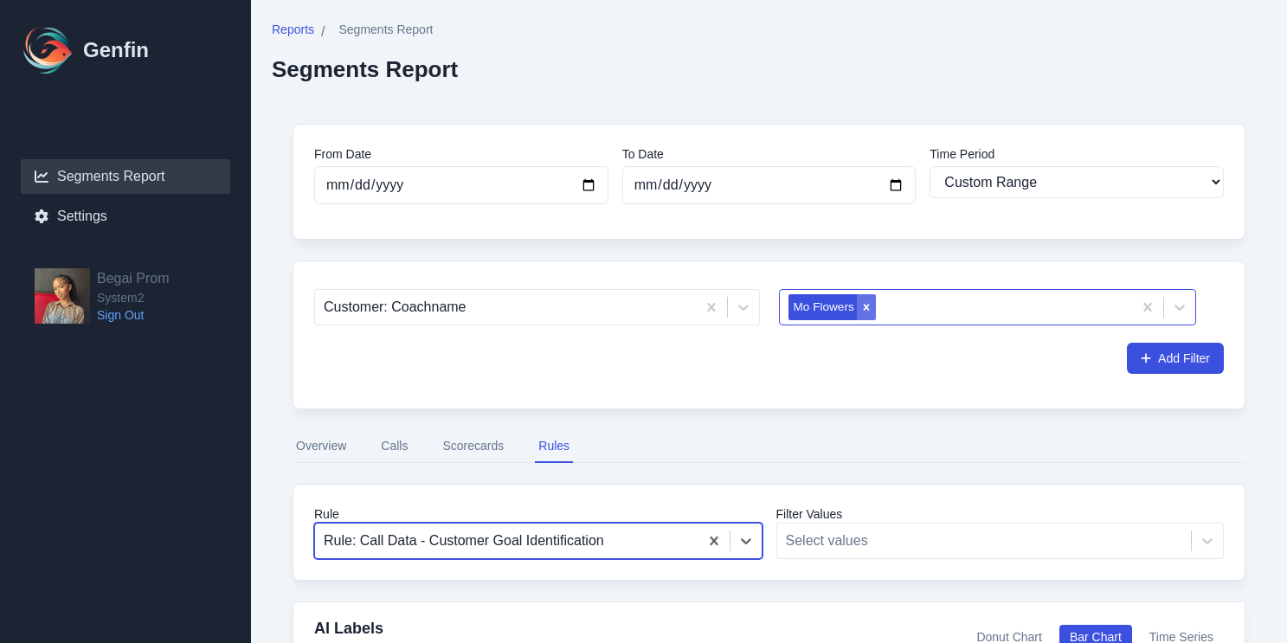
click at [871, 302] on icon "Remove Mo Flowers" at bounding box center [866, 307] width 12 height 12
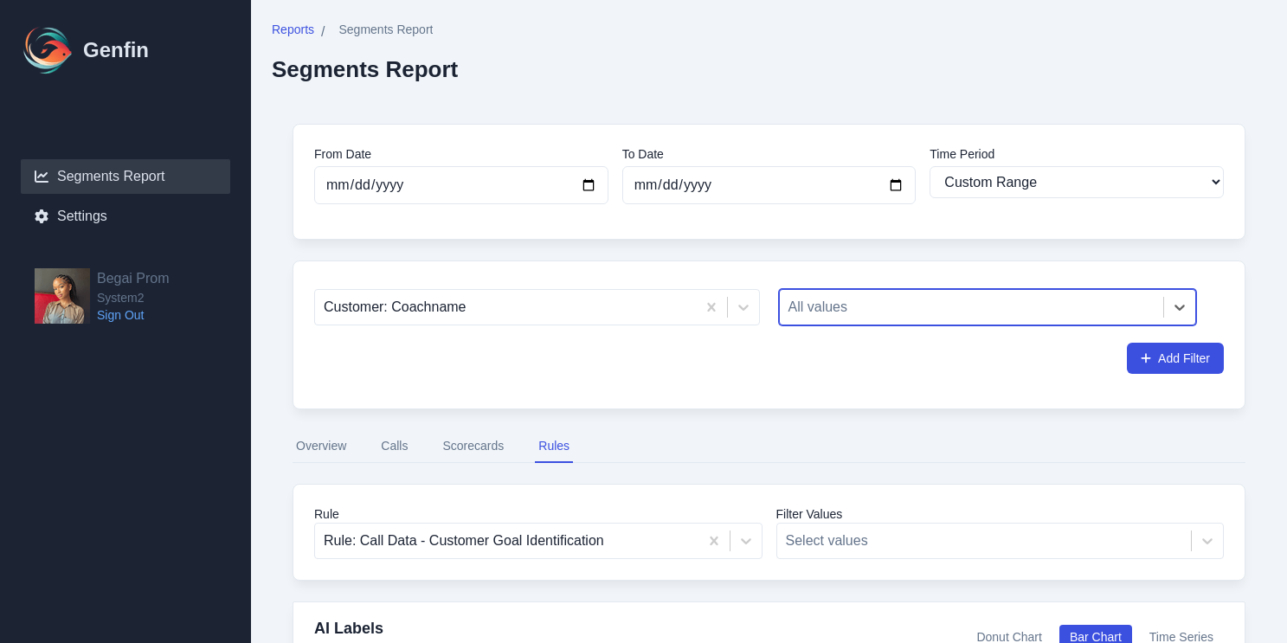
click at [868, 306] on div at bounding box center [971, 307] width 367 height 24
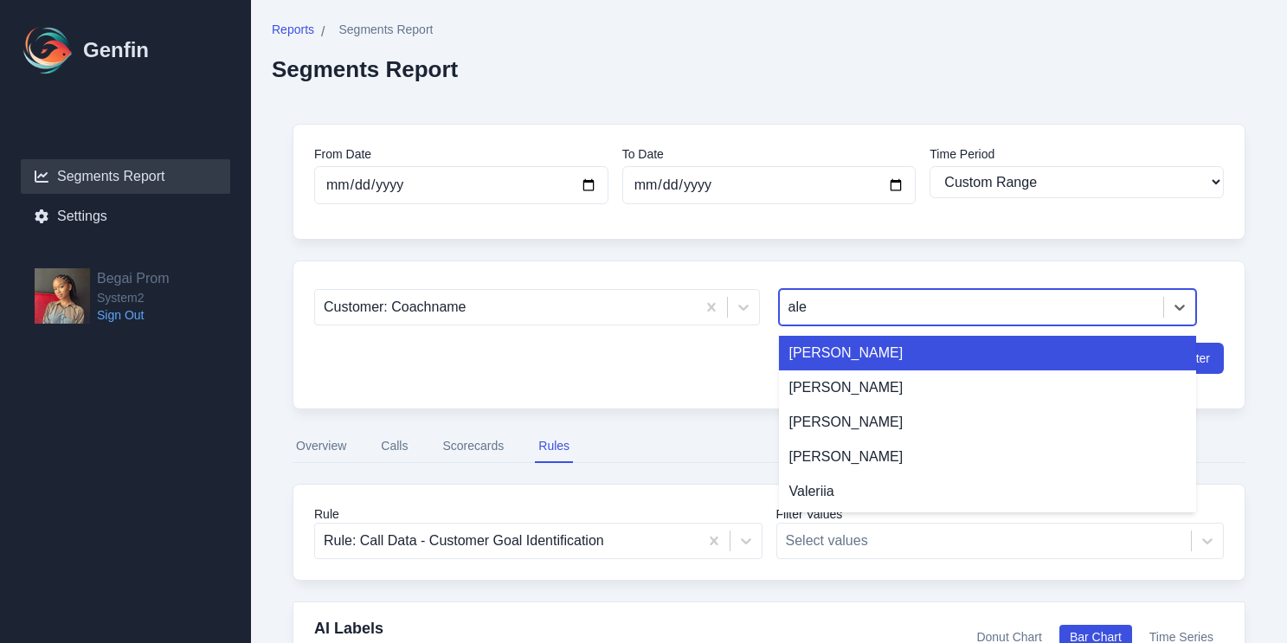
type input "[PERSON_NAME]"
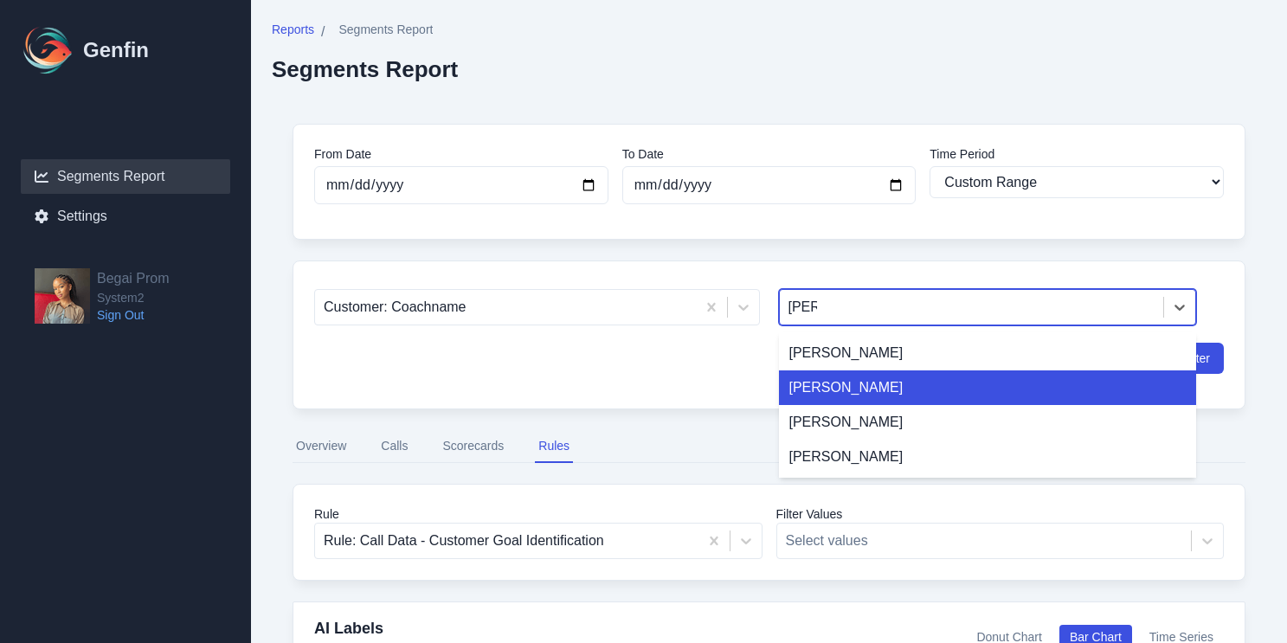
click at [859, 385] on div "[PERSON_NAME]" at bounding box center [988, 387] width 418 height 35
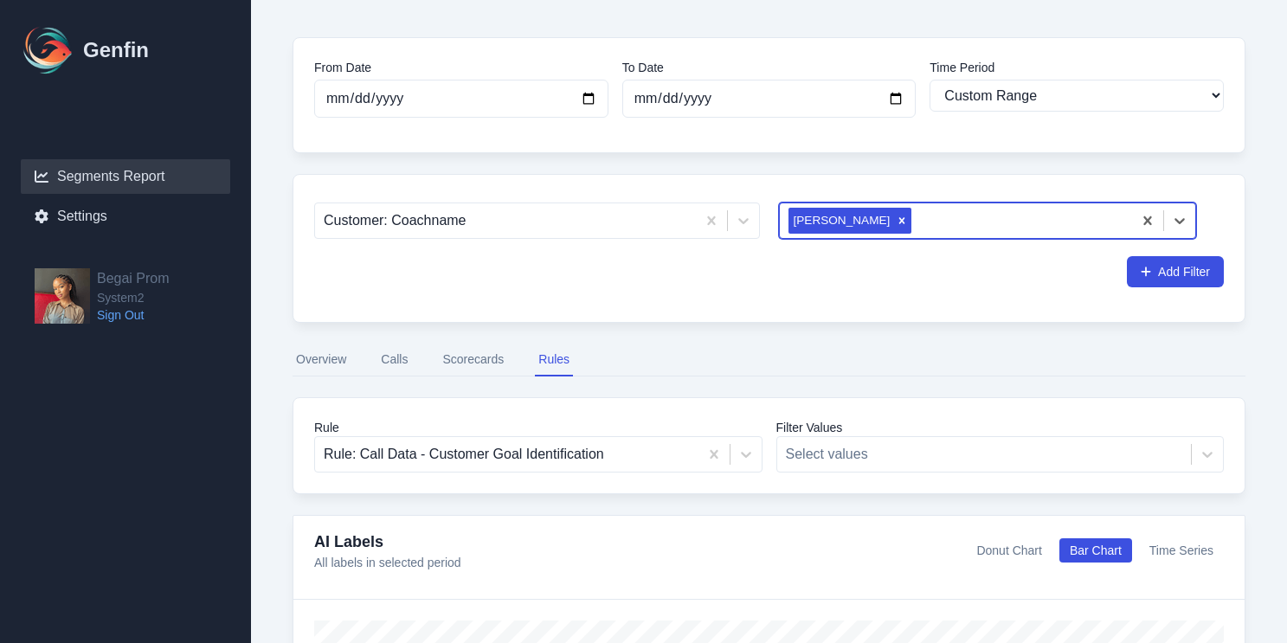
scroll to position [70, 0]
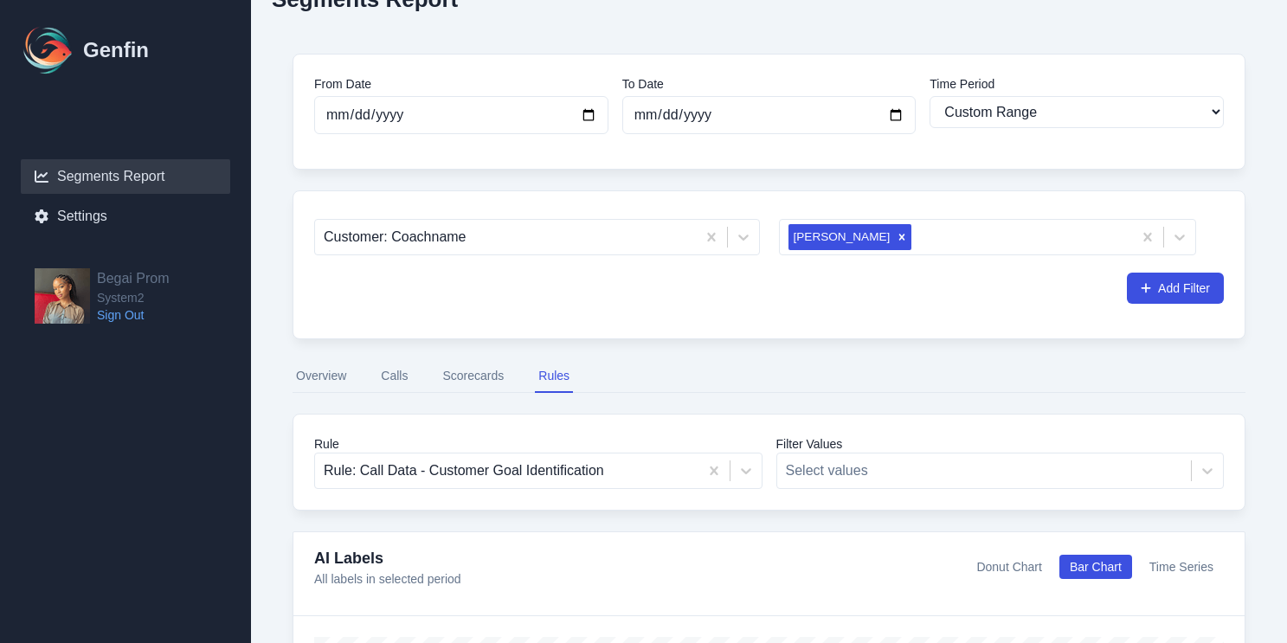
click at [653, 161] on div "From Date [DATE] To Date [DATE] Time Period Last 7 days Last 14 days Last 30 da…" at bounding box center [769, 112] width 953 height 116
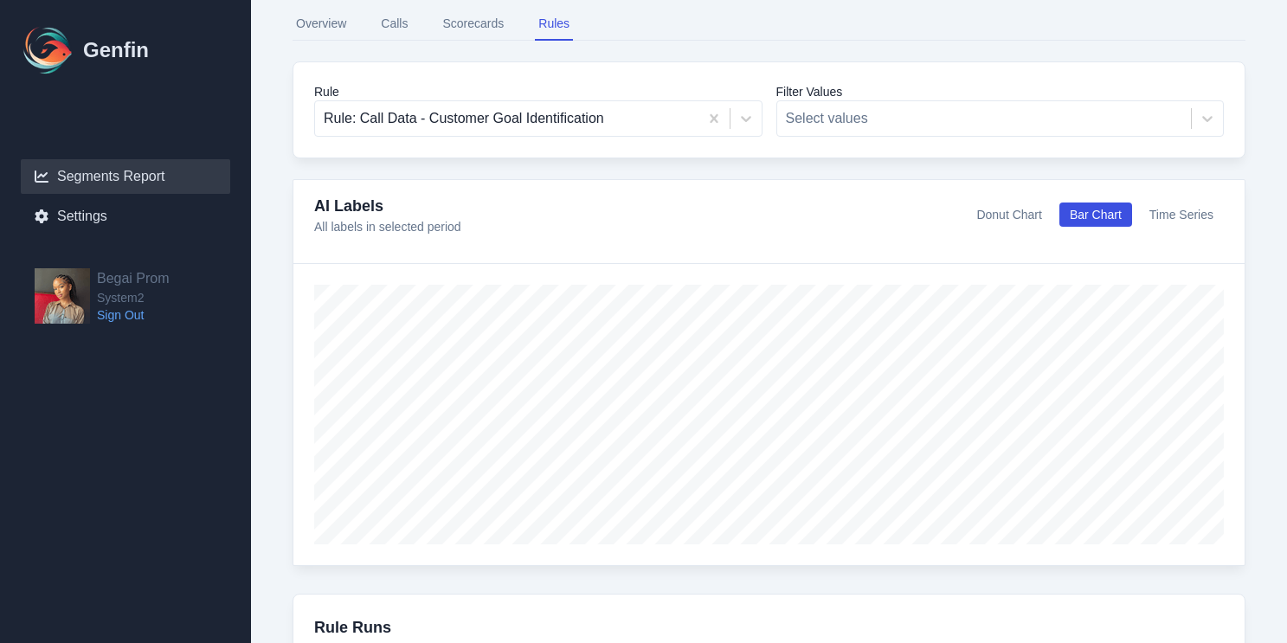
scroll to position [390, 0]
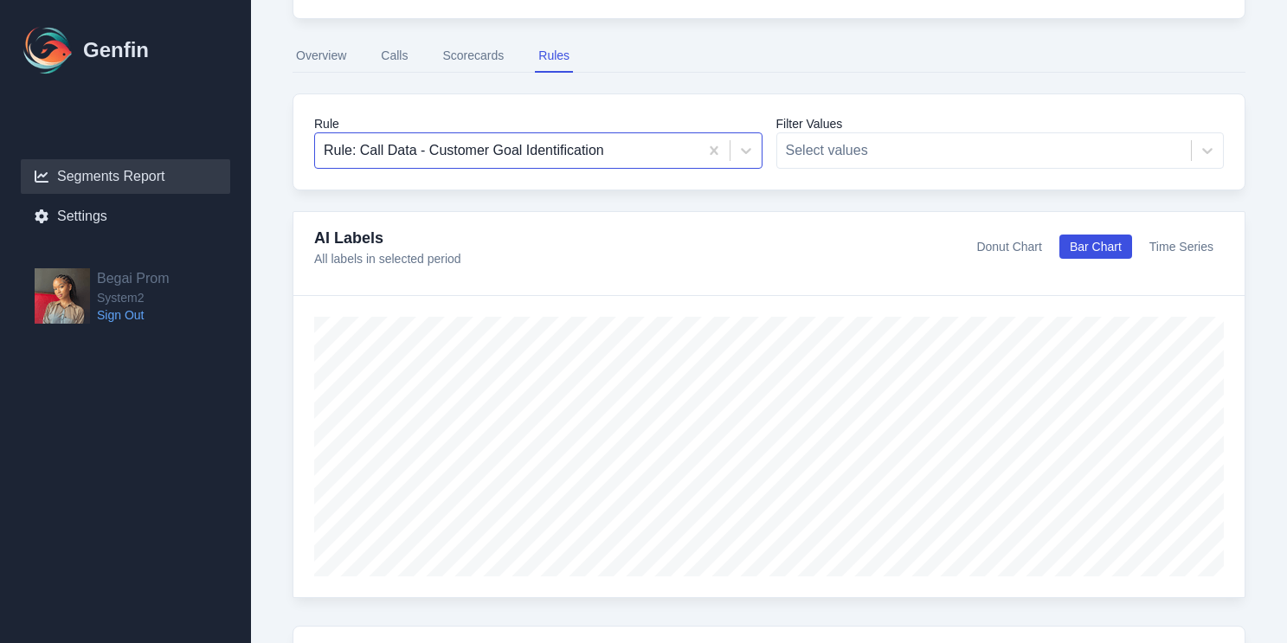
click at [615, 160] on div at bounding box center [507, 150] width 366 height 24
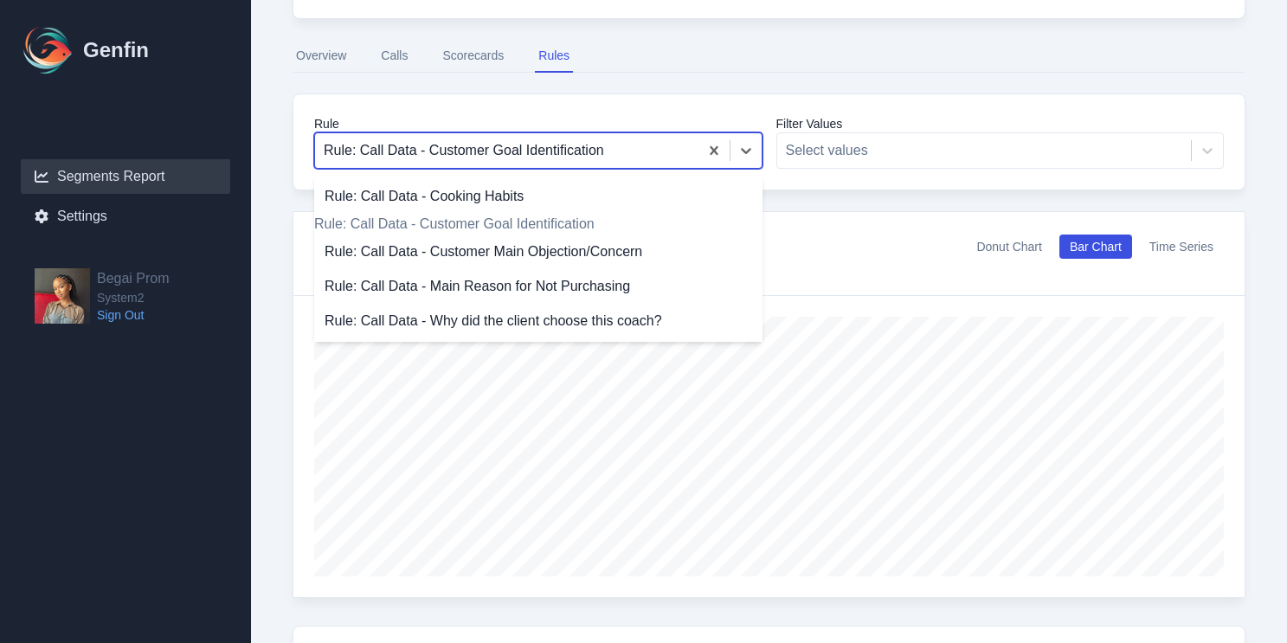
click at [589, 228] on div "Rule: Call Data - Customer Goal Identification" at bounding box center [538, 224] width 448 height 21
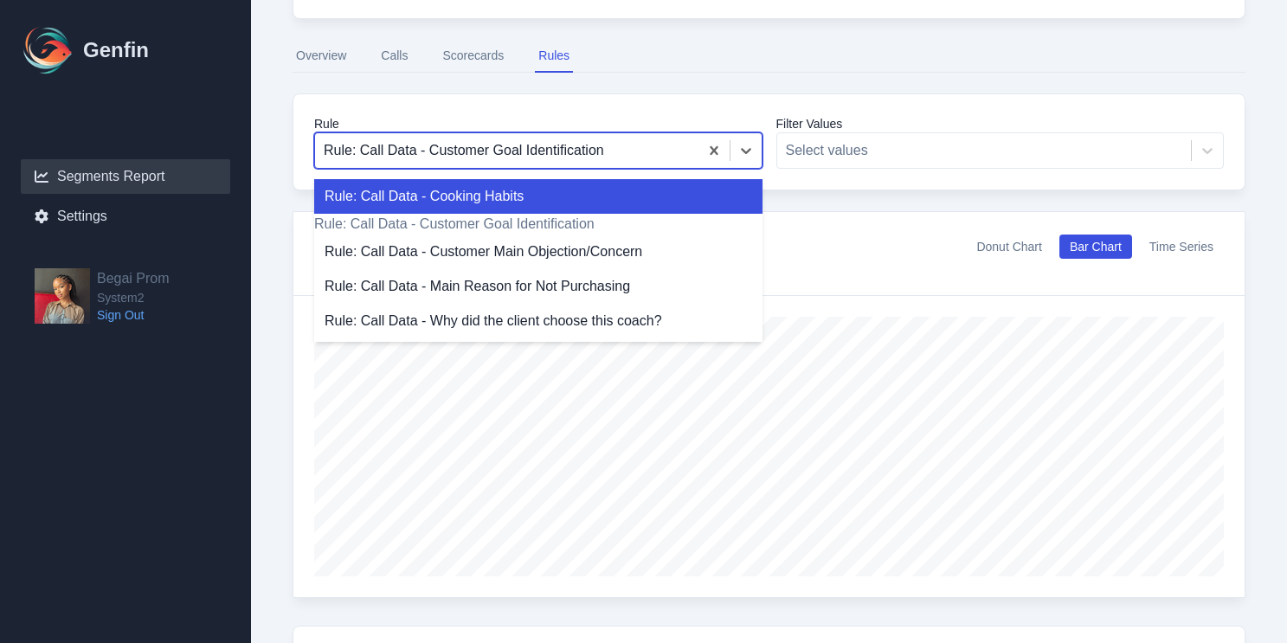
click at [614, 152] on div at bounding box center [507, 150] width 366 height 24
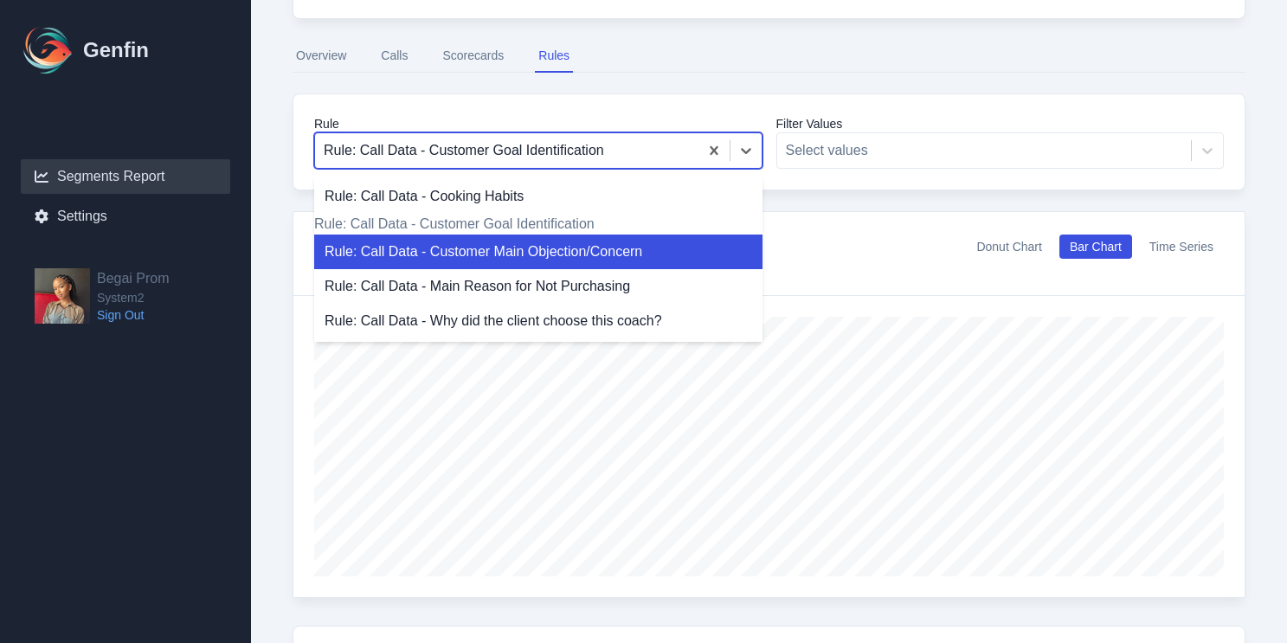
click at [598, 254] on div "Rule: Call Data - Customer Main Objection/Concern" at bounding box center [538, 252] width 448 height 35
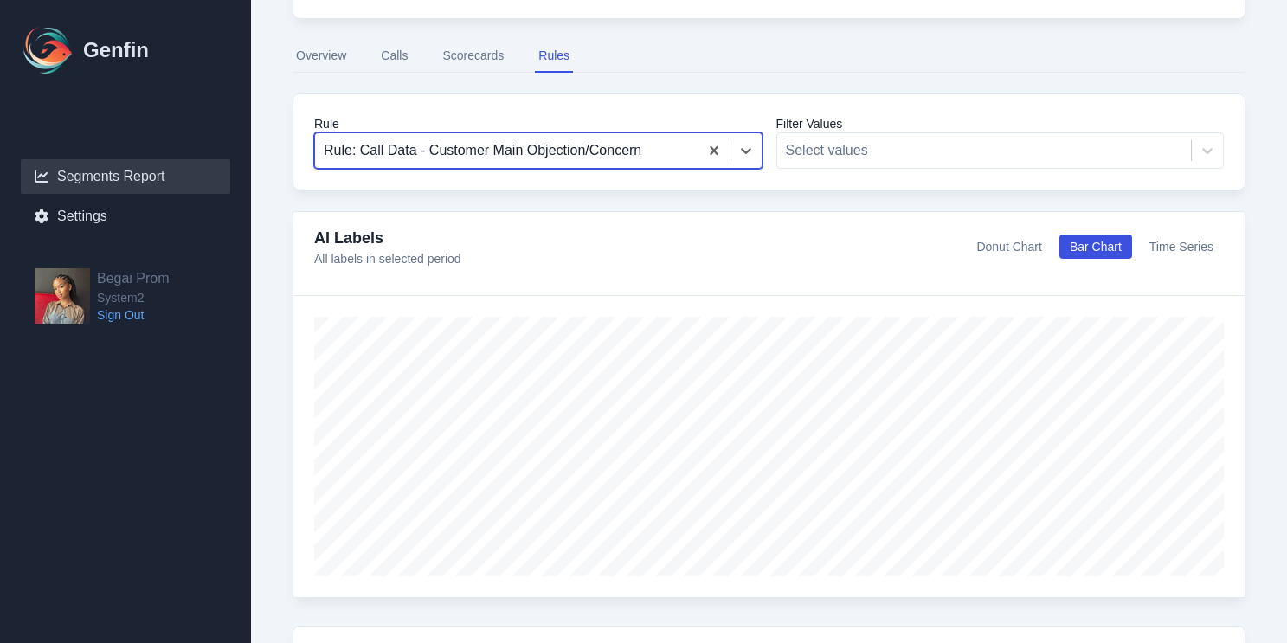
click at [645, 154] on div at bounding box center [507, 150] width 366 height 24
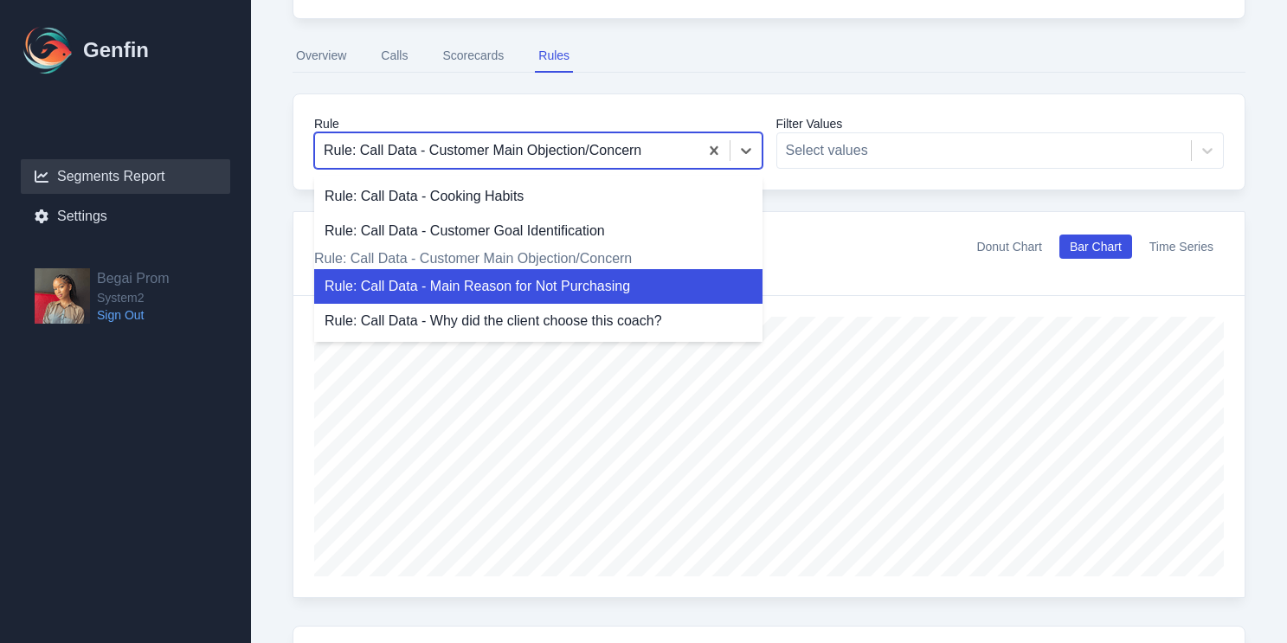
click at [585, 298] on div "Rule: Call Data - Main Reason for Not Purchasing" at bounding box center [538, 286] width 448 height 35
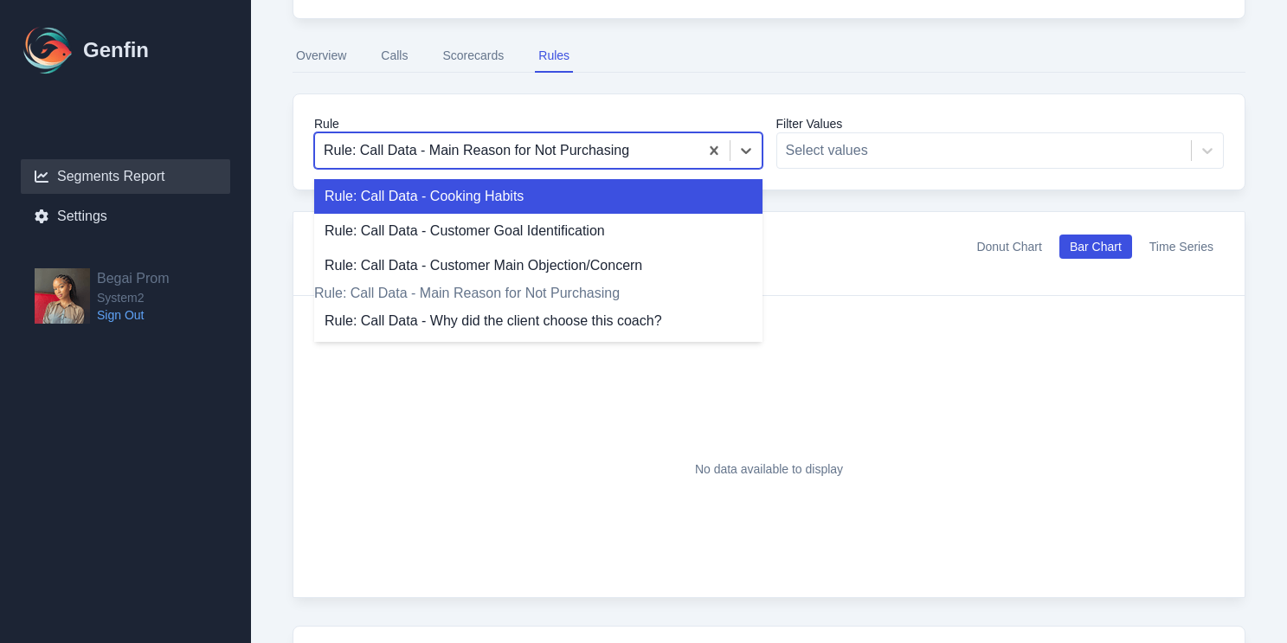
click at [615, 135] on div "Rule: Call Data - Main Reason for Not Purchasing" at bounding box center [506, 150] width 383 height 31
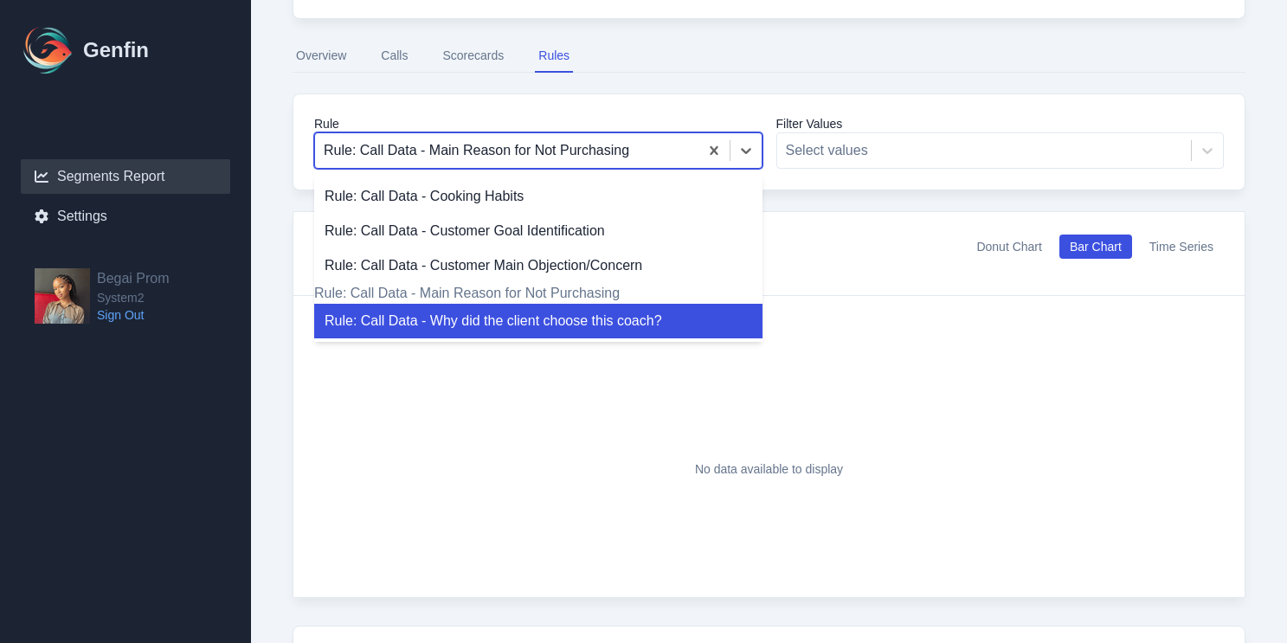
click at [582, 334] on div "Rule: Call Data - Why did the client choose this coach?" at bounding box center [538, 321] width 448 height 35
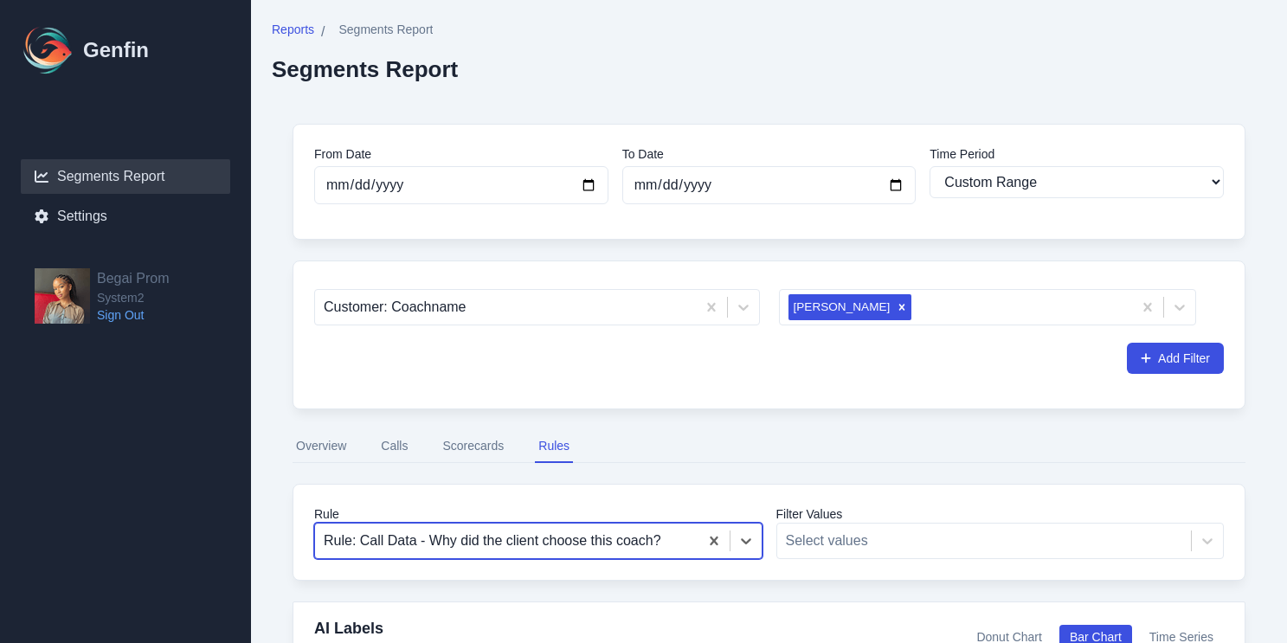
click at [331, 444] on button "Overview" at bounding box center [321, 446] width 57 height 33
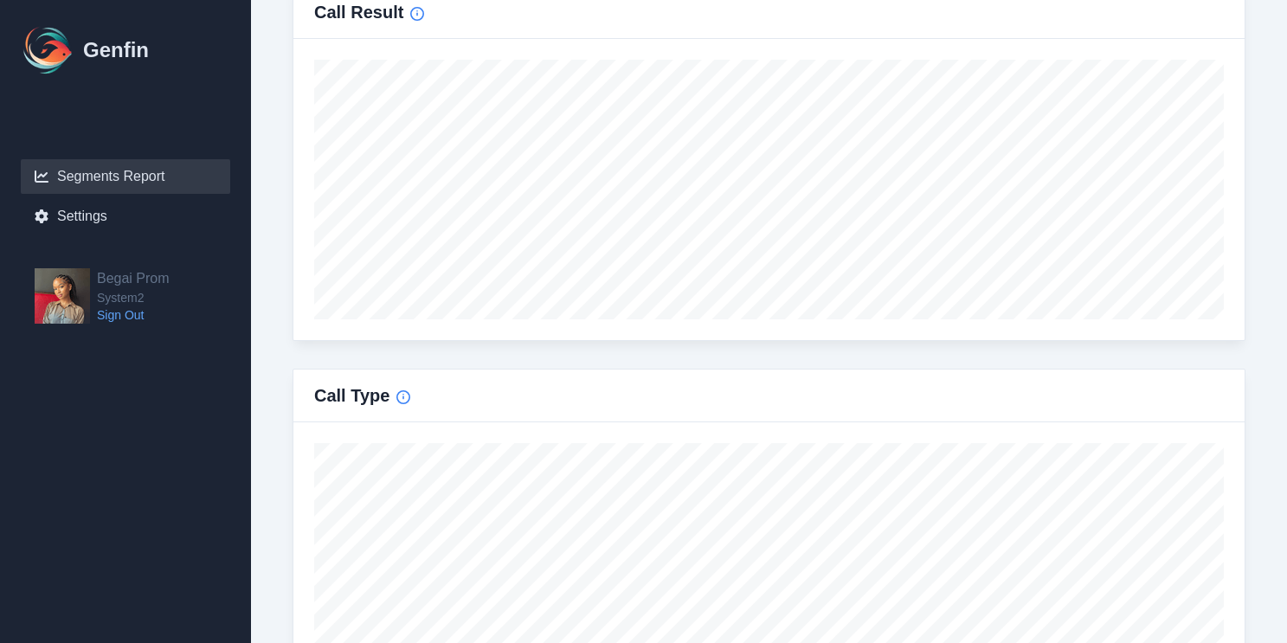
scroll to position [1101, 0]
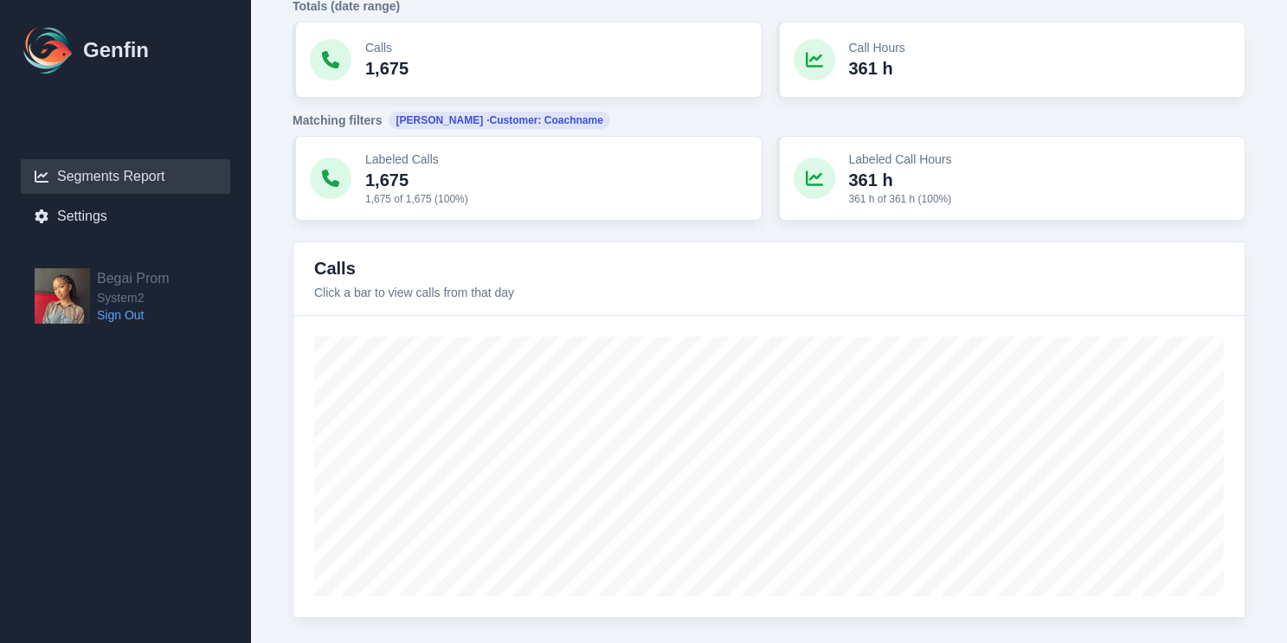
type input "[DATE]"
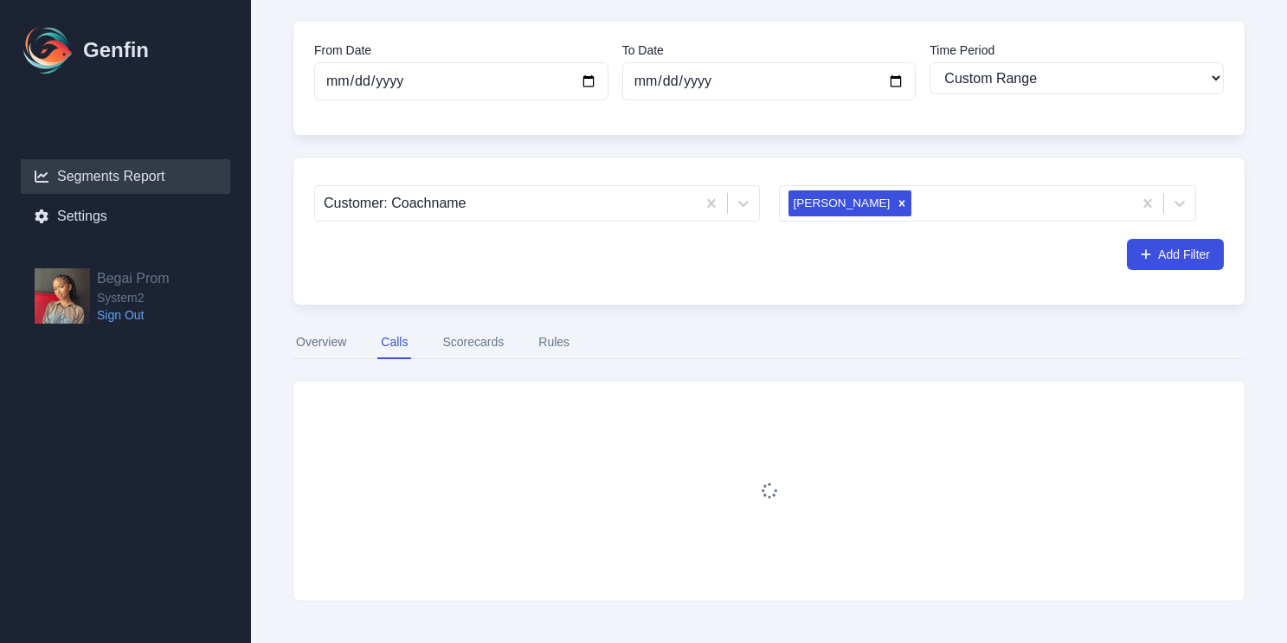
scroll to position [100, 0]
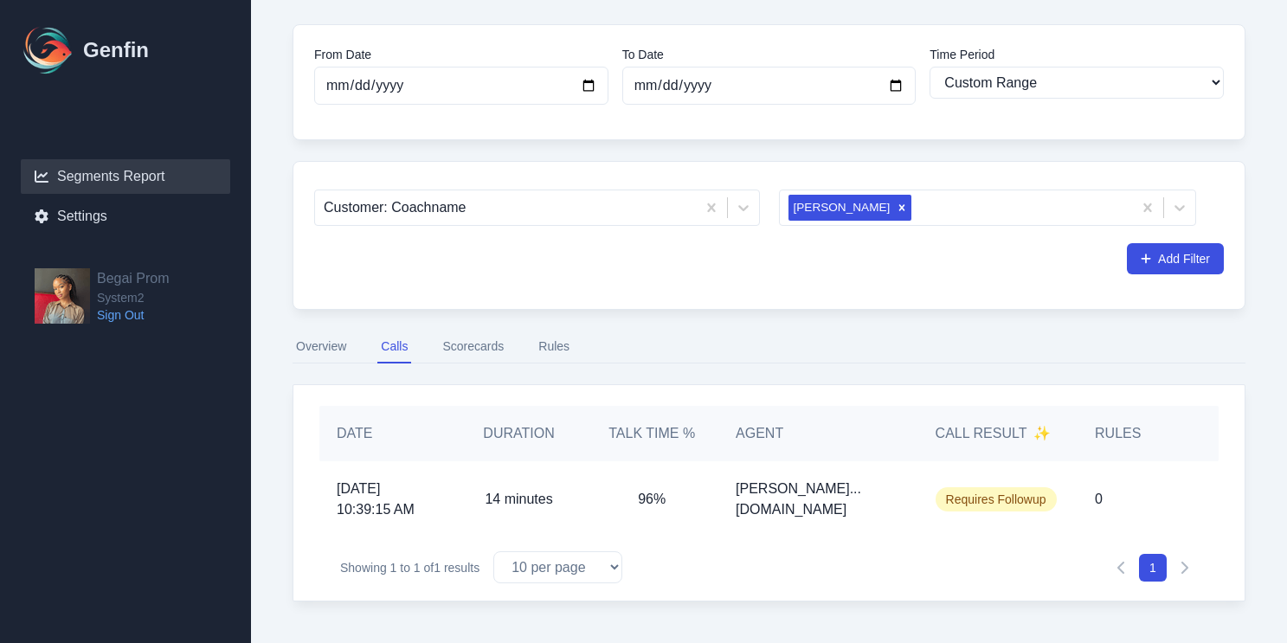
click at [488, 349] on button "Scorecards" at bounding box center [473, 347] width 68 height 33
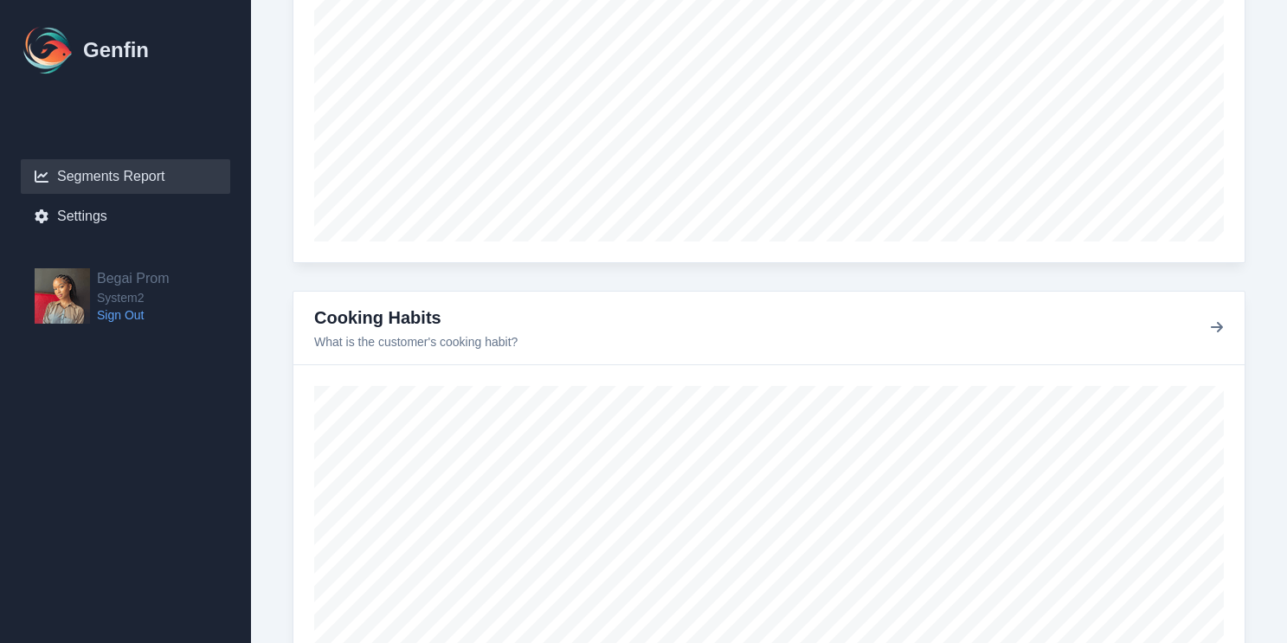
scroll to position [1637, 0]
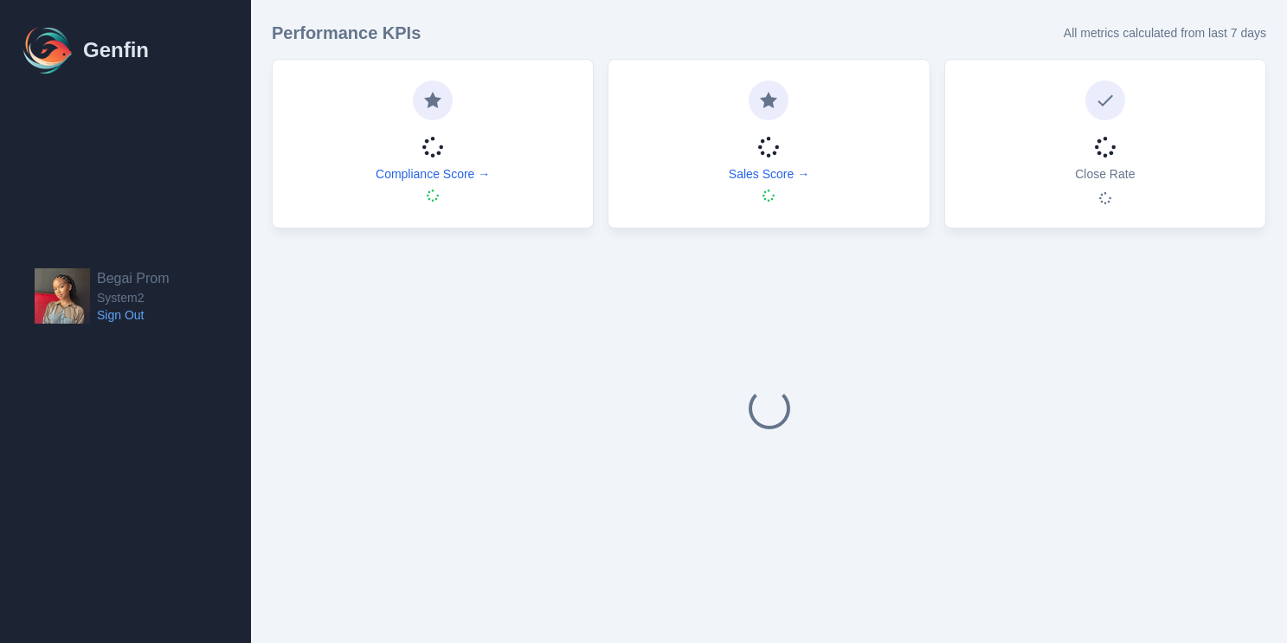
select select "14"
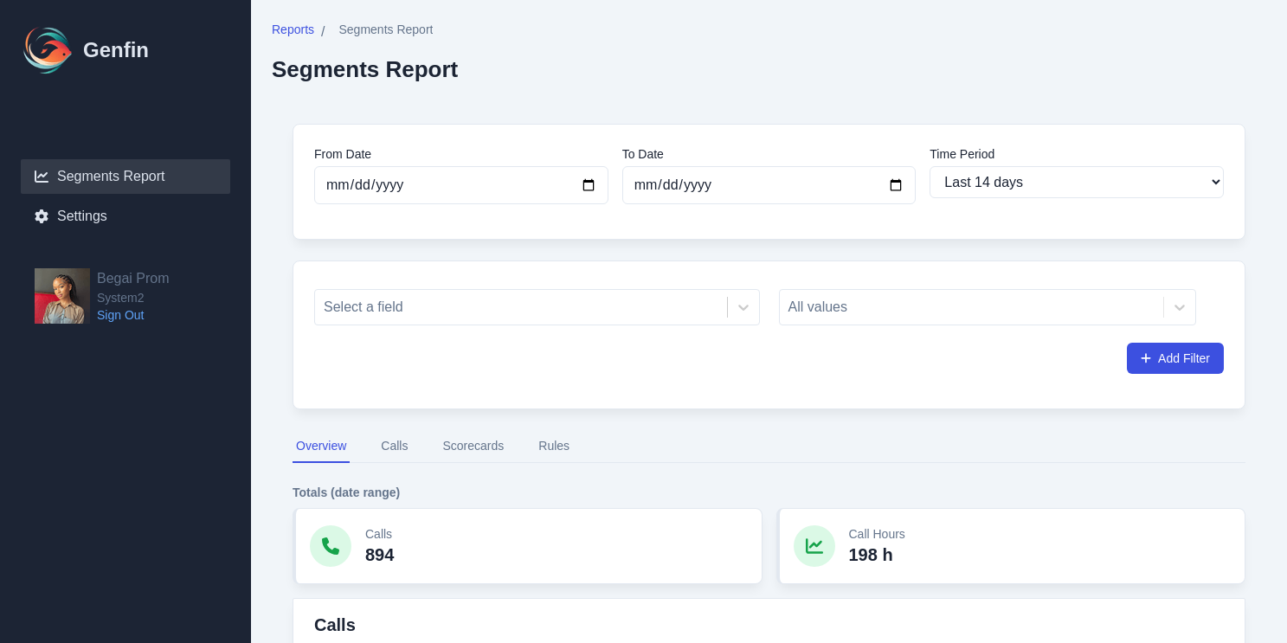
click at [471, 437] on button "Scorecards" at bounding box center [473, 446] width 68 height 33
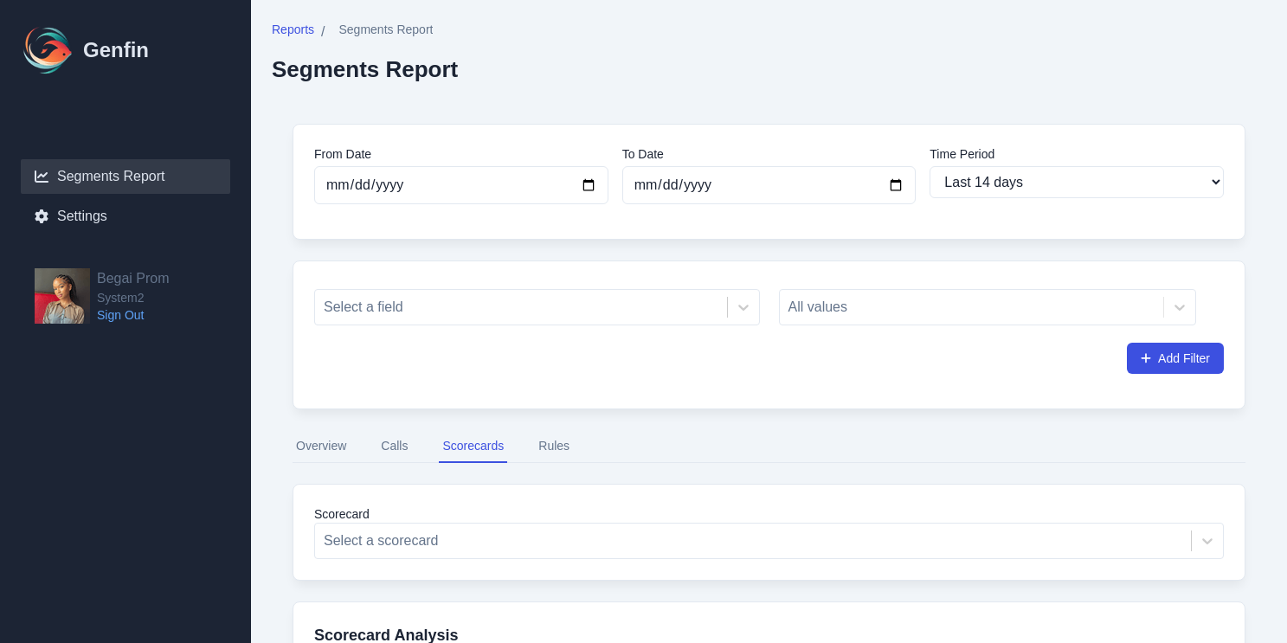
scroll to position [1, 0]
click at [497, 184] on input "[DATE]" at bounding box center [461, 184] width 294 height 38
click at [591, 183] on input "[DATE]" at bounding box center [461, 184] width 294 height 38
type input "[DATE]"
click at [895, 179] on input "[DATE]" at bounding box center [769, 184] width 294 height 38
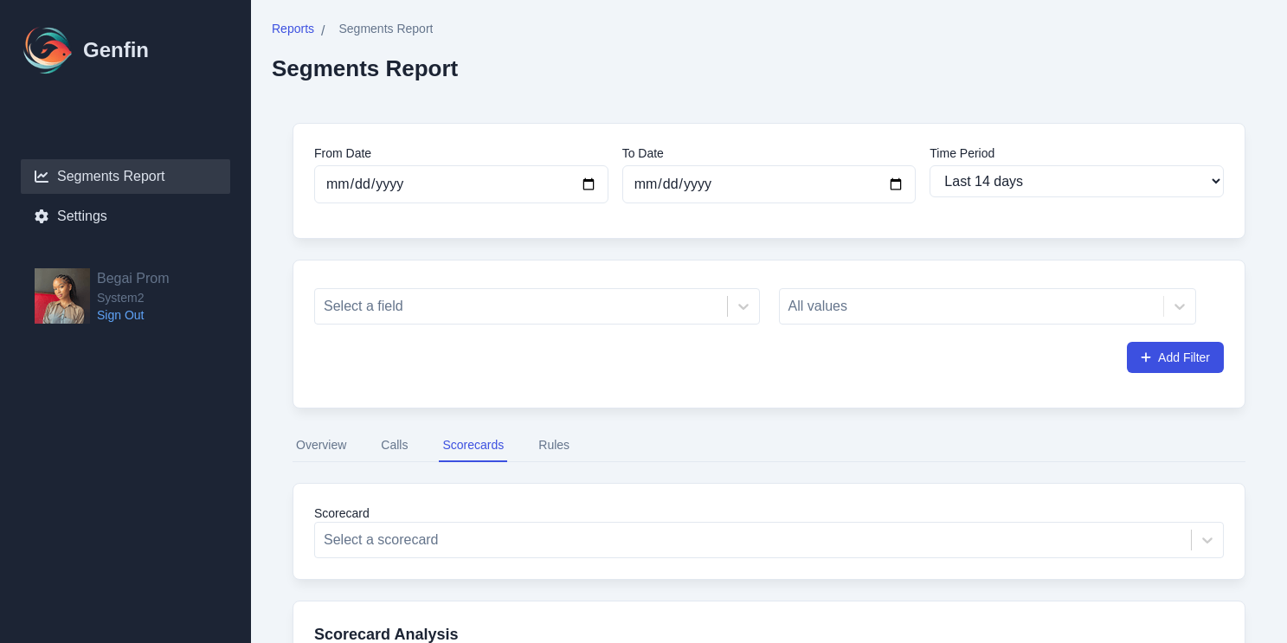
click at [809, 141] on div "From Date [DATE] To Date [DATE] Time Period Last 7 days Last 14 days Last 30 da…" at bounding box center [769, 181] width 953 height 116
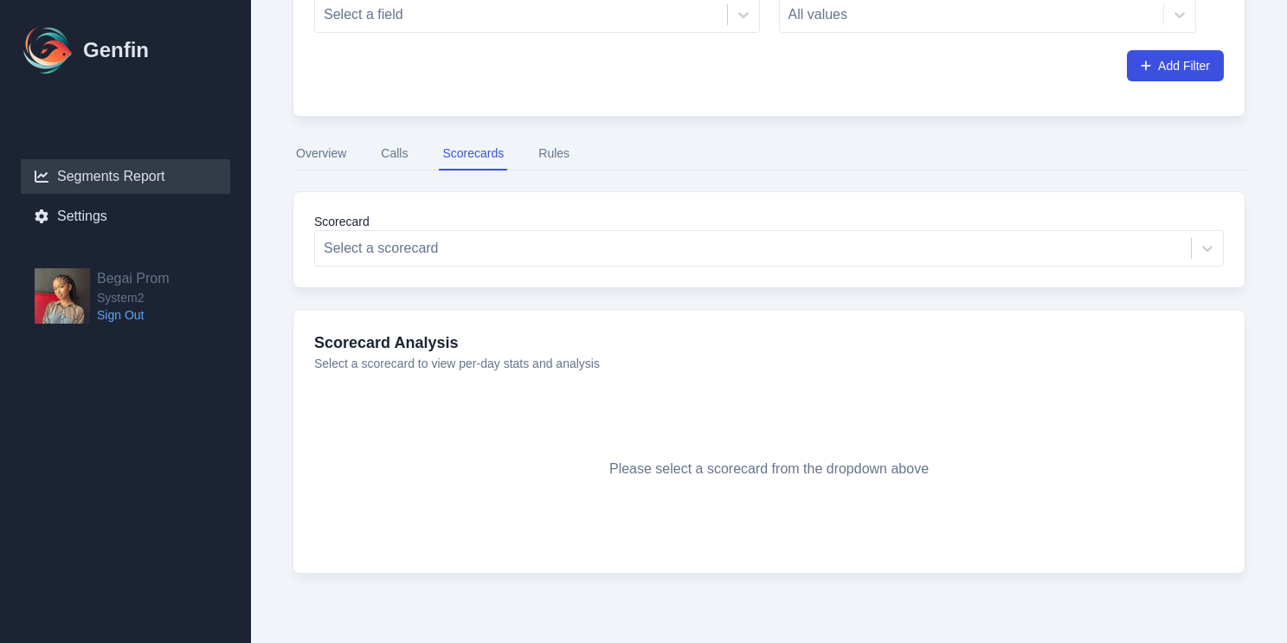
click at [335, 159] on button "Overview" at bounding box center [321, 154] width 57 height 33
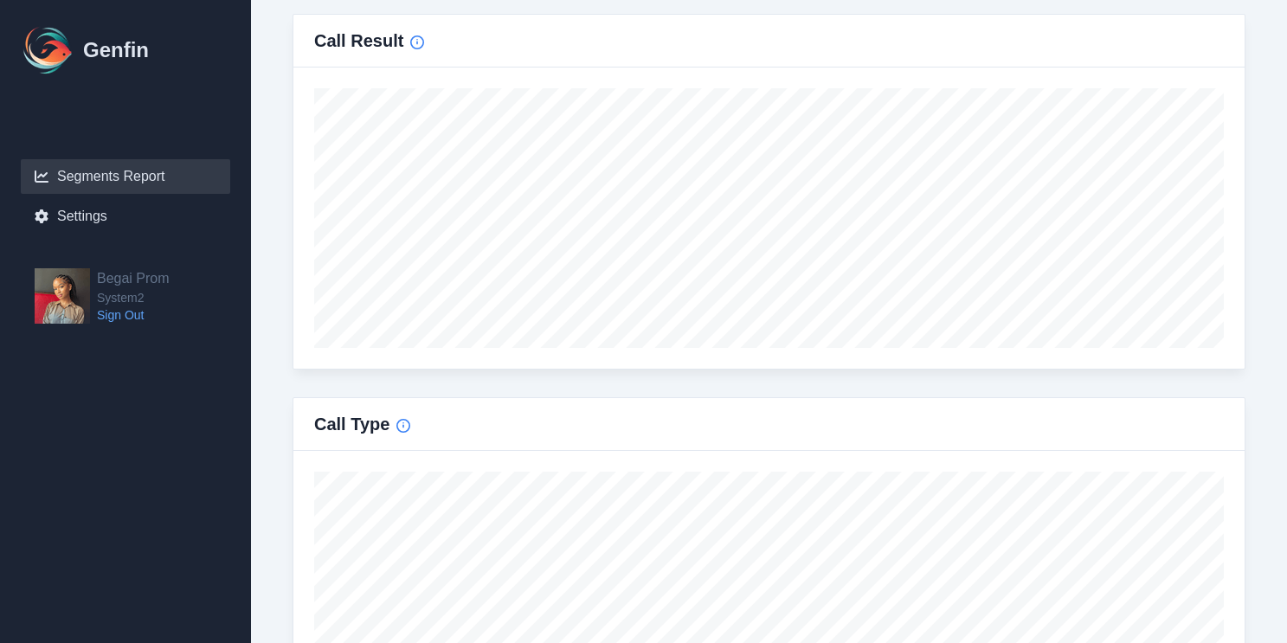
scroll to position [984, 0]
